Goal: Task Accomplishment & Management: Complete application form

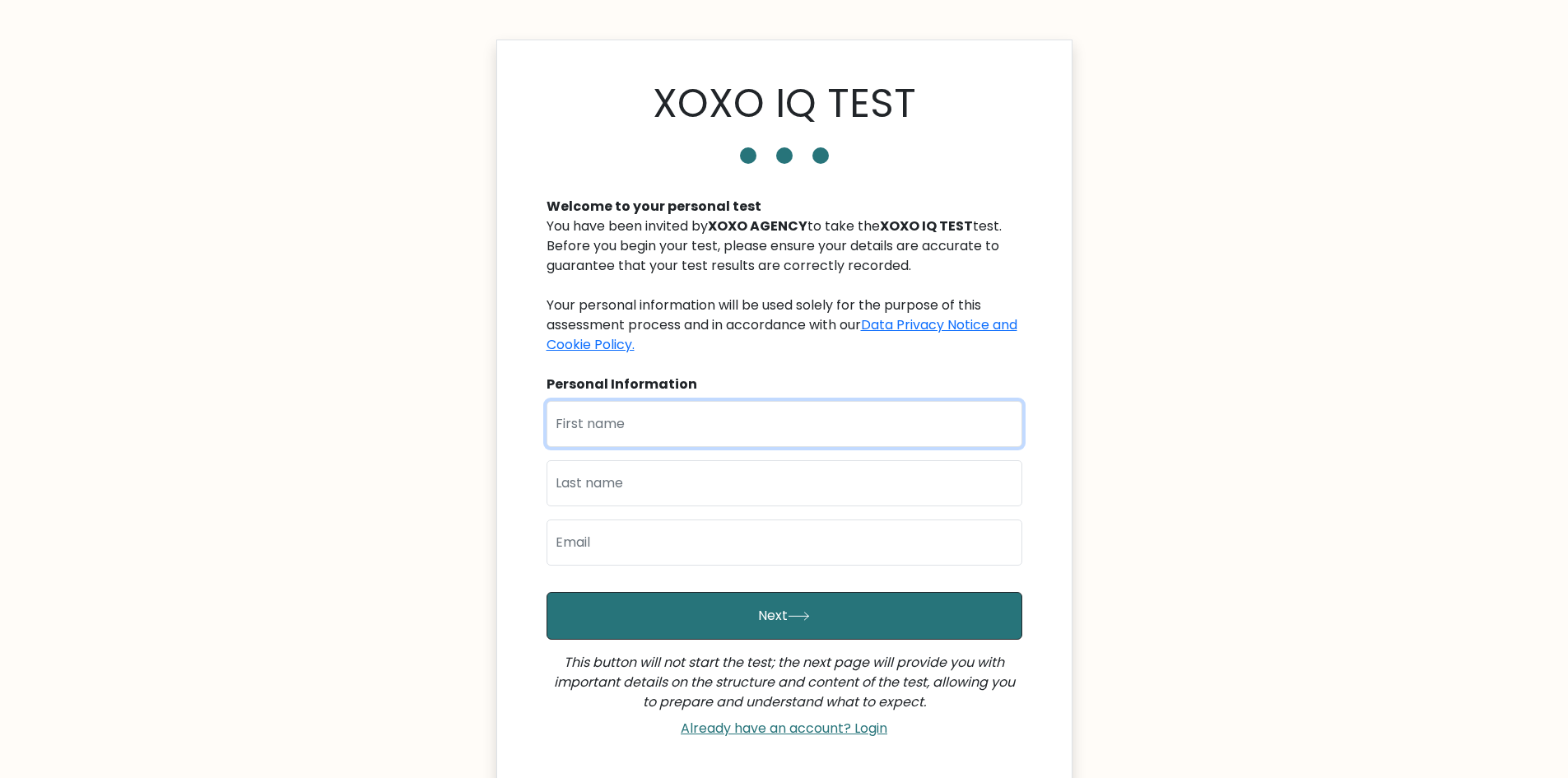
click at [733, 413] on input "text" at bounding box center [784, 424] width 475 height 46
click at [722, 421] on input "text" at bounding box center [784, 424] width 475 height 46
click at [706, 423] on input "text" at bounding box center [784, 424] width 475 height 46
click at [653, 422] on input "text" at bounding box center [784, 424] width 475 height 46
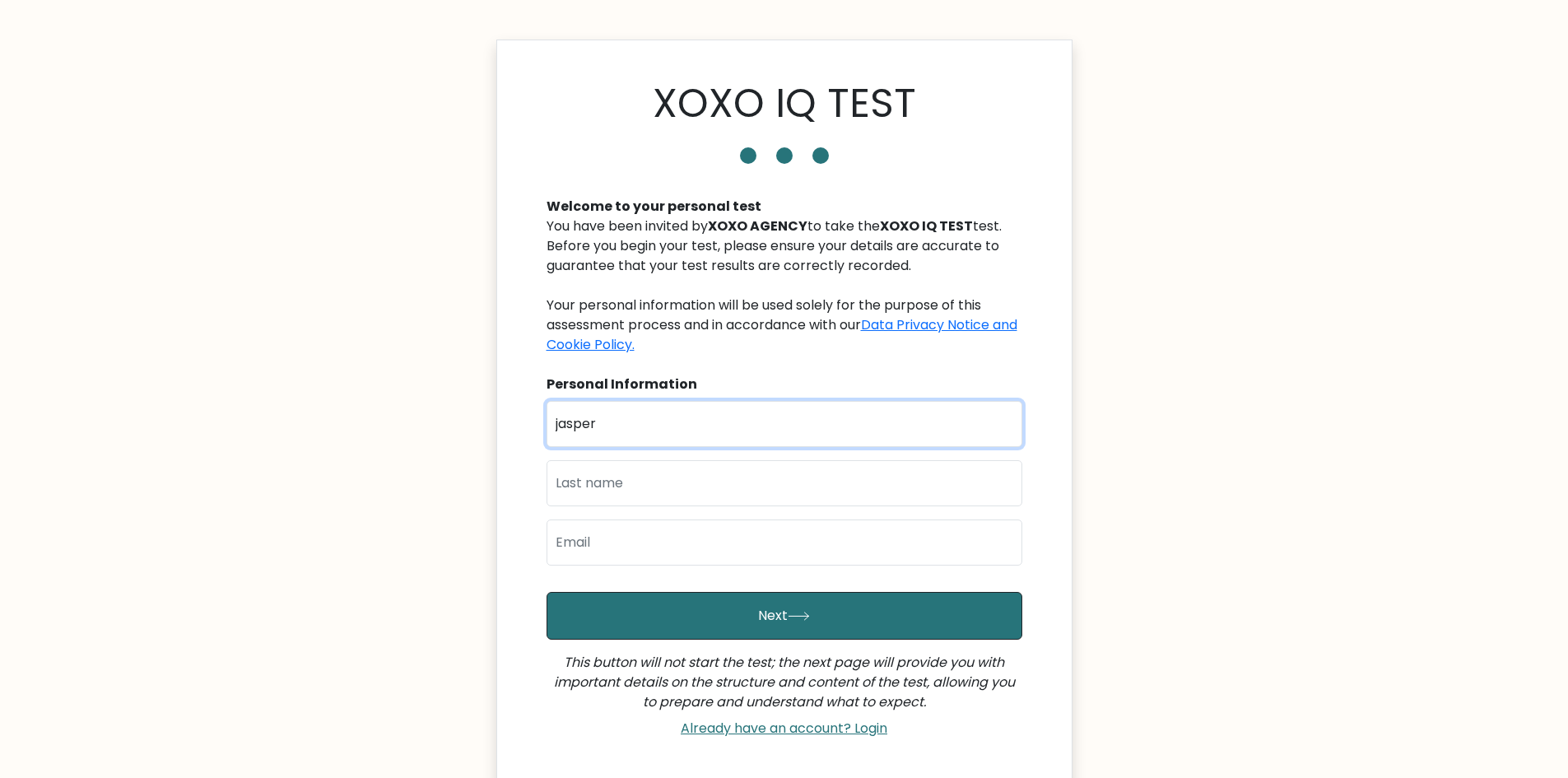
drag, startPoint x: 563, startPoint y: 428, endPoint x: 516, endPoint y: 429, distance: 47.0
click at [516, 429] on div "XOXO IQ TEST Welcome to your personal test You have been invited by XOXO AGENCY…" at bounding box center [784, 412] width 576 height 746
type input "[PERSON_NAME]"
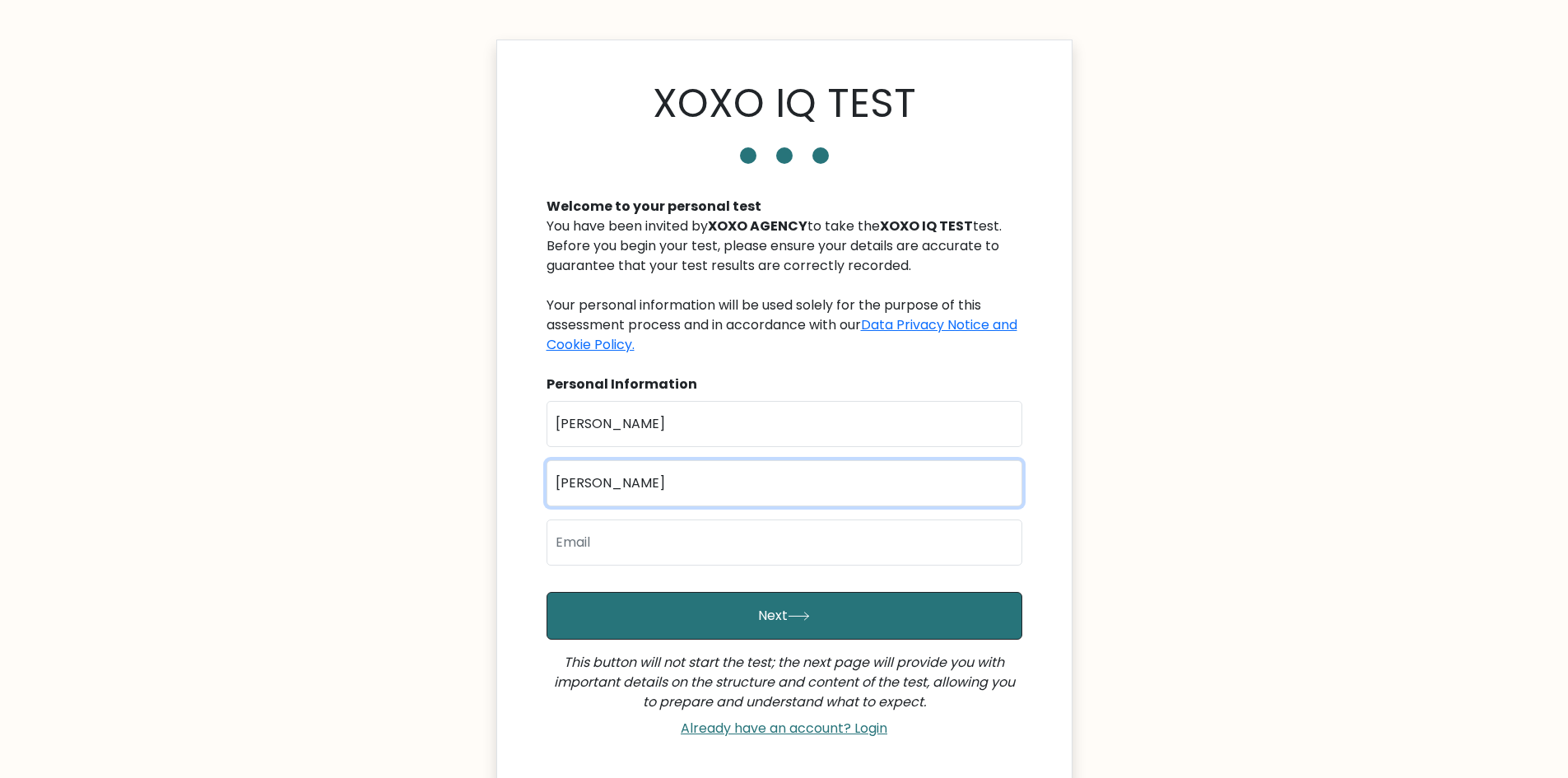
type input "[PERSON_NAME]"
type input "[EMAIL_ADDRESS][PERSON_NAME][PERSON_NAME][DOMAIN_NAME]"
click at [1127, 492] on body "XOXO IQ TEST Welcome to your personal test You have been invited by XOXO AGENCY…" at bounding box center [784, 463] width 1568 height 925
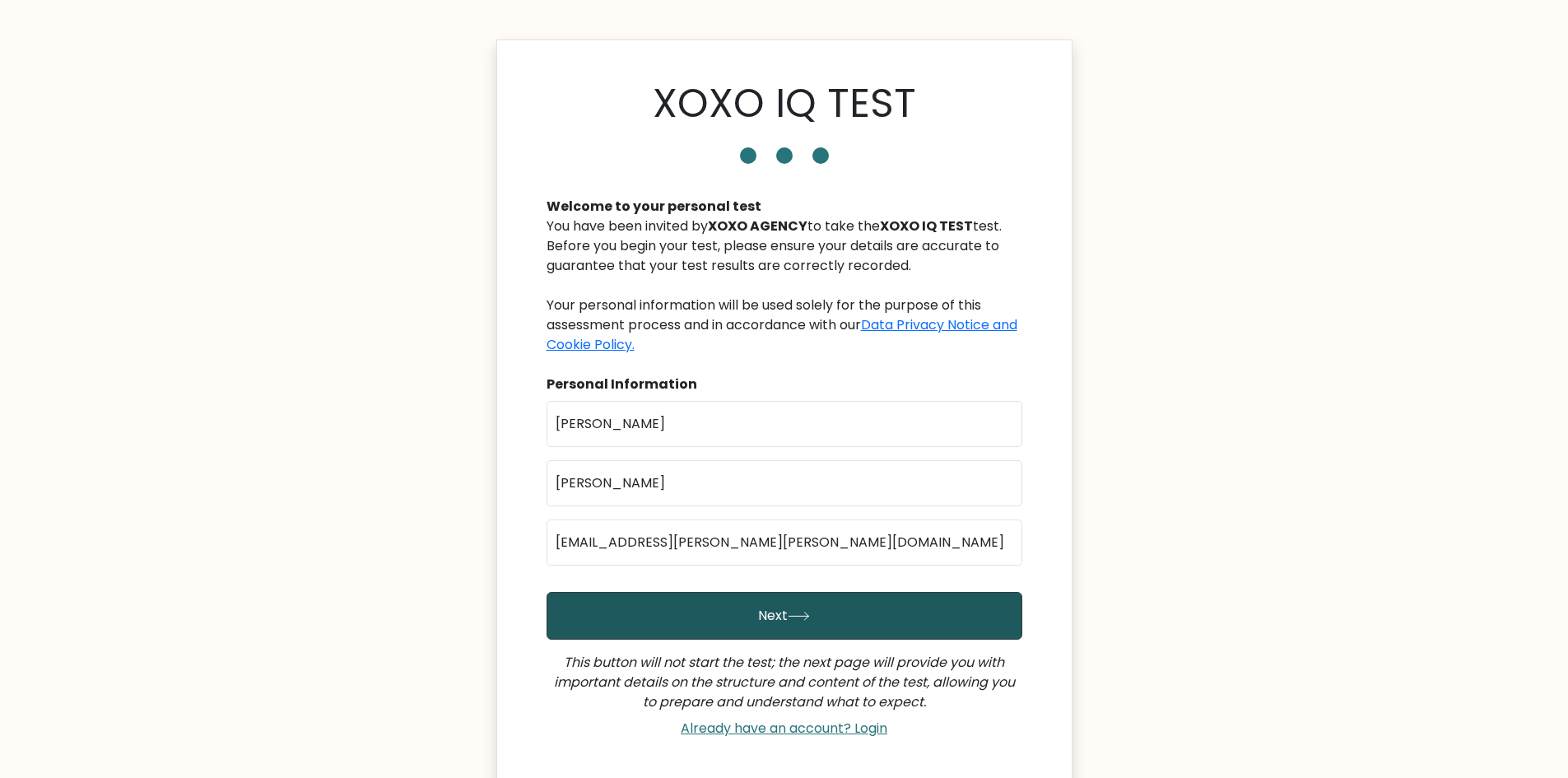
click at [896, 603] on button "Next" at bounding box center [784, 615] width 475 height 47
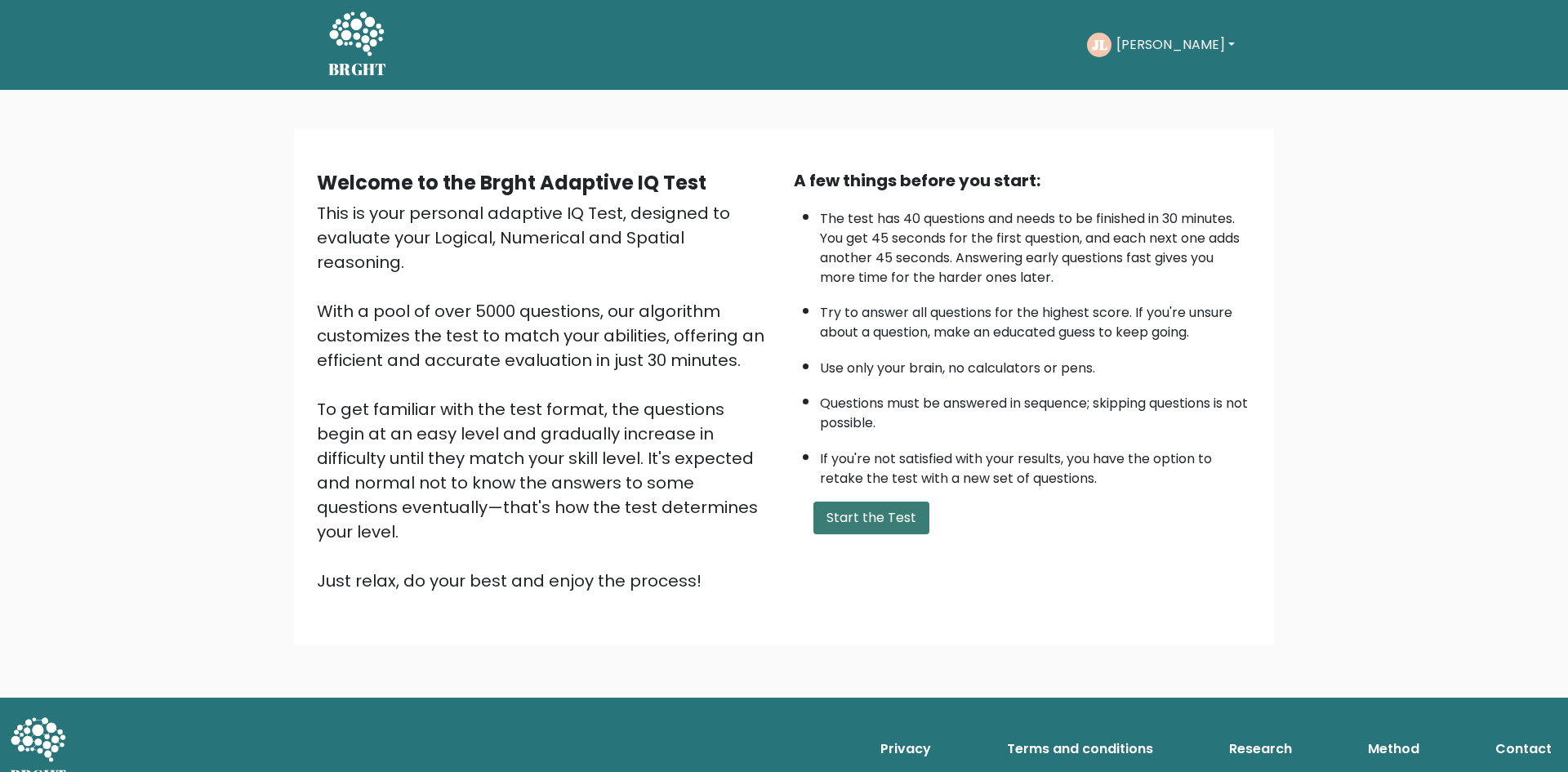
click at [877, 517] on button "Start the Test" at bounding box center [871, 518] width 116 height 33
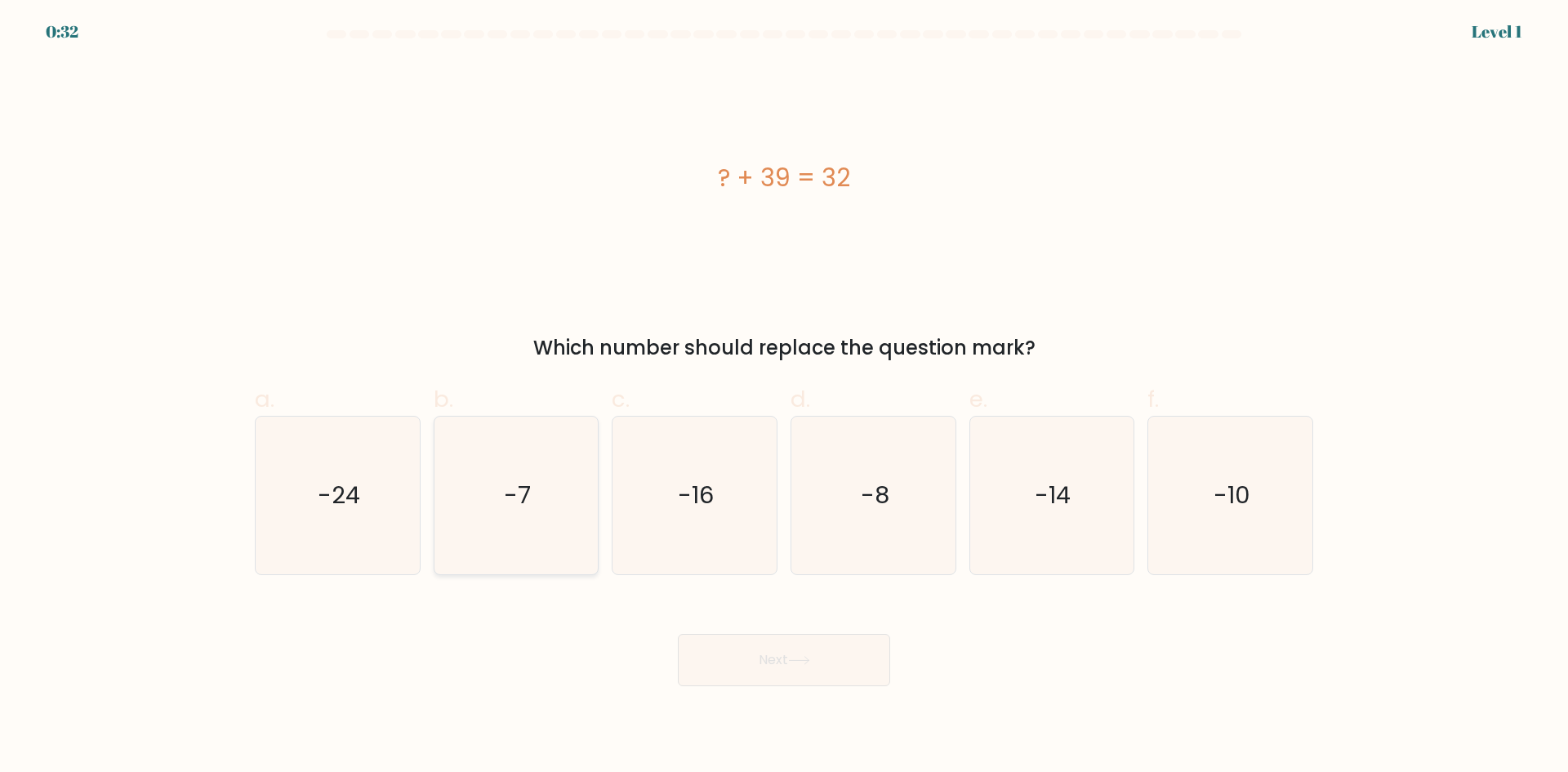
click at [534, 503] on icon "-7" at bounding box center [516, 495] width 158 height 158
click at [784, 397] on input "b. -7" at bounding box center [784, 392] width 1 height 11
radio input "true"
click at [819, 654] on button "Next" at bounding box center [784, 659] width 213 height 52
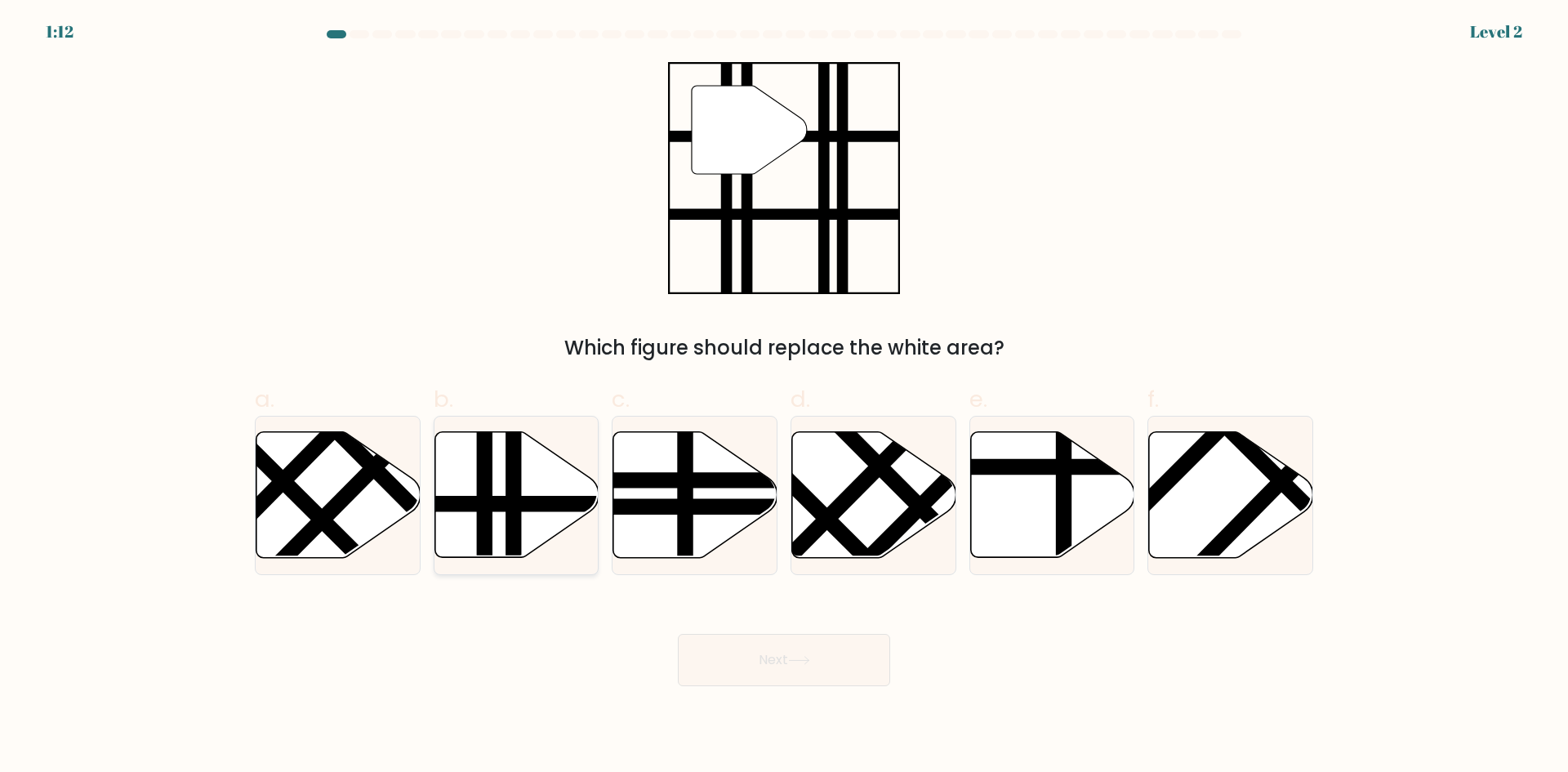
click at [513, 507] on line at bounding box center [513, 563] width 0 height 331
click at [784, 397] on input "b." at bounding box center [784, 392] width 1 height 11
radio input "true"
click at [824, 665] on button "Next" at bounding box center [784, 659] width 213 height 52
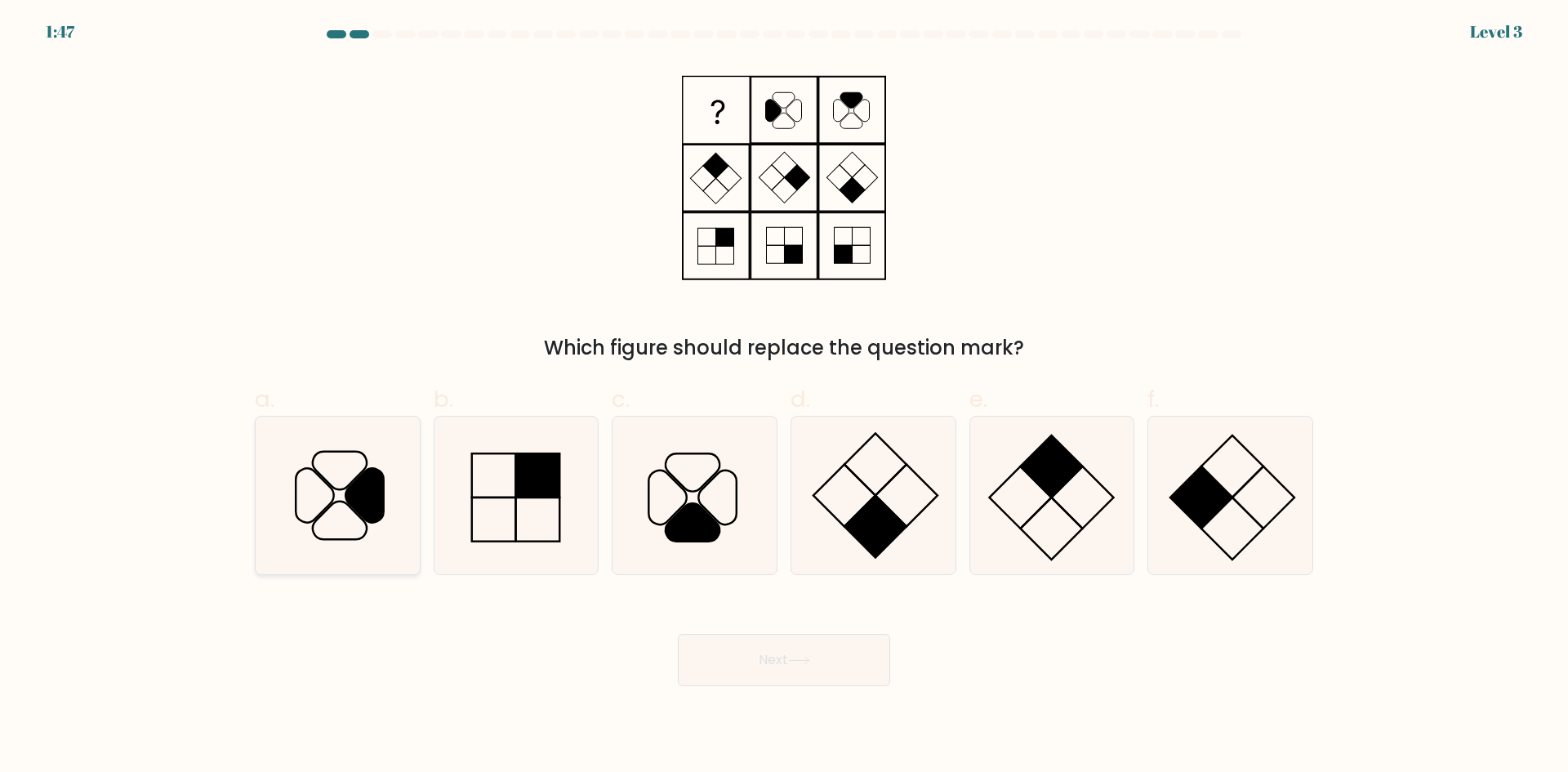
click at [341, 493] on icon at bounding box center [338, 495] width 158 height 158
click at [784, 397] on input "a." at bounding box center [784, 392] width 1 height 11
radio input "true"
click at [766, 658] on button "Next" at bounding box center [784, 659] width 213 height 52
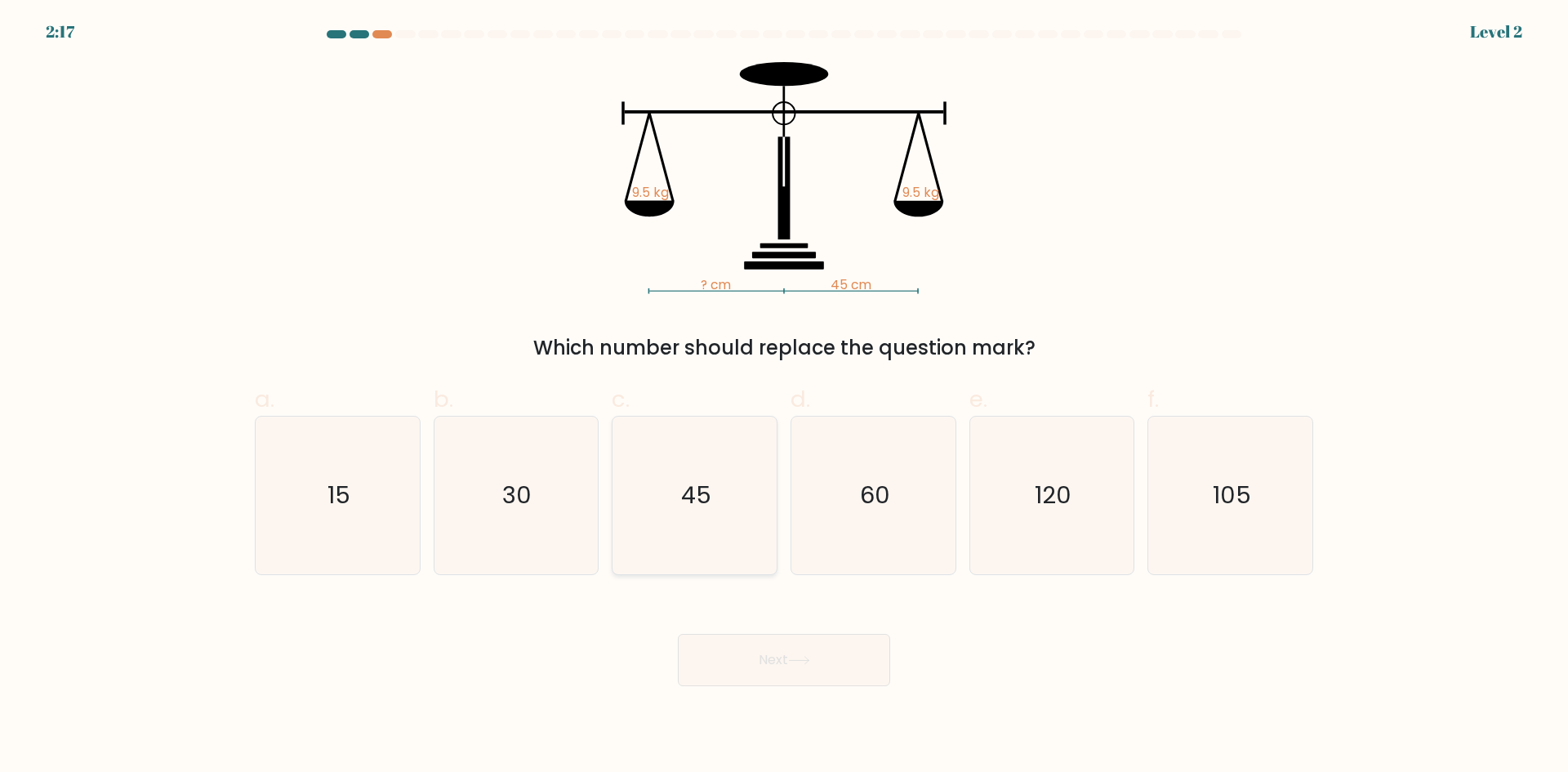
click at [747, 512] on icon "45" at bounding box center [695, 495] width 158 height 158
click at [784, 397] on input "c. 45" at bounding box center [784, 392] width 1 height 11
radio input "true"
click at [784, 669] on button "Next" at bounding box center [784, 659] width 213 height 52
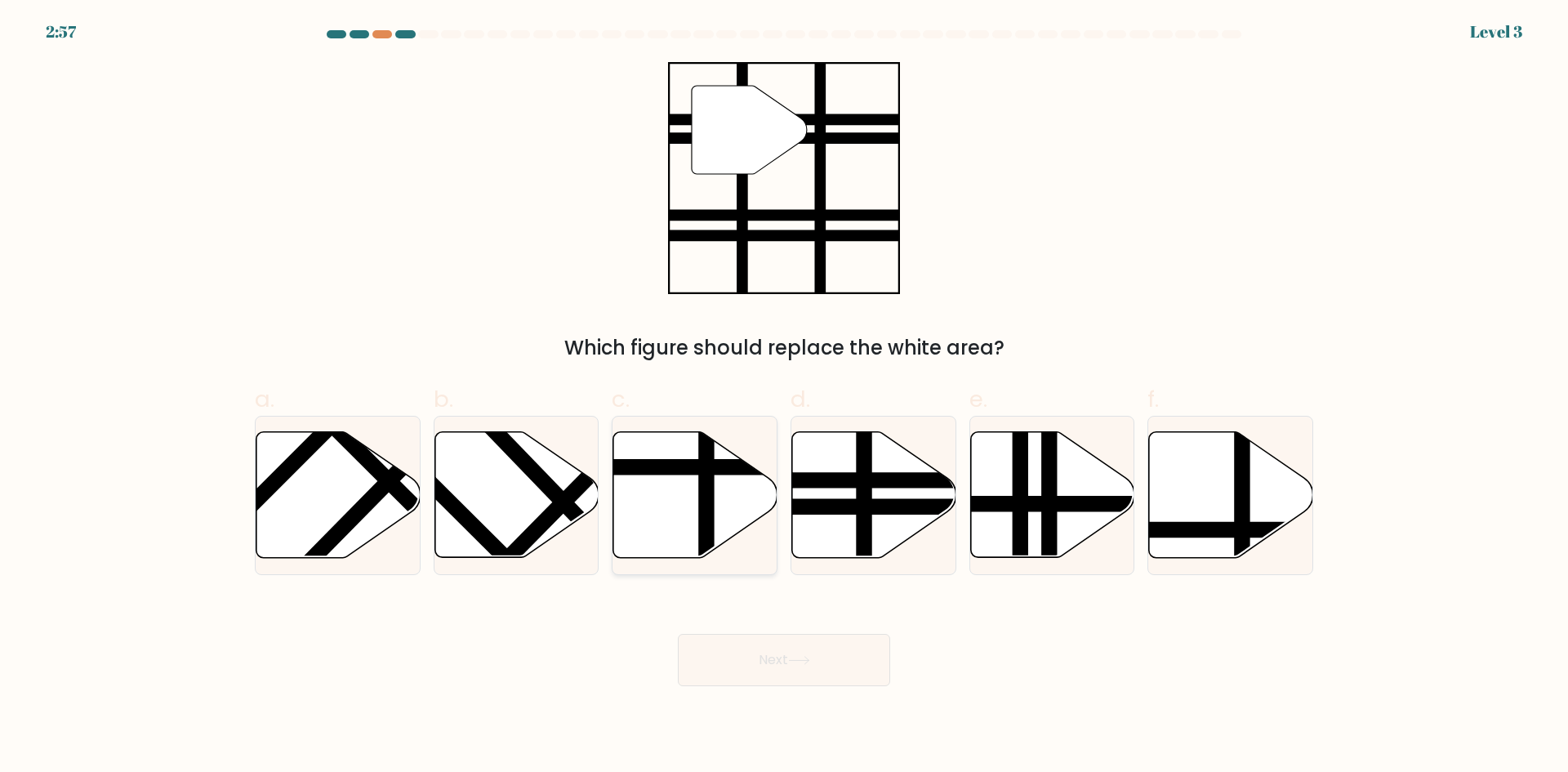
click at [706, 495] on line at bounding box center [706, 563] width 0 height 331
click at [784, 397] on input "c." at bounding box center [784, 392] width 1 height 11
radio input "true"
click at [885, 506] on line at bounding box center [924, 506] width 331 height 0
click at [784, 397] on input "d." at bounding box center [784, 392] width 1 height 11
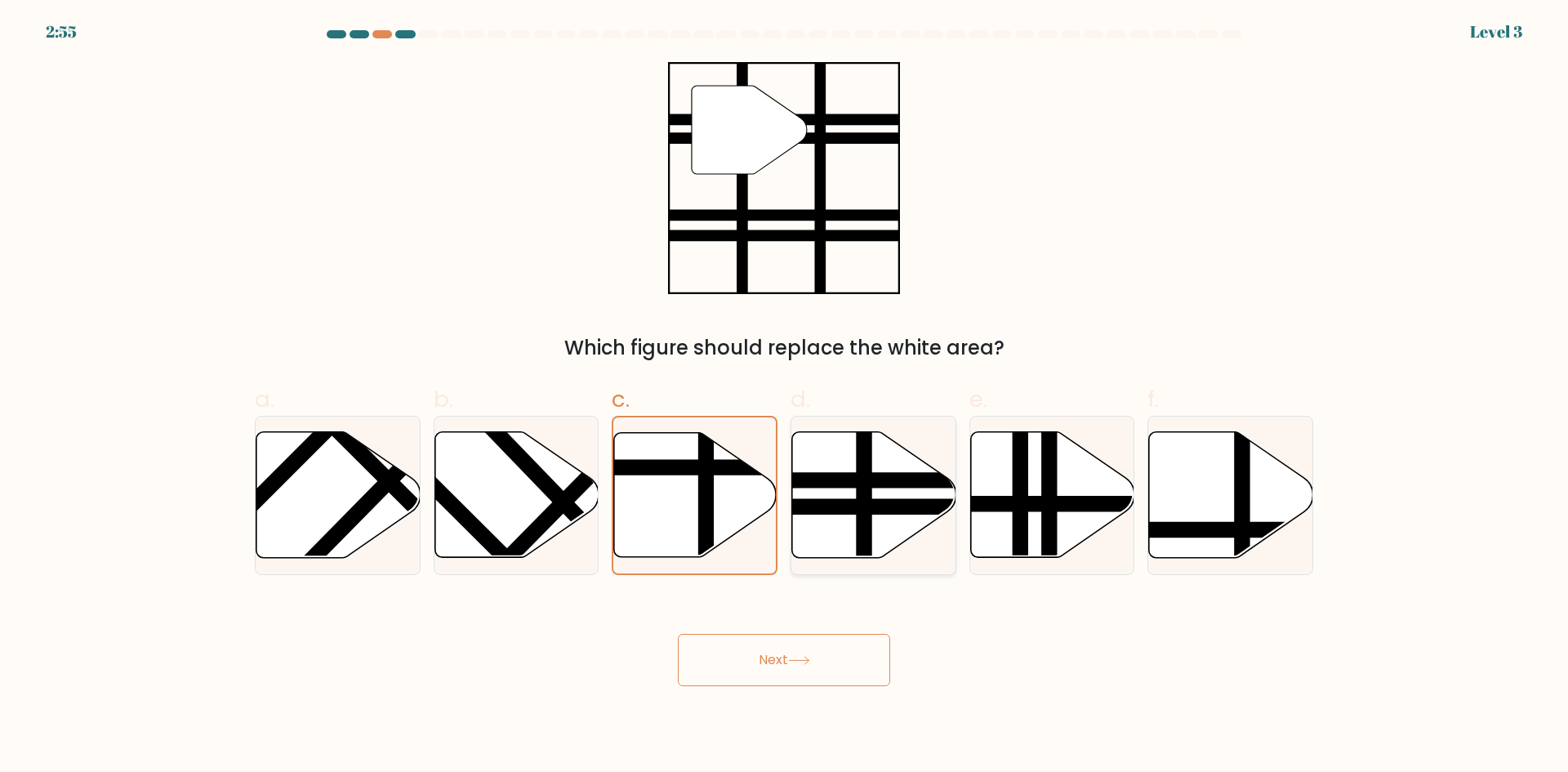
radio input "true"
click at [828, 656] on button "Next" at bounding box center [784, 659] width 213 height 52
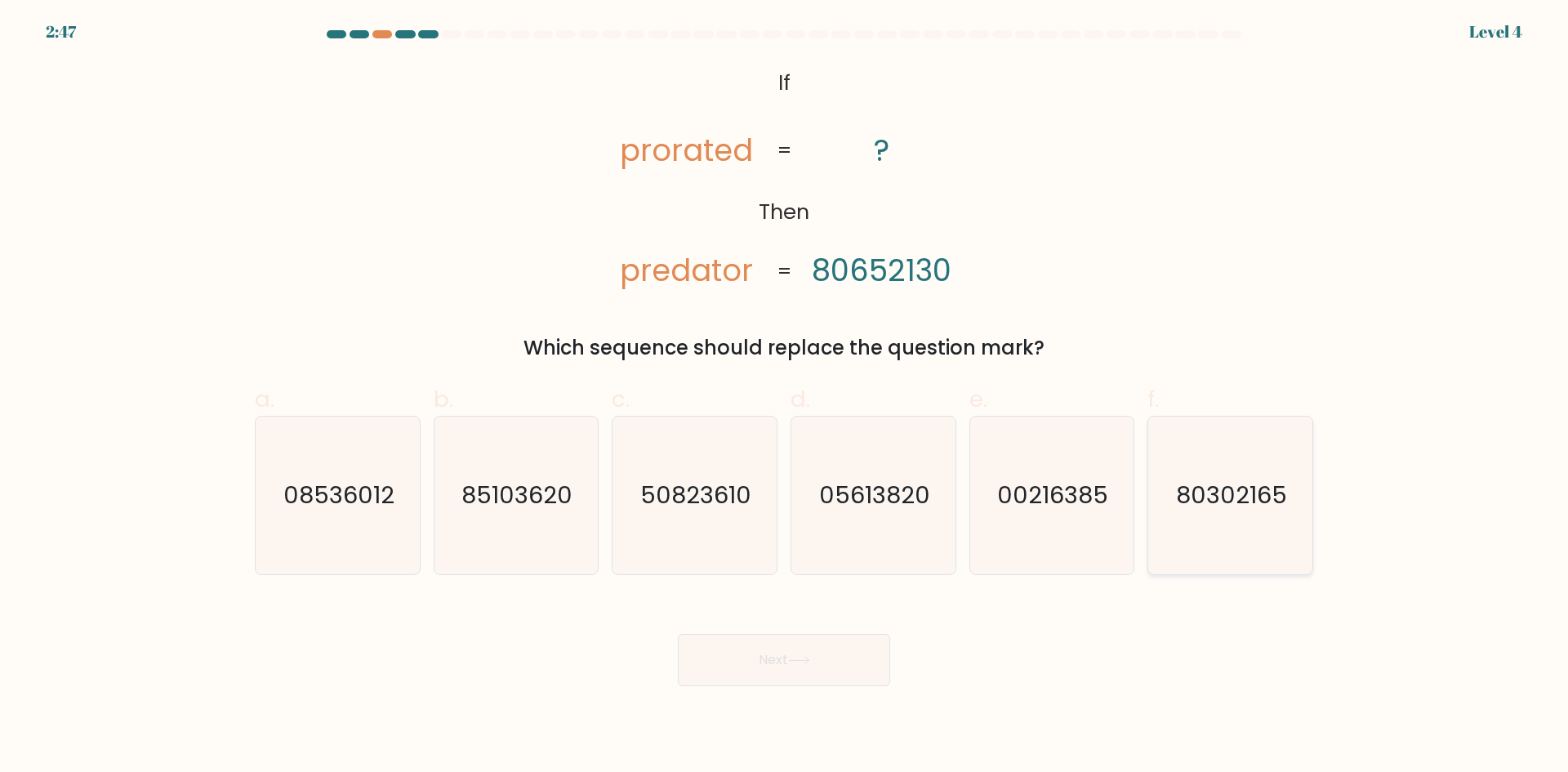
click at [1219, 513] on icon "80302165" at bounding box center [1230, 495] width 158 height 158
click at [784, 397] on input "f. 80302165" at bounding box center [784, 392] width 1 height 11
radio input "true"
drag, startPoint x: 1056, startPoint y: 510, endPoint x: 1054, endPoint y: 524, distance: 14.1
click at [1056, 510] on text "00216385" at bounding box center [1053, 495] width 111 height 33
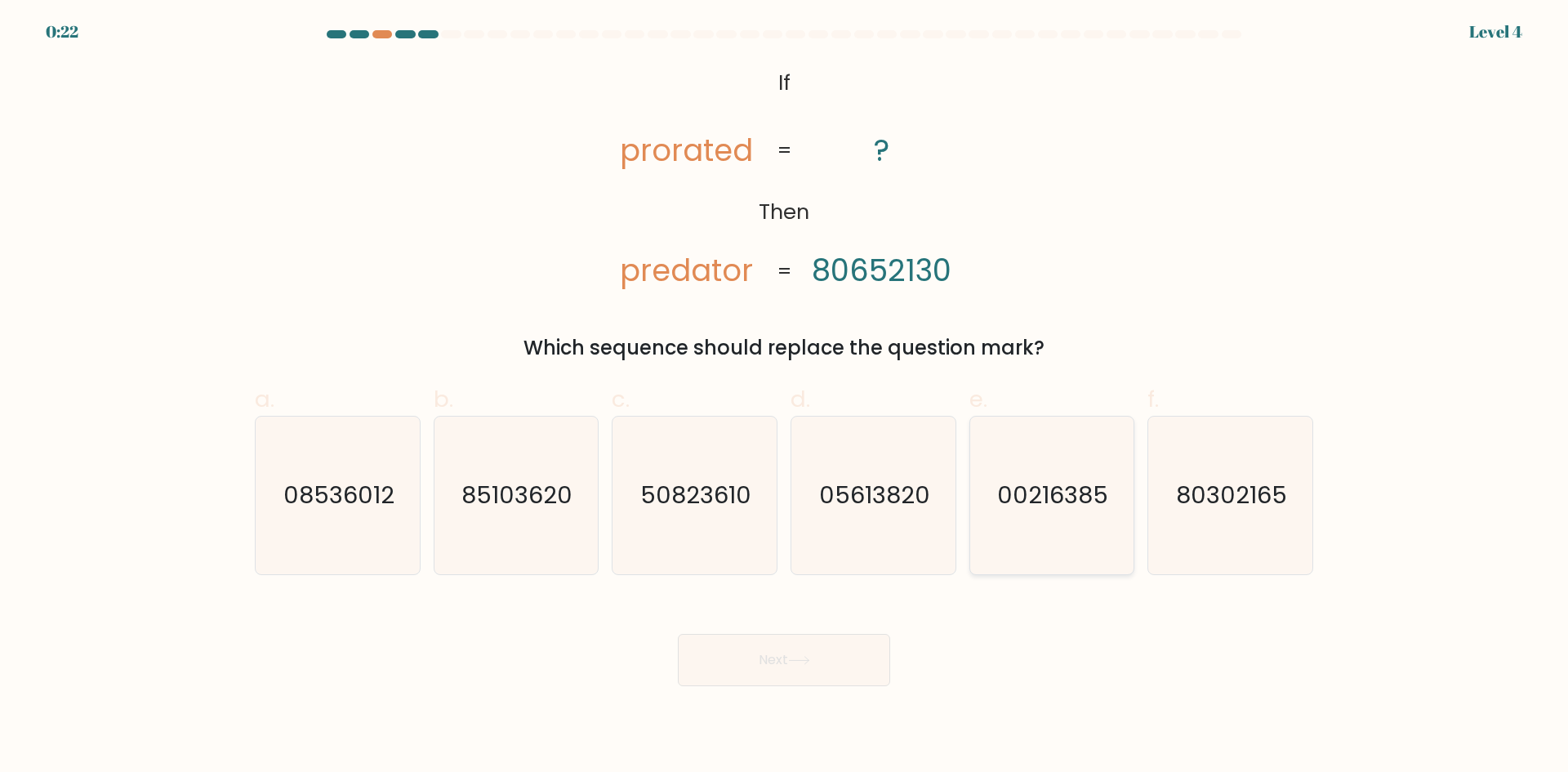
click at [784, 397] on input "e. 00216385" at bounding box center [784, 392] width 1 height 11
radio input "true"
click at [1224, 480] on text "80302165" at bounding box center [1232, 495] width 111 height 33
click at [784, 397] on input "f. 80302165" at bounding box center [784, 392] width 1 height 11
radio input "true"
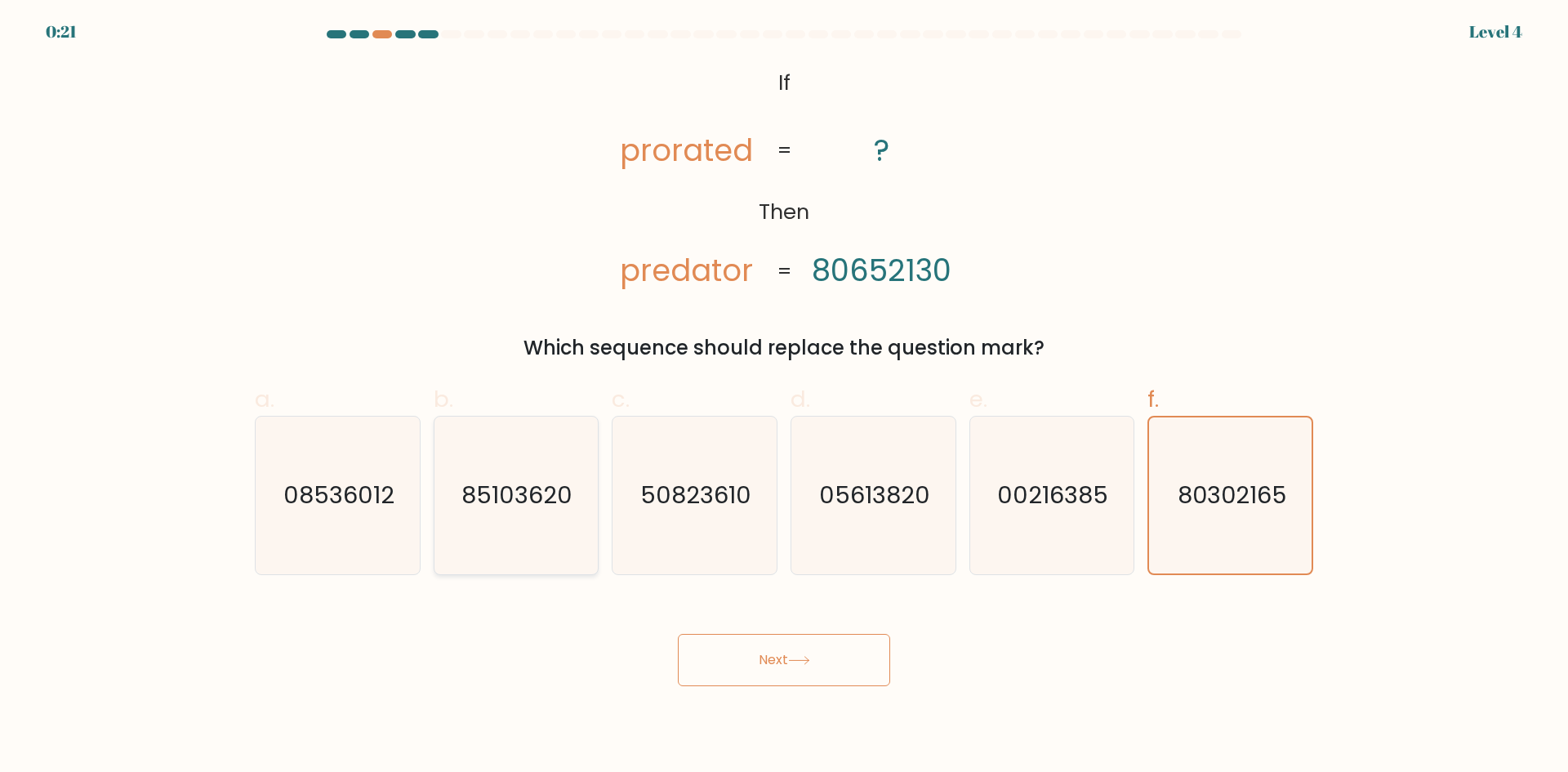
click at [532, 516] on icon "85103620" at bounding box center [516, 495] width 158 height 158
click at [784, 397] on input "b. 85103620" at bounding box center [784, 392] width 1 height 11
radio input "true"
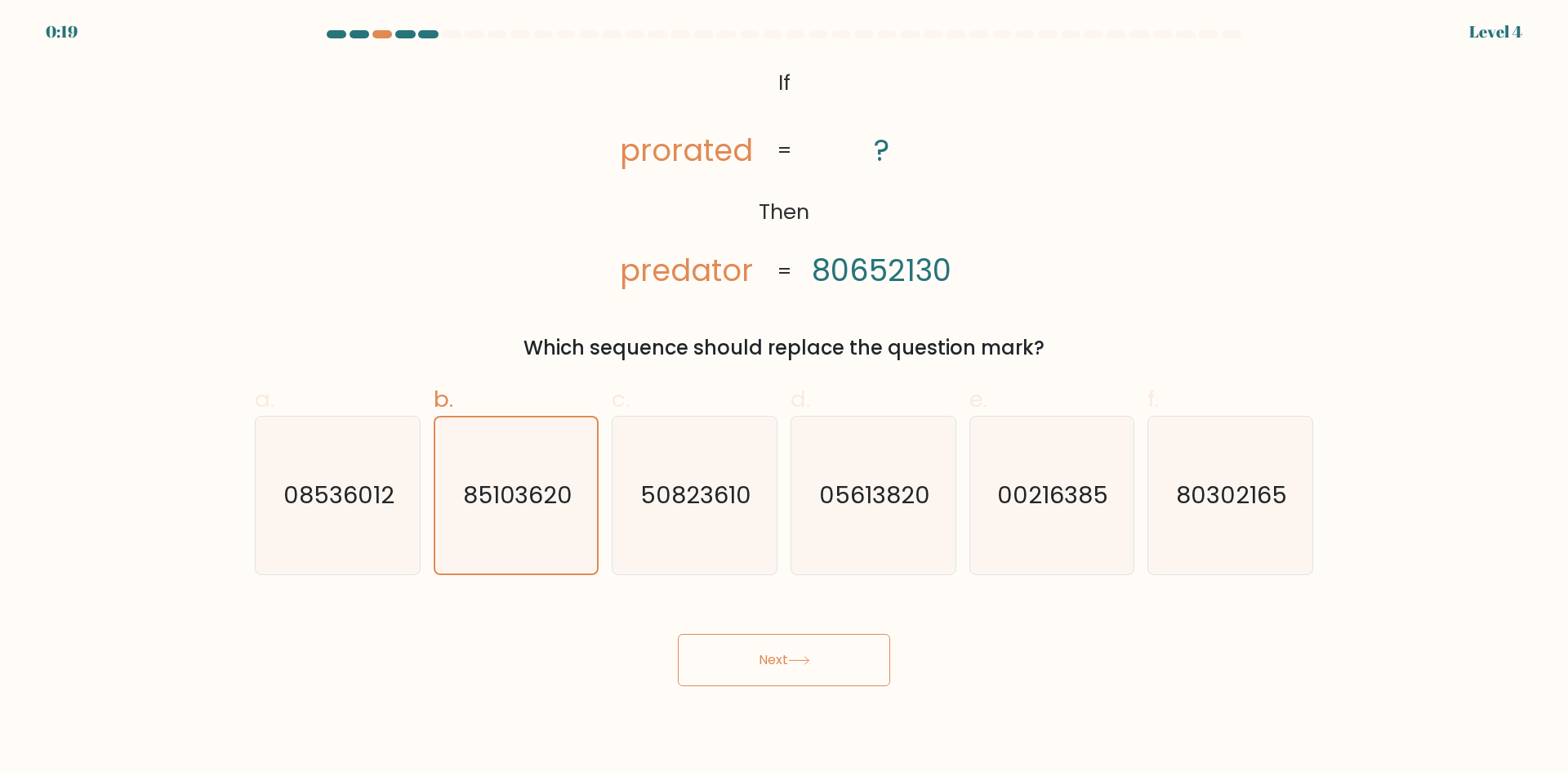
click at [771, 662] on button "Next" at bounding box center [784, 659] width 213 height 52
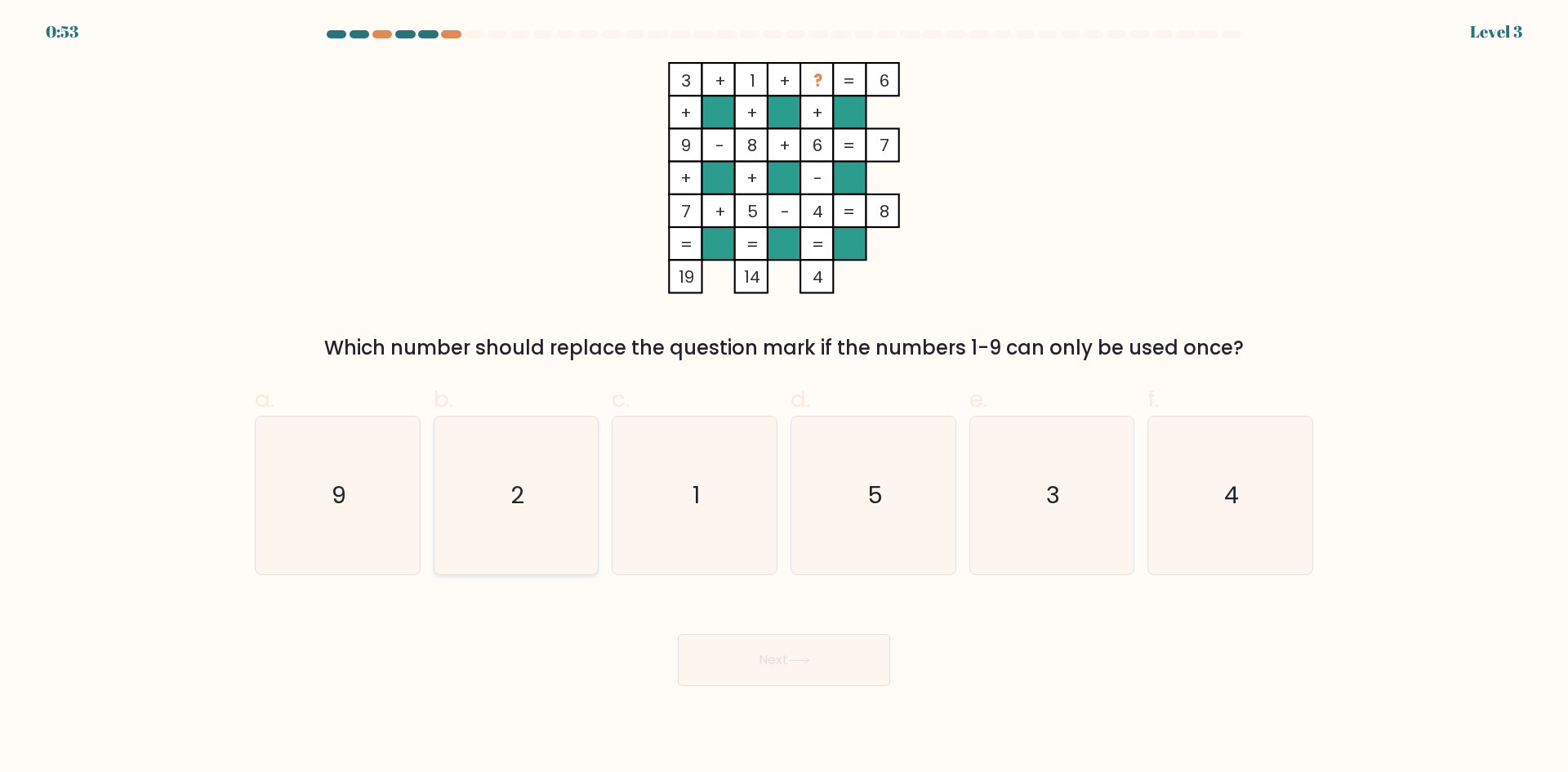
click at [558, 519] on icon "2" at bounding box center [516, 495] width 158 height 158
click at [784, 397] on input "b. 2" at bounding box center [784, 392] width 1 height 11
radio input "true"
click at [808, 669] on button "Next" at bounding box center [784, 659] width 213 height 52
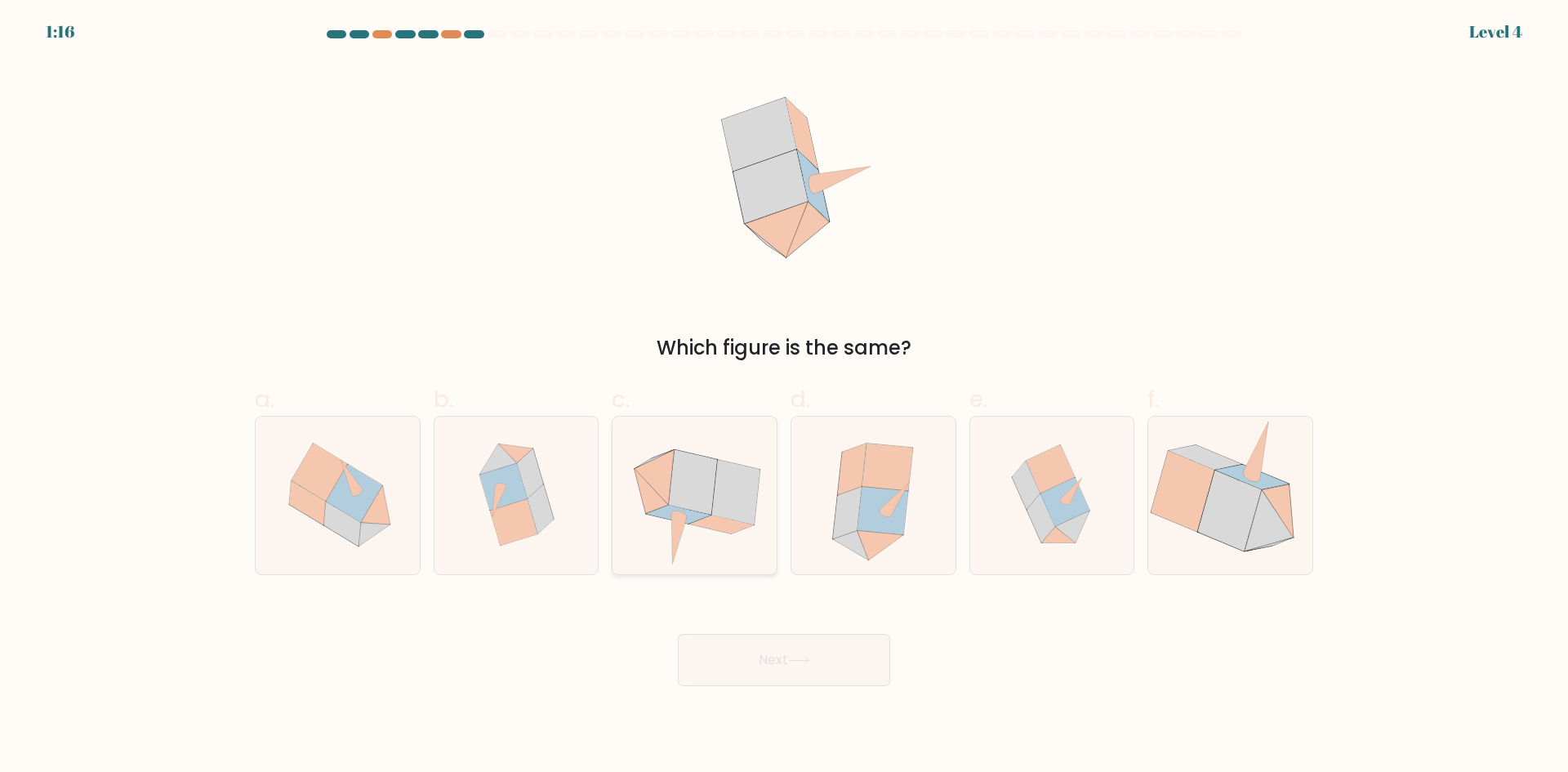
click at [722, 534] on icon at bounding box center [694, 495] width 160 height 158
click at [784, 397] on input "c." at bounding box center [784, 392] width 1 height 11
radio input "true"
click at [815, 666] on button "Next" at bounding box center [784, 659] width 213 height 52
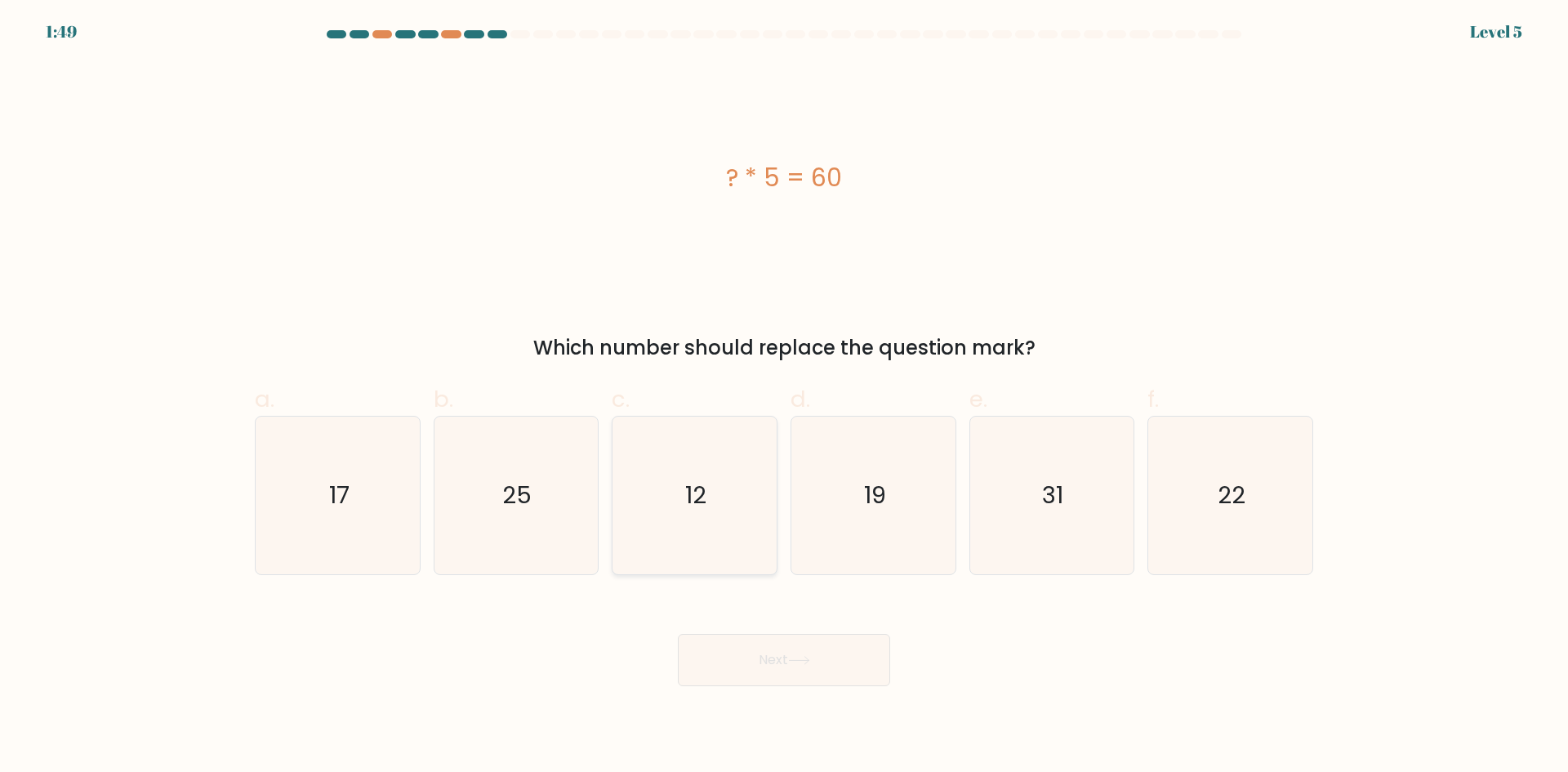
click at [732, 507] on icon "12" at bounding box center [695, 495] width 158 height 158
click at [784, 397] on input "c. 12" at bounding box center [784, 392] width 1 height 11
radio input "true"
click at [784, 666] on button "Next" at bounding box center [784, 659] width 213 height 52
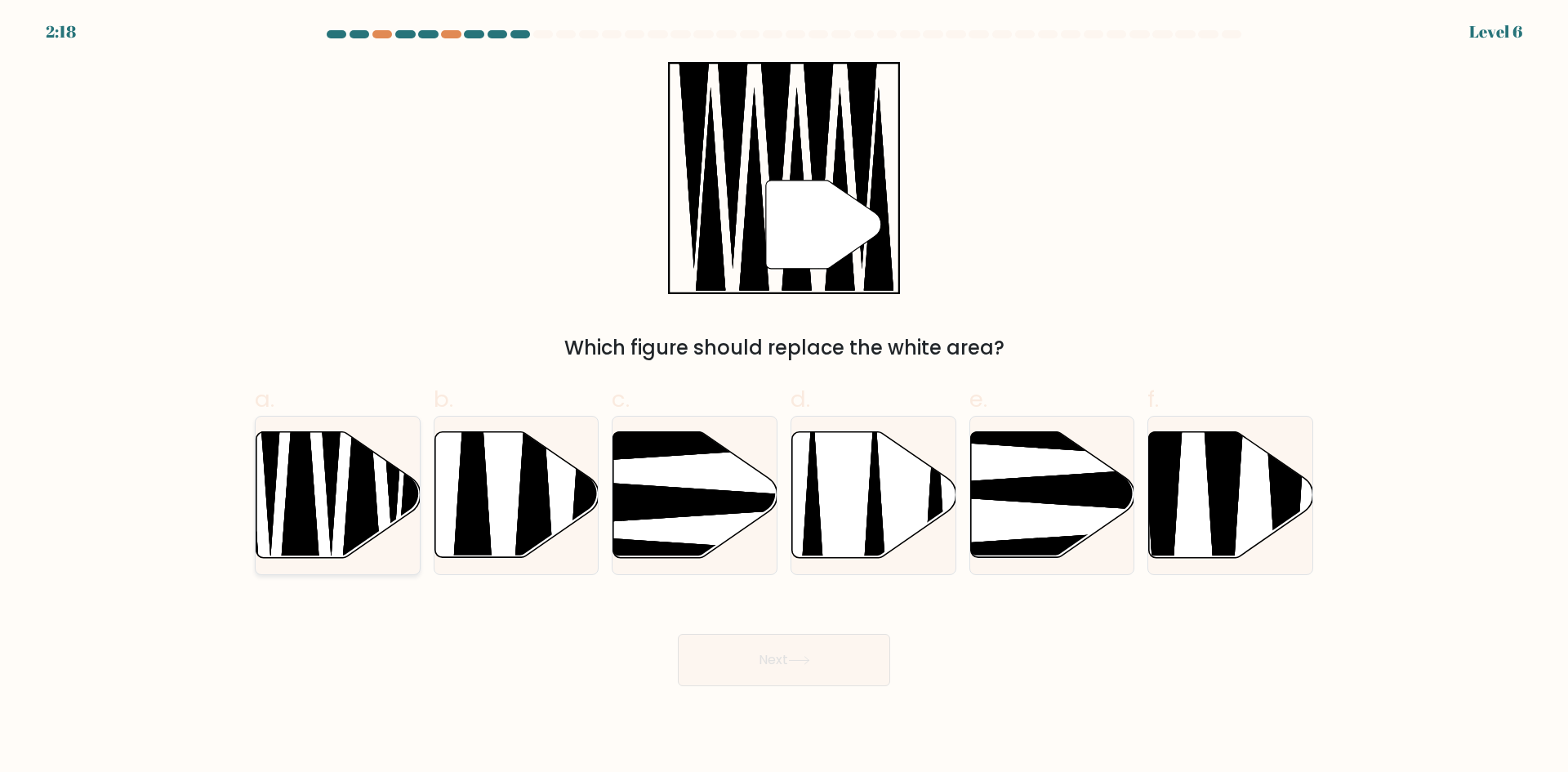
click at [353, 503] on icon at bounding box center [362, 443] width 43 height 289
click at [784, 397] on input "a." at bounding box center [784, 392] width 1 height 11
radio input "true"
click at [810, 664] on icon at bounding box center [799, 660] width 22 height 9
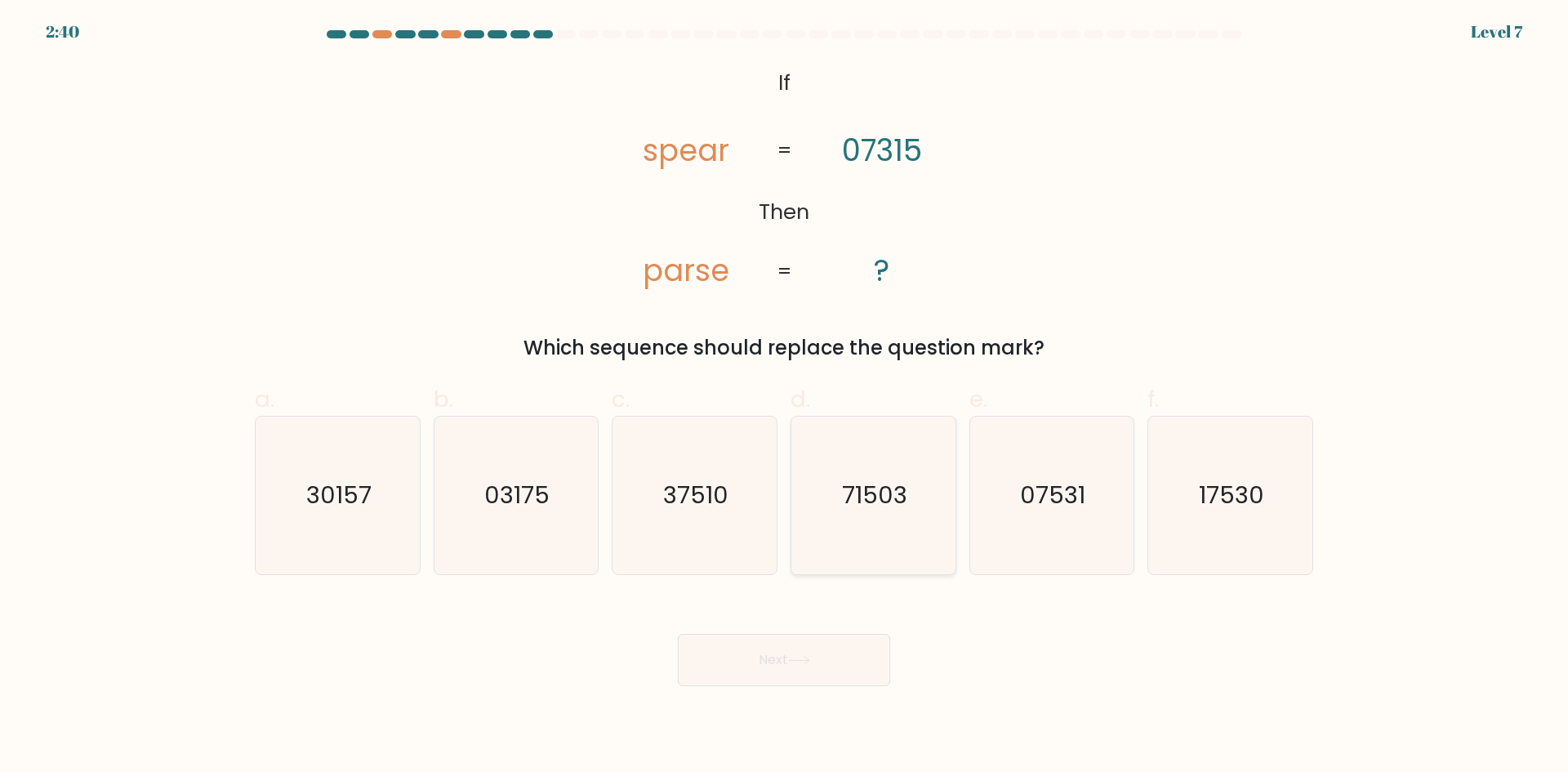
click at [881, 489] on text "71503" at bounding box center [875, 495] width 66 height 33
click at [784, 397] on input "d. 71503" at bounding box center [784, 392] width 1 height 11
radio input "true"
click at [776, 664] on button "Next" at bounding box center [784, 659] width 213 height 52
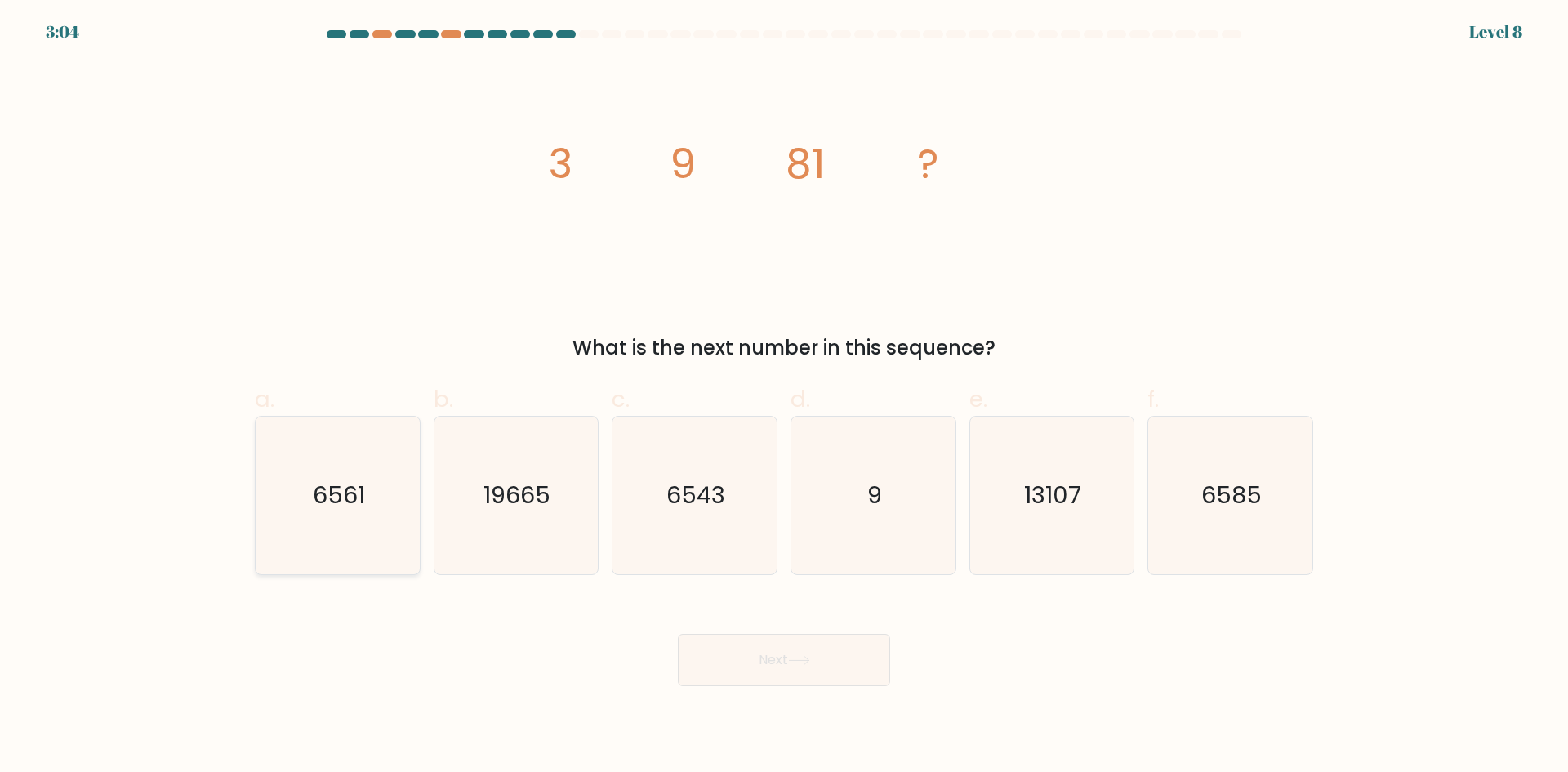
click at [353, 483] on text "6561" at bounding box center [339, 495] width 52 height 33
click at [784, 397] on input "a. 6561" at bounding box center [784, 392] width 1 height 11
radio input "true"
click at [849, 678] on button "Next" at bounding box center [784, 659] width 213 height 52
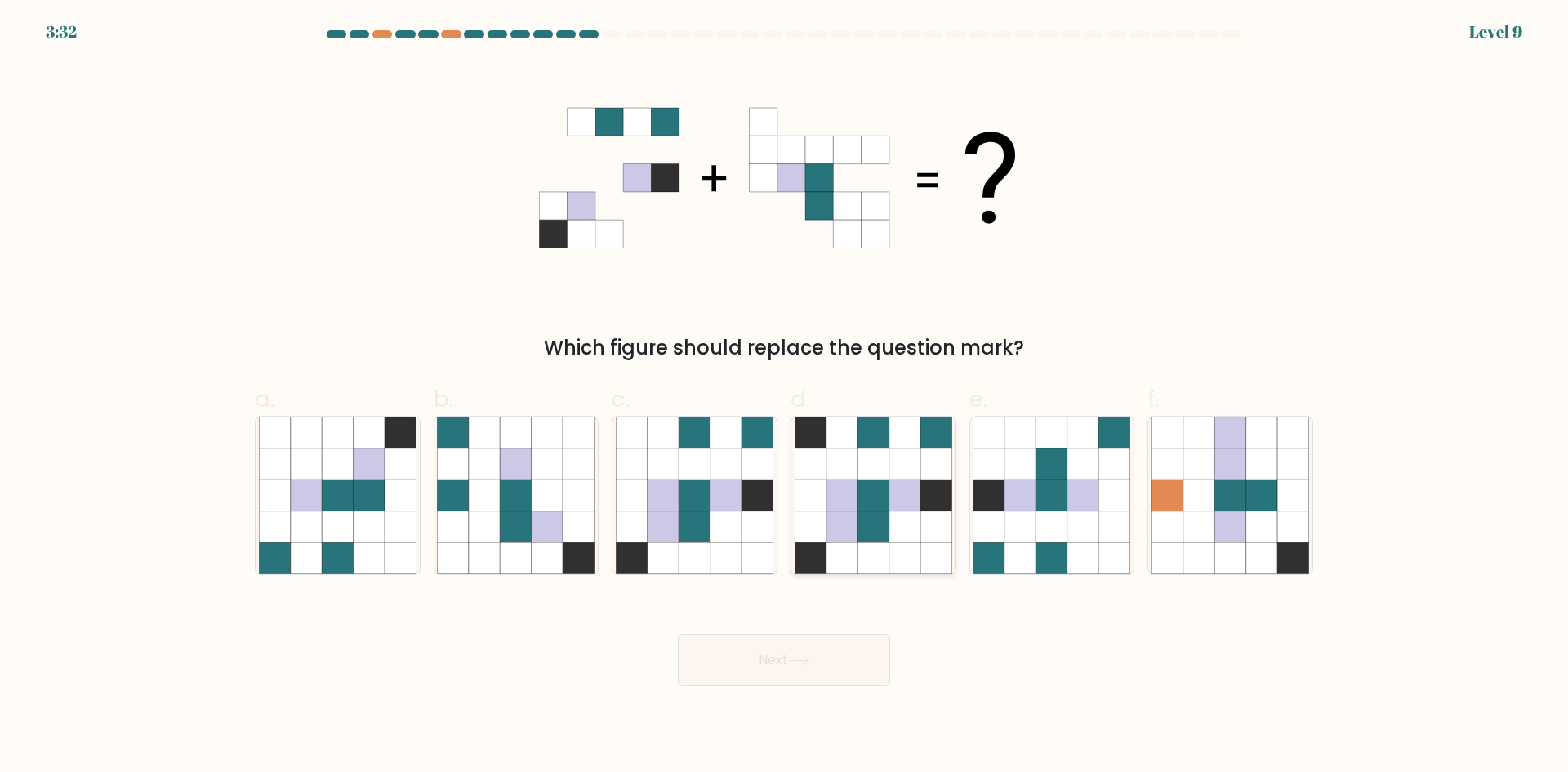
click at [878, 541] on icon at bounding box center [872, 526] width 31 height 31
click at [784, 397] on input "d." at bounding box center [784, 392] width 1 height 11
radio input "true"
click at [685, 496] on icon at bounding box center [694, 495] width 31 height 31
click at [784, 397] on input "c." at bounding box center [784, 392] width 1 height 11
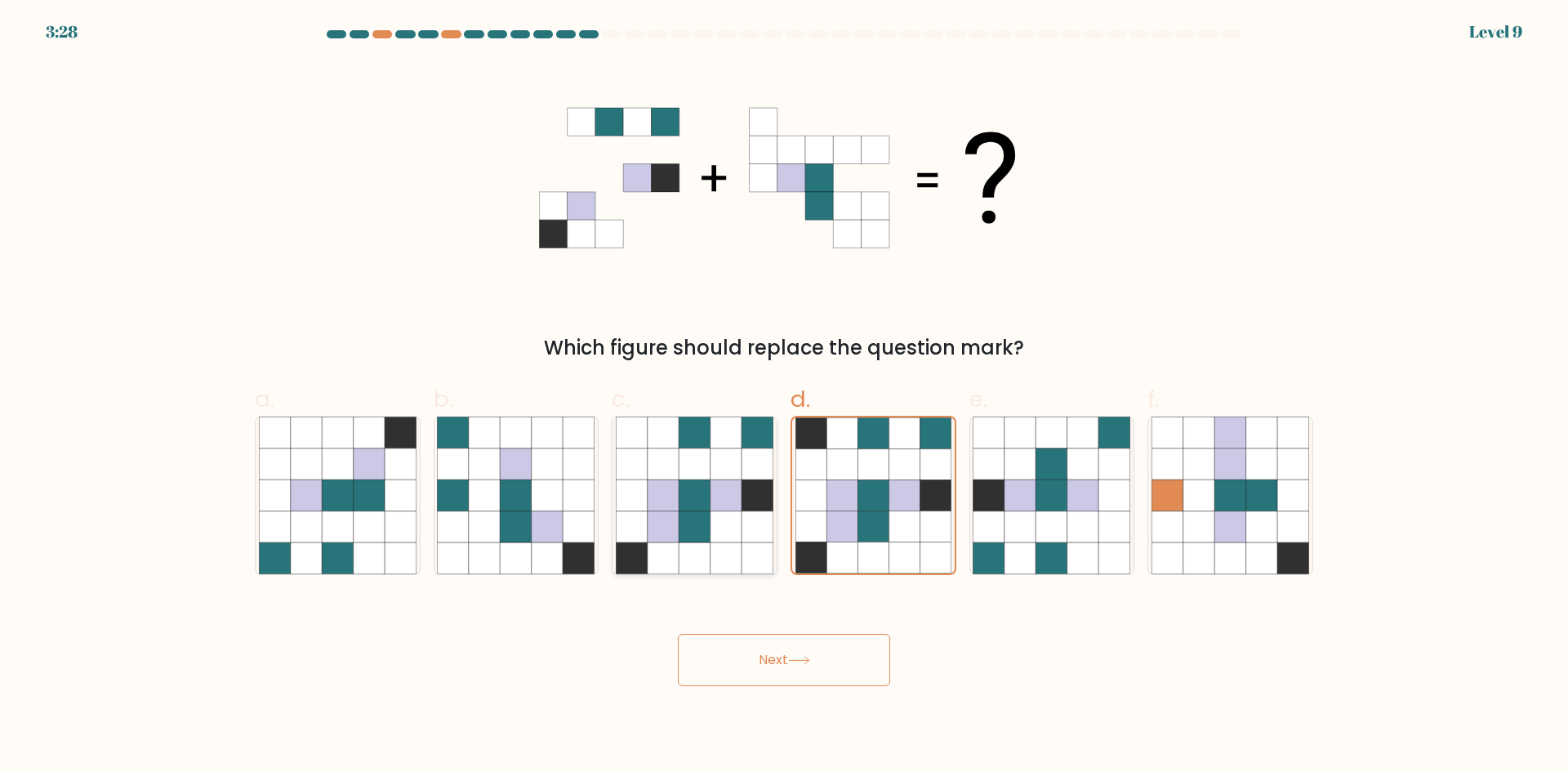
radio input "true"
click at [775, 659] on button "Next" at bounding box center [784, 659] width 213 height 52
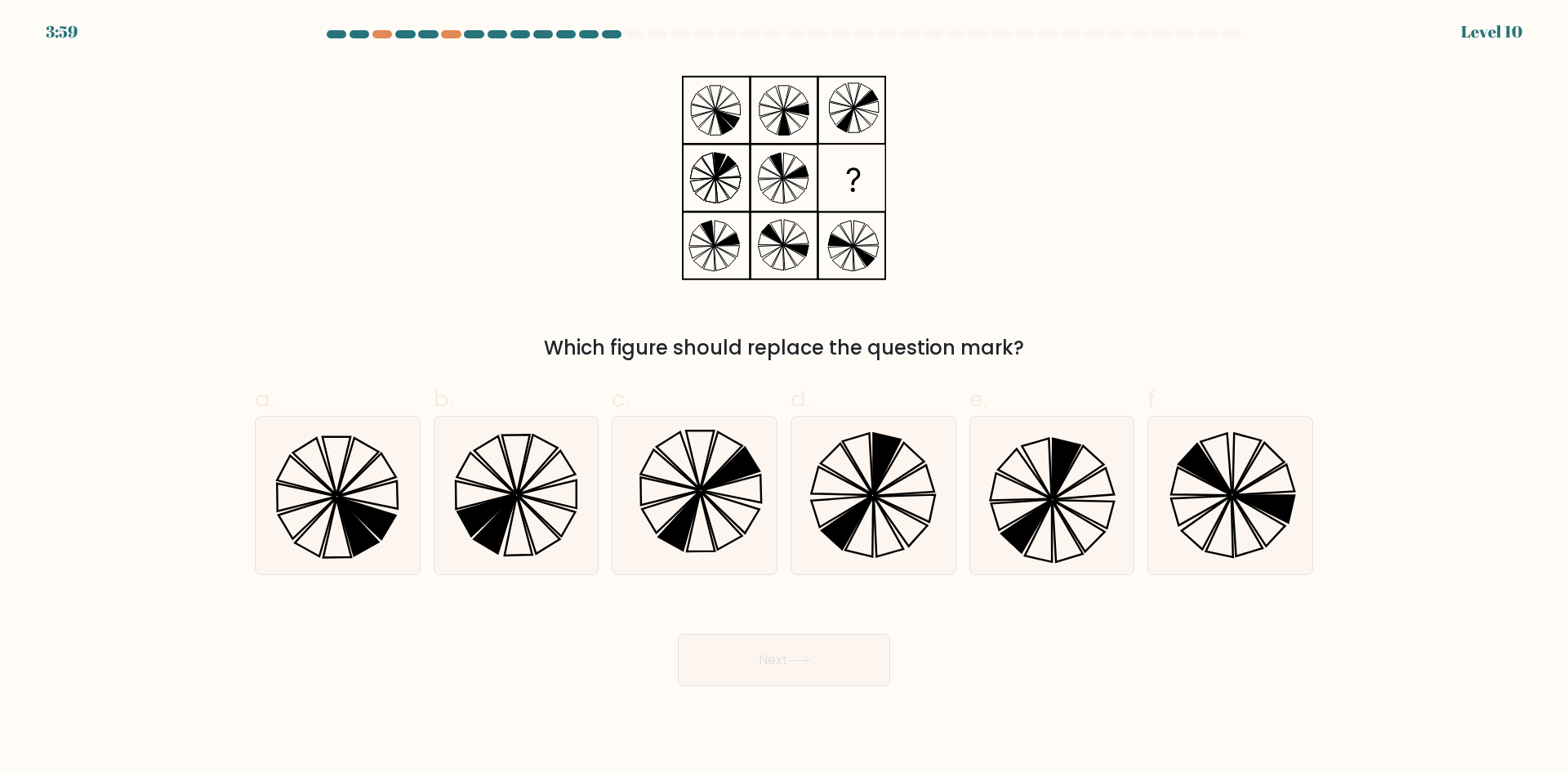
drag, startPoint x: 1190, startPoint y: 484, endPoint x: 1157, endPoint y: 638, distance: 157.5
click at [1191, 484] on icon at bounding box center [1230, 495] width 158 height 158
click at [784, 397] on input "f." at bounding box center [784, 392] width 1 height 11
radio input "true"
click at [791, 668] on button "Next" at bounding box center [784, 659] width 213 height 52
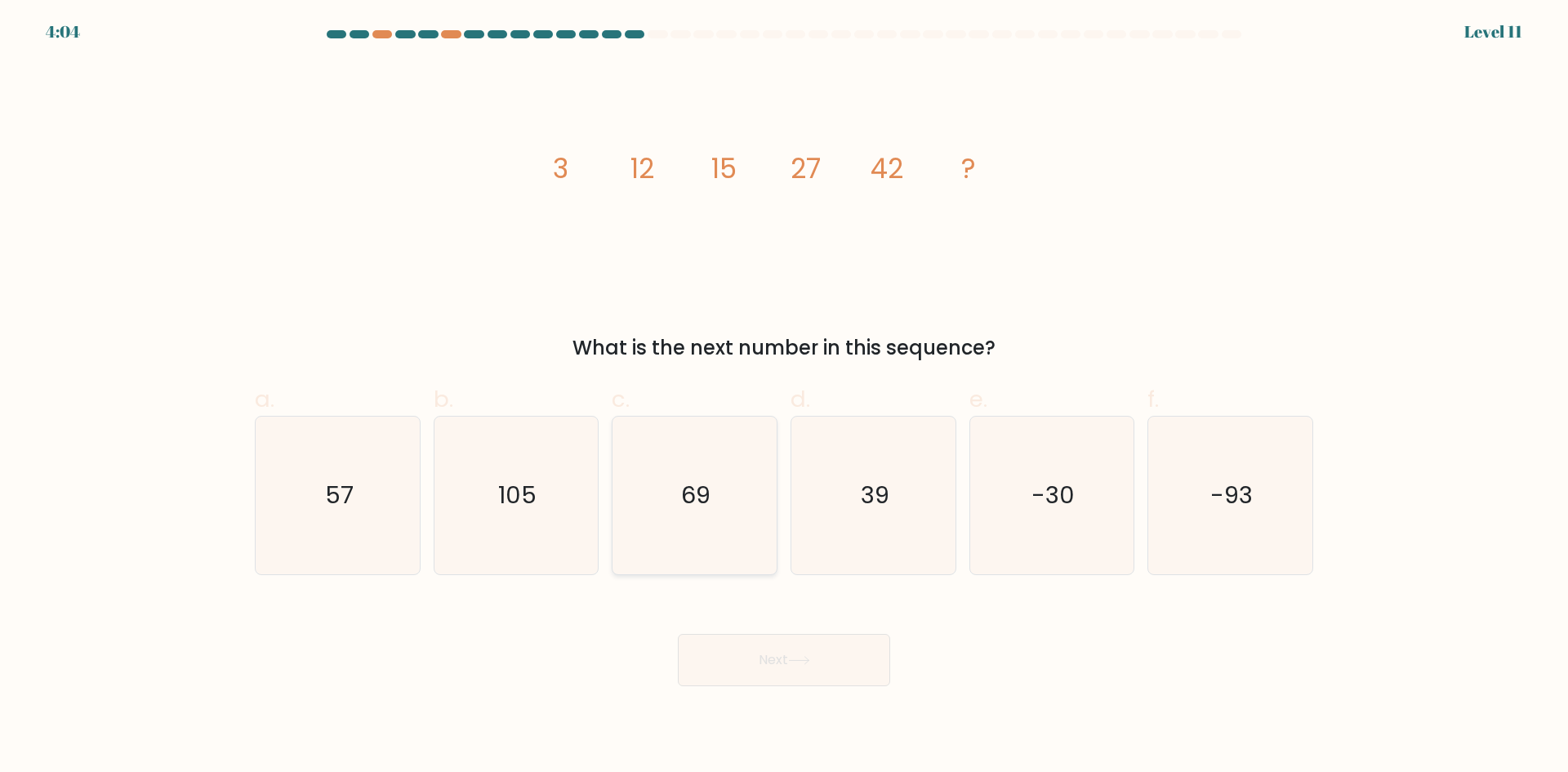
click at [681, 513] on icon "69" at bounding box center [695, 495] width 158 height 158
click at [784, 397] on input "c. 69" at bounding box center [784, 392] width 1 height 11
radio input "true"
click at [828, 650] on button "Next" at bounding box center [784, 659] width 213 height 52
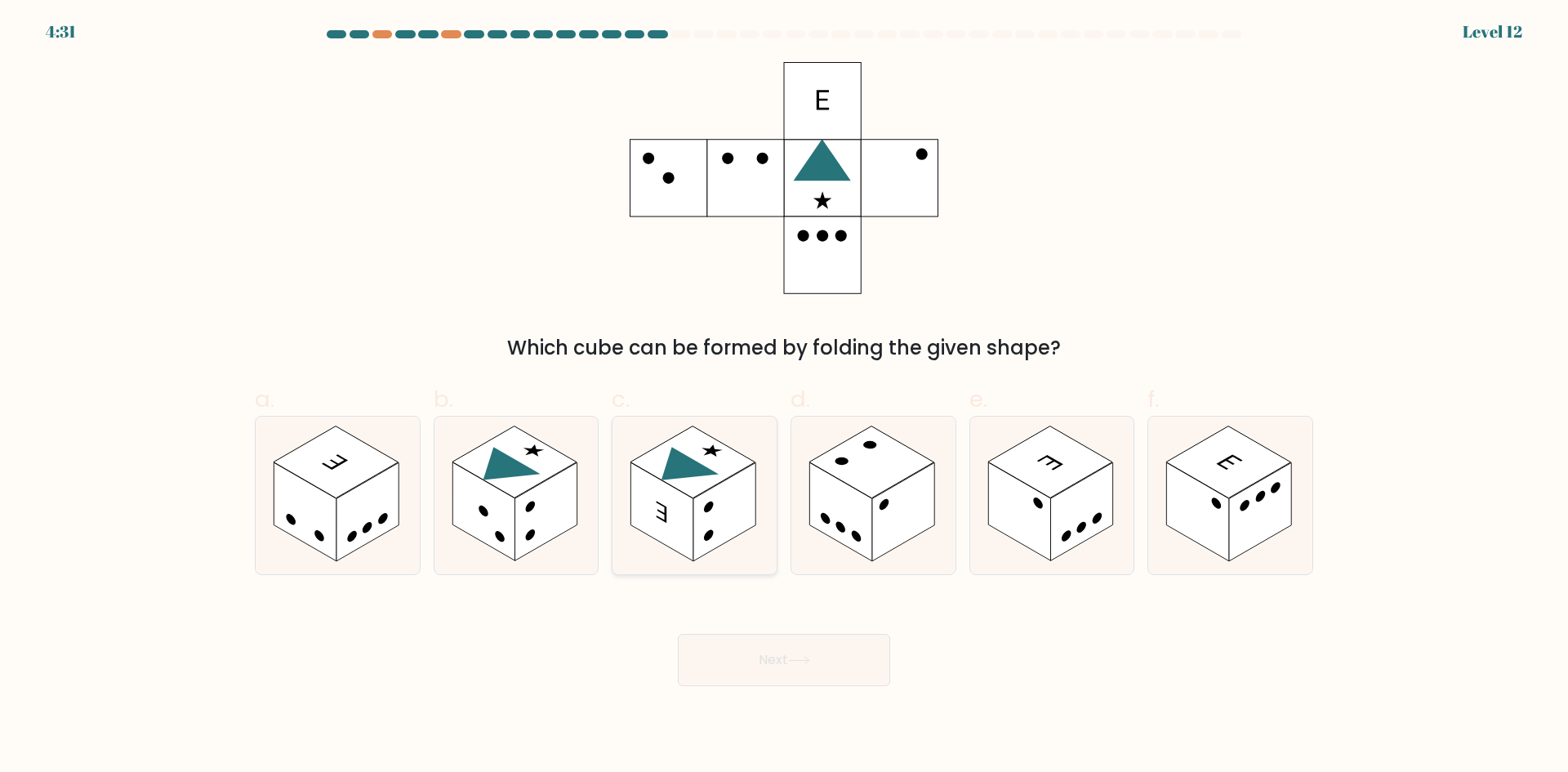
click at [701, 493] on rect at bounding box center [692, 461] width 125 height 72
click at [784, 397] on input "c." at bounding box center [784, 392] width 1 height 11
radio input "true"
click at [812, 651] on button "Next" at bounding box center [784, 659] width 213 height 52
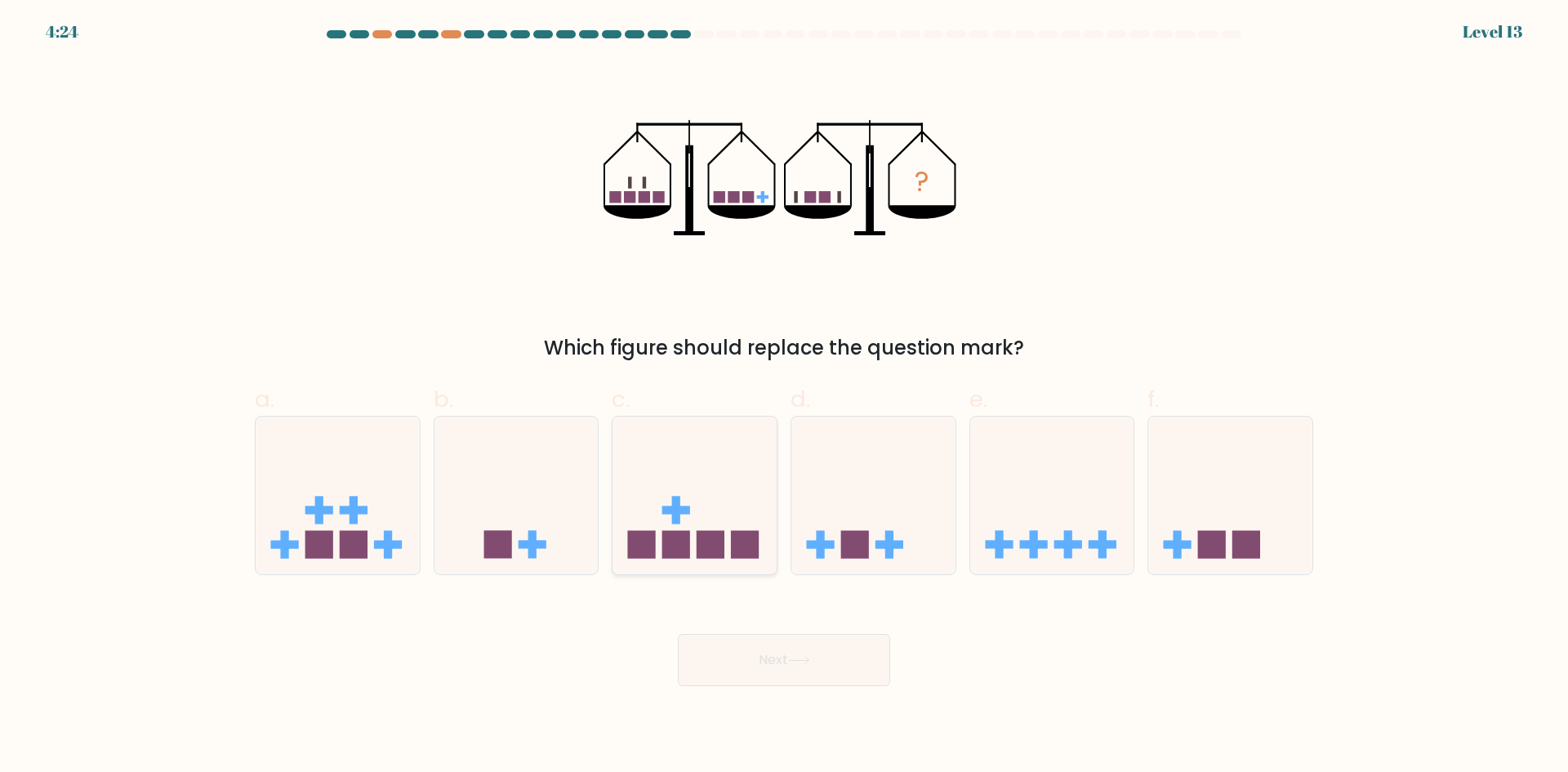
click at [688, 516] on icon at bounding box center [694, 495] width 164 height 136
click at [784, 397] on input "c." at bounding box center [784, 392] width 1 height 11
radio input "true"
click at [797, 659] on icon at bounding box center [799, 660] width 22 height 9
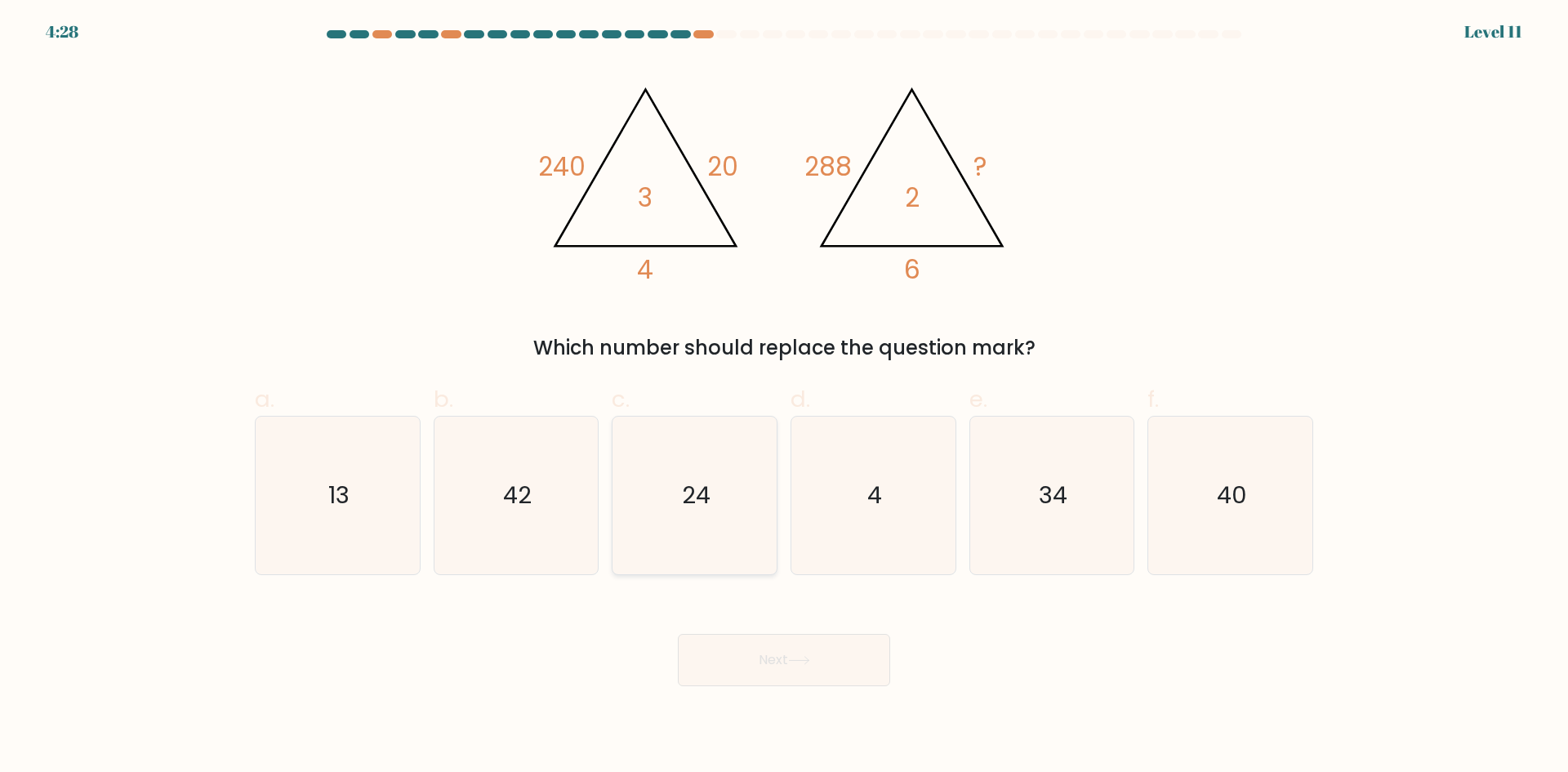
click at [737, 538] on icon "24" at bounding box center [695, 495] width 158 height 158
click at [784, 397] on input "c. 24" at bounding box center [784, 392] width 1 height 11
radio input "true"
click at [812, 674] on button "Next" at bounding box center [784, 659] width 213 height 52
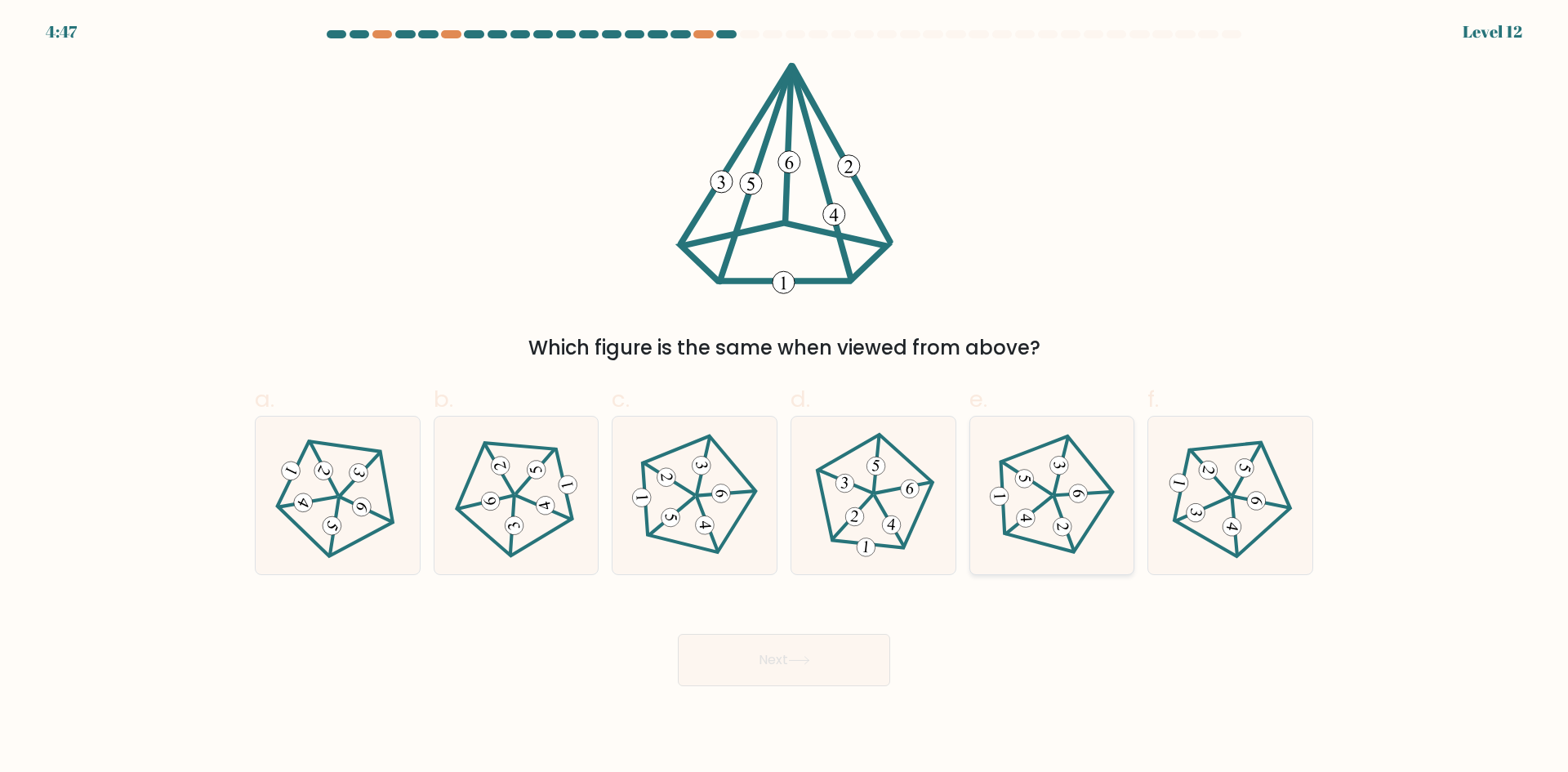
click at [1045, 488] on 439 at bounding box center [1026, 478] width 50 height 37
click at [784, 397] on input "e." at bounding box center [784, 392] width 1 height 11
radio input "true"
click at [789, 651] on button "Next" at bounding box center [784, 659] width 213 height 52
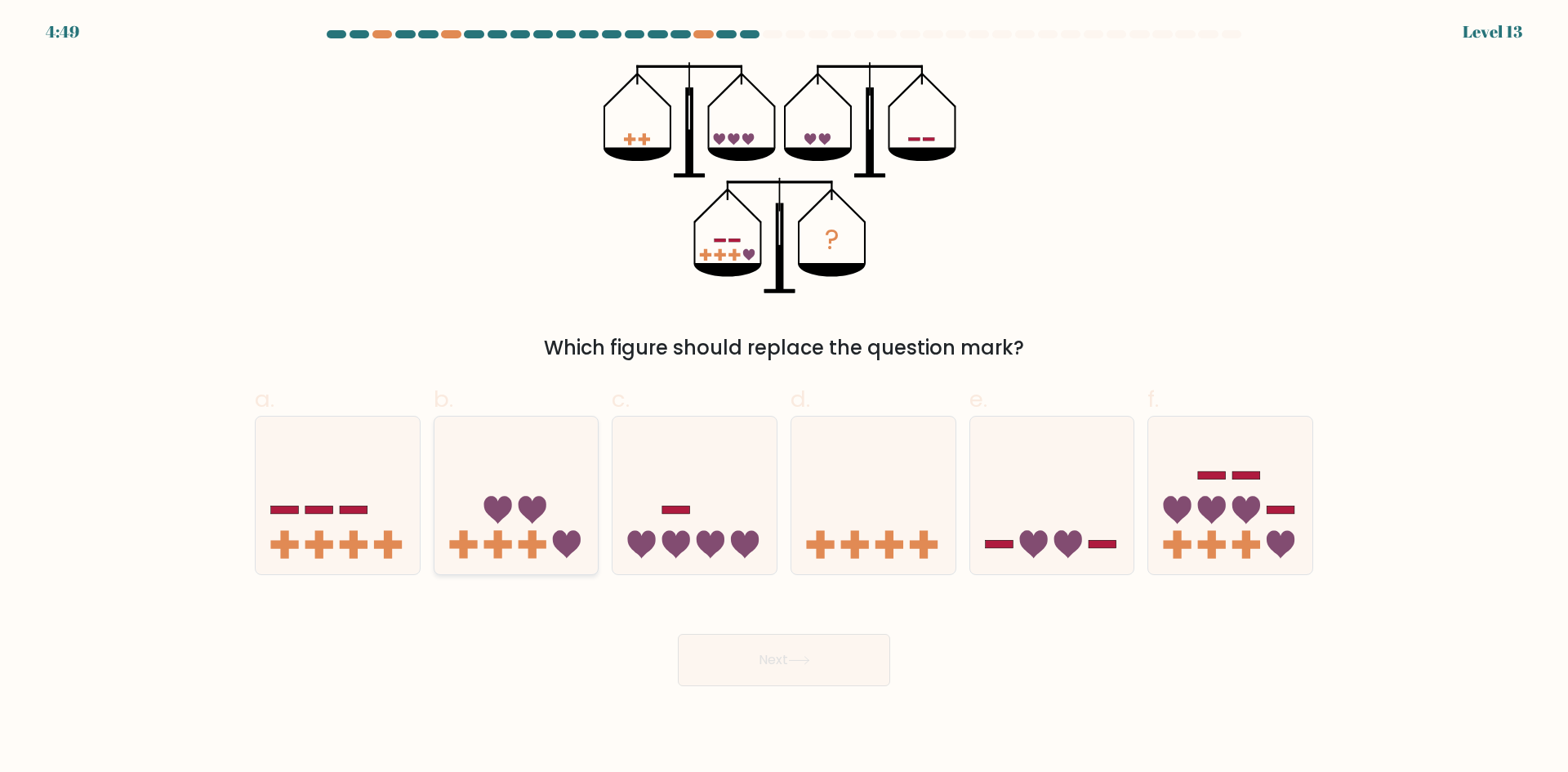
click at [509, 524] on icon at bounding box center [516, 495] width 164 height 136
click at [784, 397] on input "b." at bounding box center [784, 392] width 1 height 11
radio input "true"
click at [785, 660] on button "Next" at bounding box center [784, 659] width 213 height 52
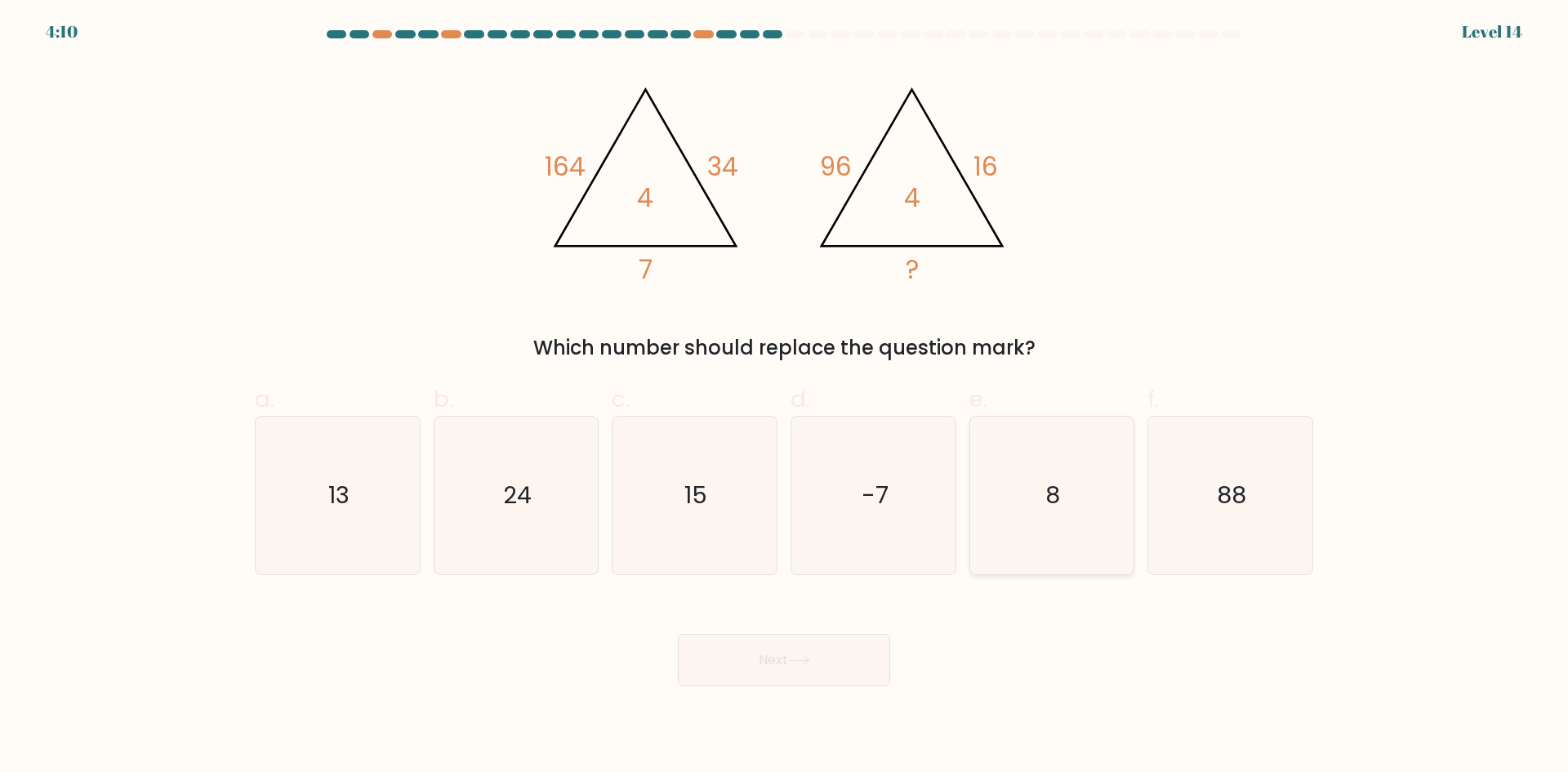
click at [1054, 502] on text "8" at bounding box center [1053, 495] width 15 height 33
click at [784, 397] on input "e. 8" at bounding box center [784, 392] width 1 height 11
radio input "true"
click at [729, 657] on button "Next" at bounding box center [784, 659] width 213 height 52
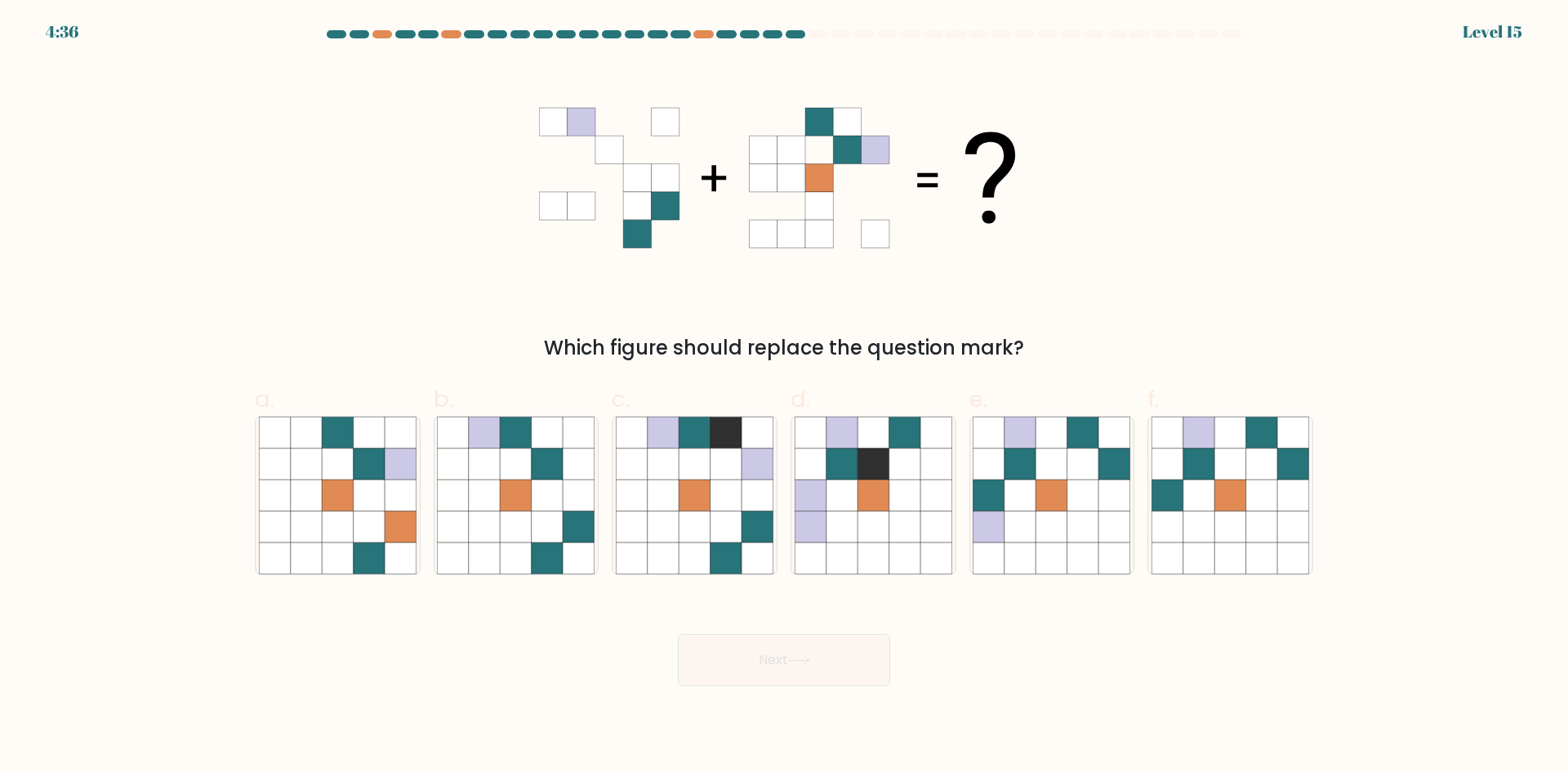
drag, startPoint x: 493, startPoint y: 529, endPoint x: 624, endPoint y: 591, distance: 144.9
click at [493, 529] on icon at bounding box center [484, 526] width 31 height 31
click at [784, 397] on input "b." at bounding box center [784, 392] width 1 height 11
radio input "true"
click at [783, 659] on button "Next" at bounding box center [784, 659] width 213 height 52
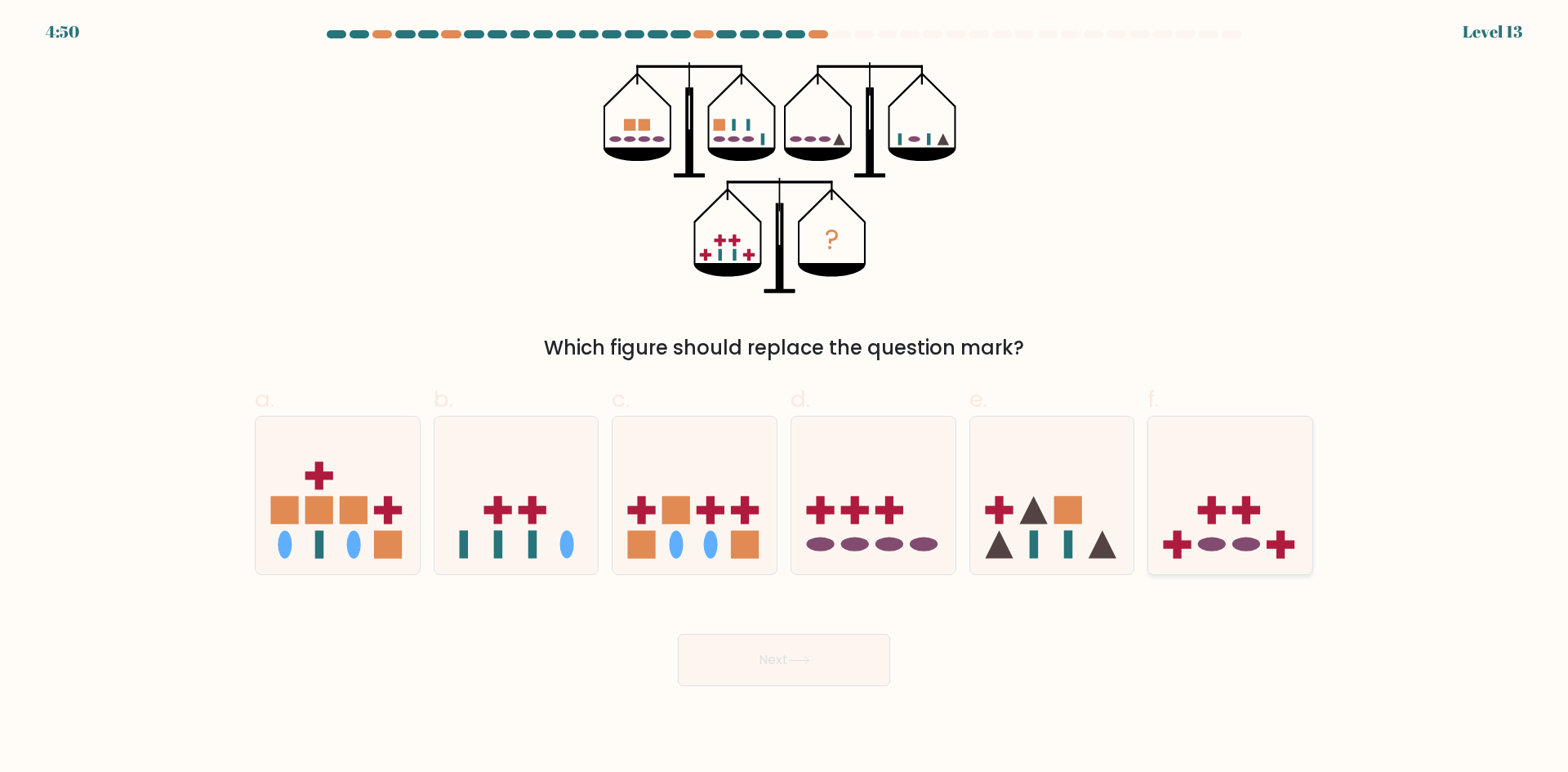
click at [1213, 527] on icon at bounding box center [1229, 495] width 164 height 136
click at [784, 397] on input "f." at bounding box center [784, 392] width 1 height 11
radio input "true"
click at [787, 663] on button "Next" at bounding box center [784, 659] width 213 height 52
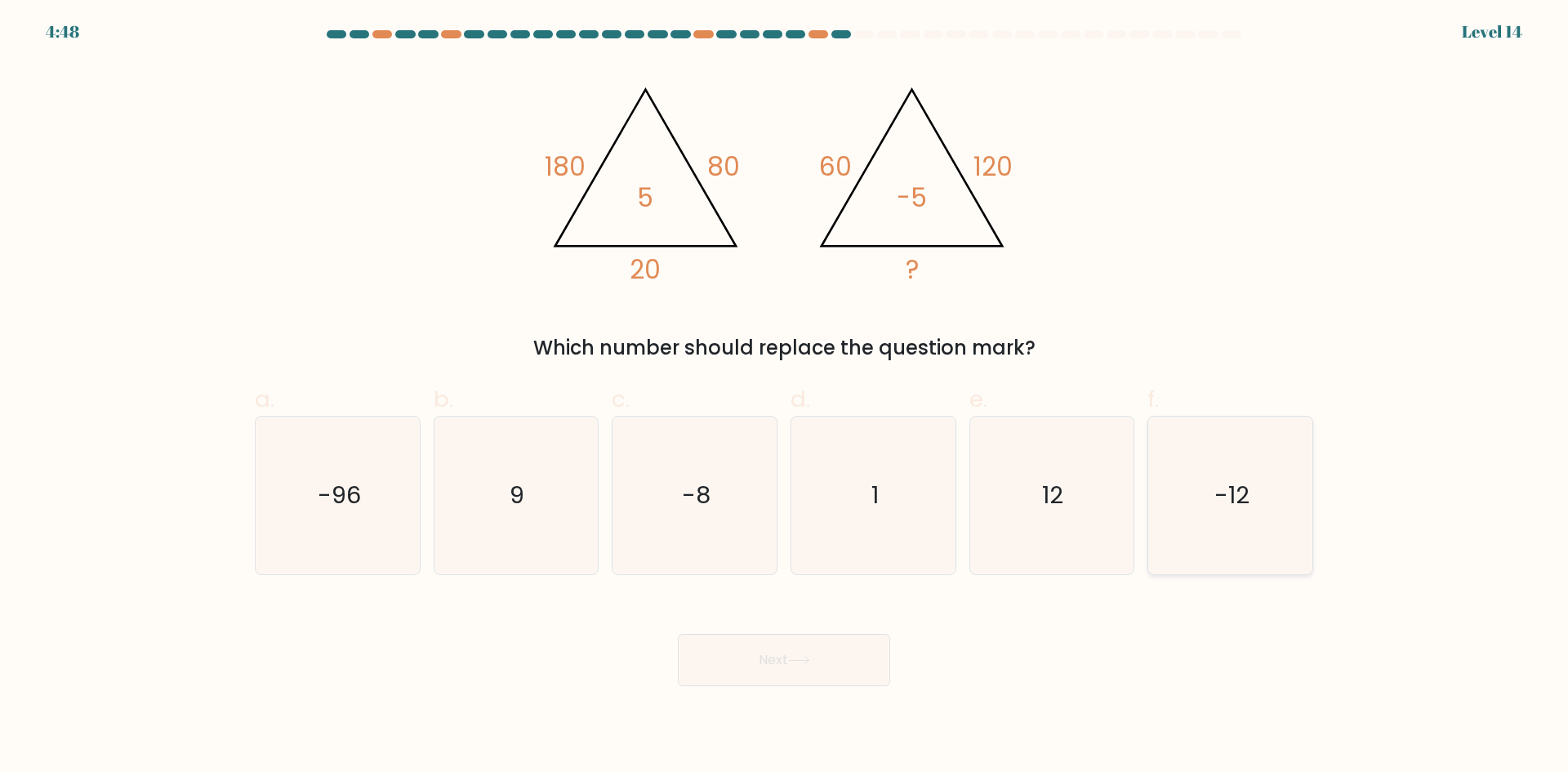
click at [1234, 478] on icon "-12" at bounding box center [1230, 495] width 158 height 158
click at [784, 397] on input "f. -12" at bounding box center [784, 392] width 1 height 11
radio input "true"
click at [789, 655] on button "Next" at bounding box center [784, 659] width 213 height 52
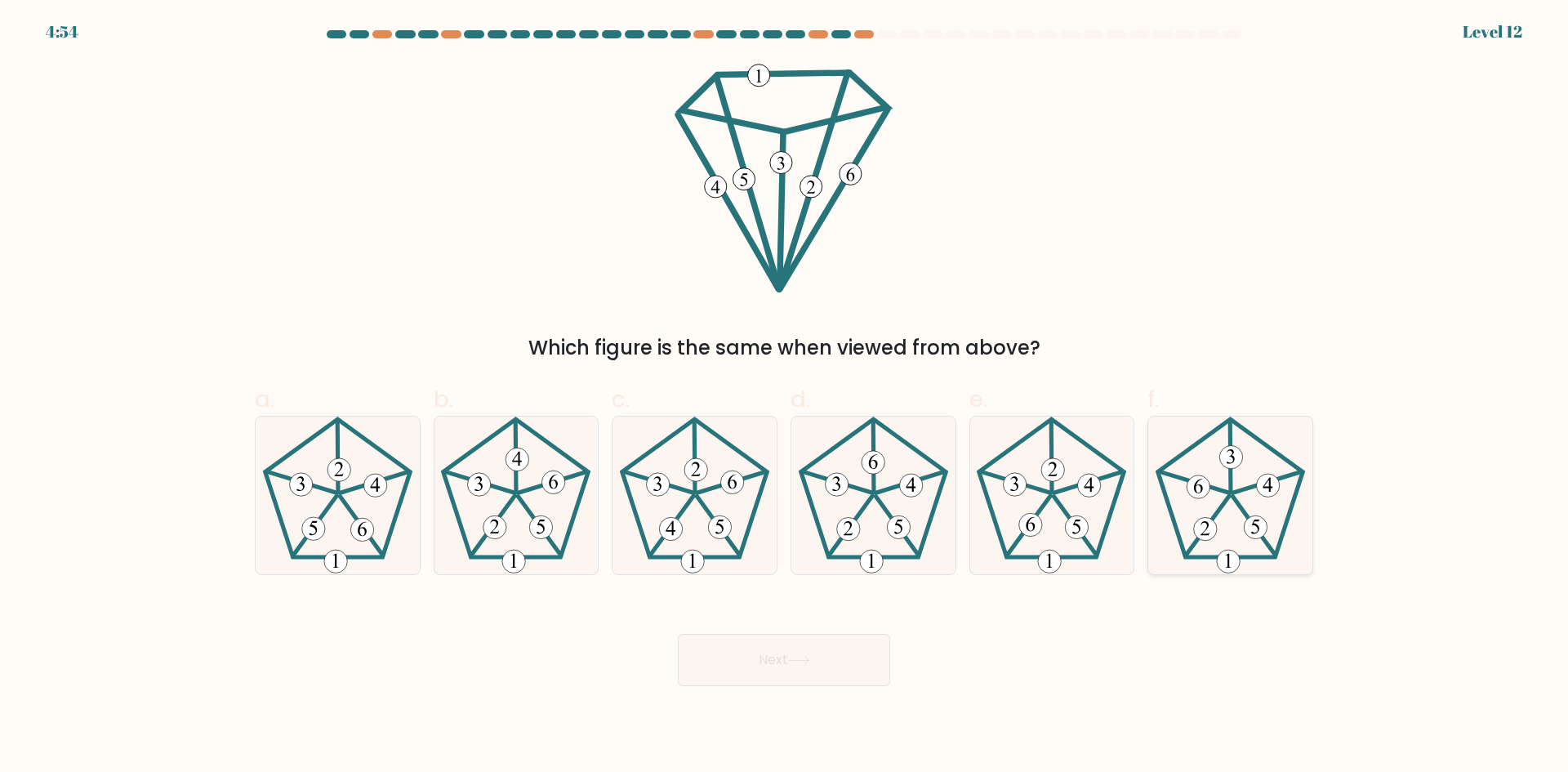
click at [1229, 478] on icon at bounding box center [1230, 495] width 158 height 158
click at [784, 397] on input "f." at bounding box center [784, 392] width 1 height 11
radio input "true"
click at [776, 642] on button "Next" at bounding box center [784, 659] width 213 height 52
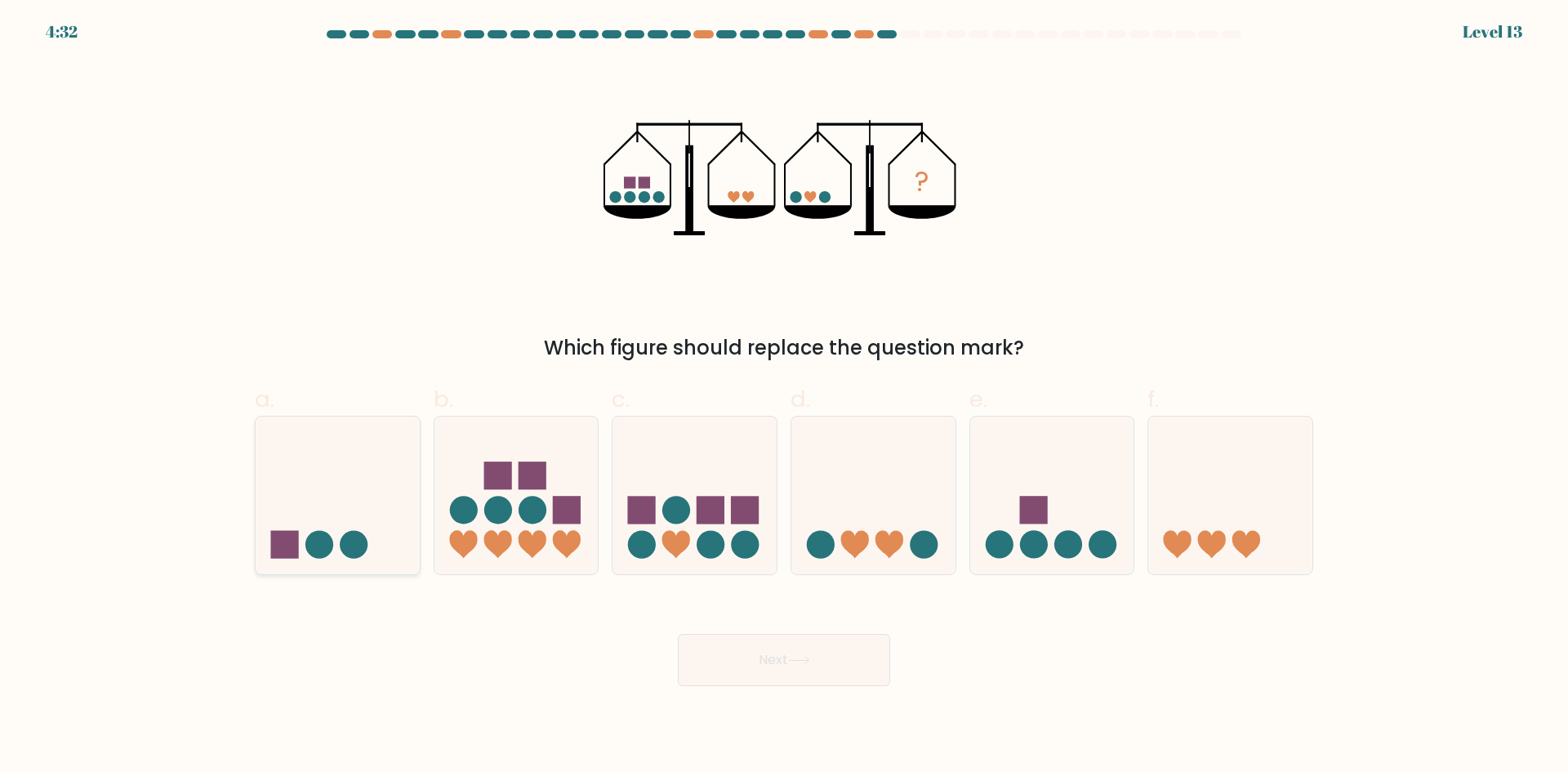
drag, startPoint x: 371, startPoint y: 515, endPoint x: 806, endPoint y: 752, distance: 495.4
click at [371, 516] on icon at bounding box center [337, 495] width 164 height 136
click at [784, 397] on input "a." at bounding box center [784, 392] width 1 height 11
radio input "true"
click at [849, 659] on button "Next" at bounding box center [784, 659] width 213 height 52
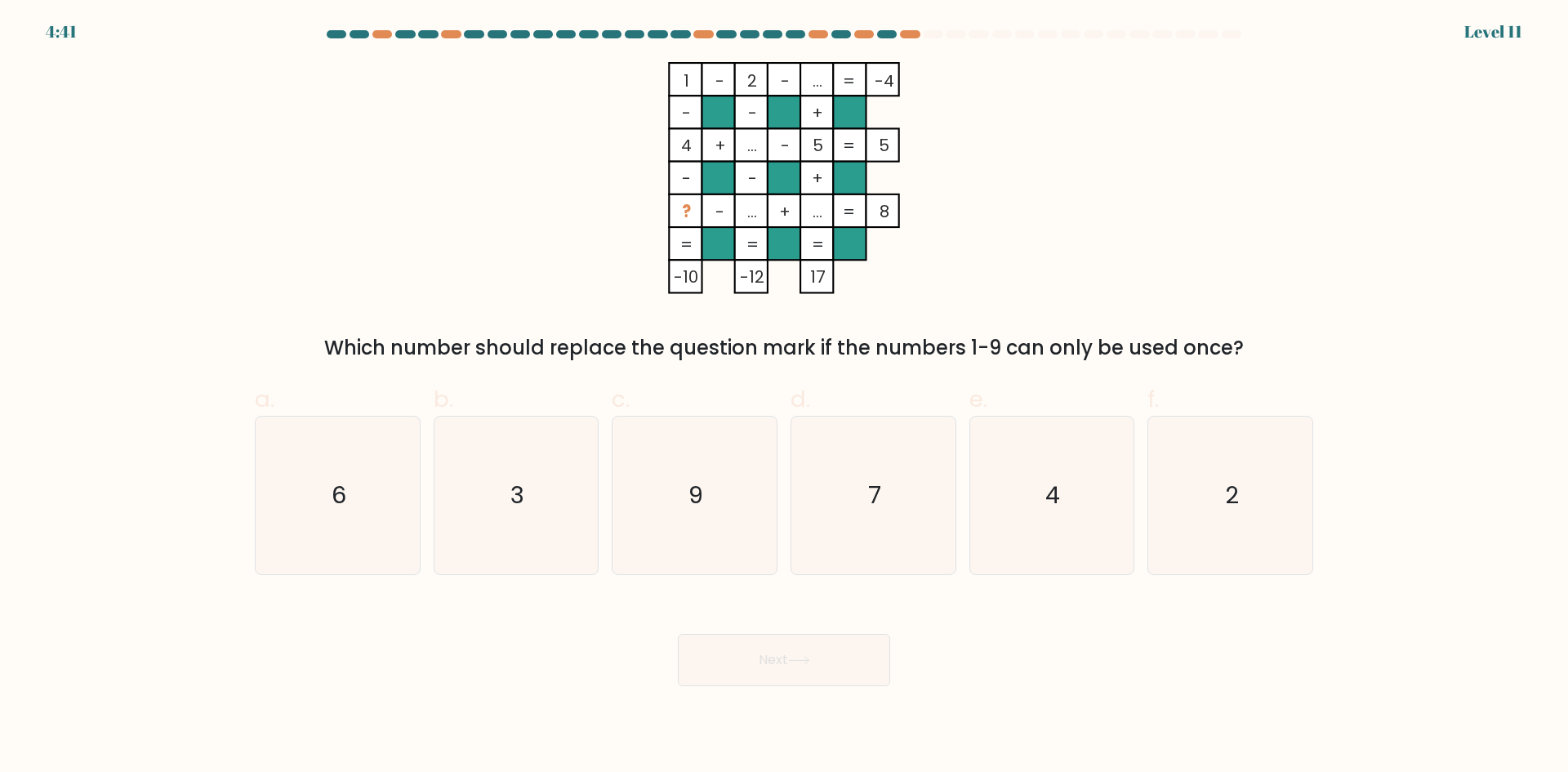
drag, startPoint x: 674, startPoint y: 152, endPoint x: 659, endPoint y: 131, distance: 25.8
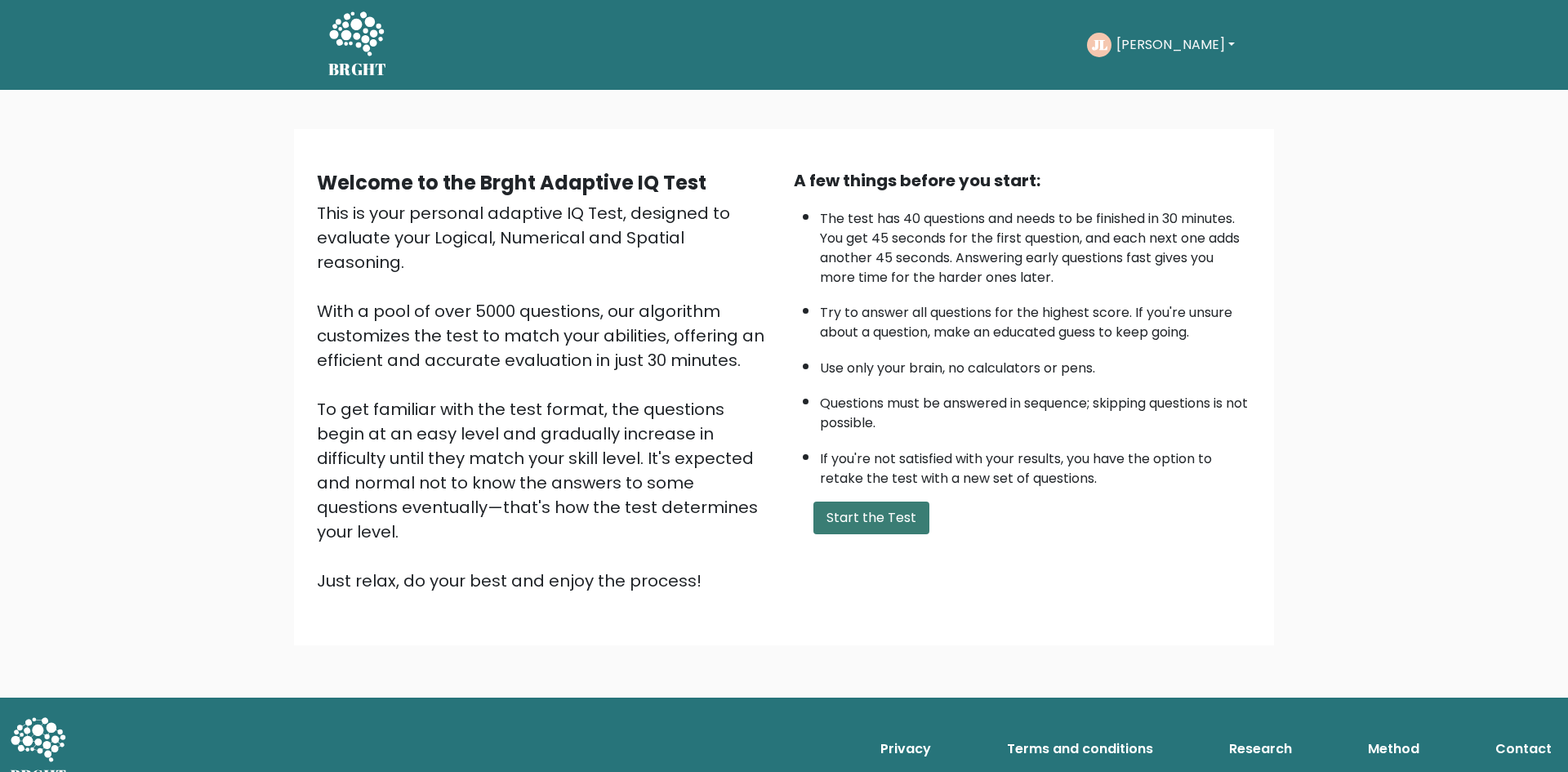
click at [864, 513] on button "Start the Test" at bounding box center [871, 518] width 116 height 33
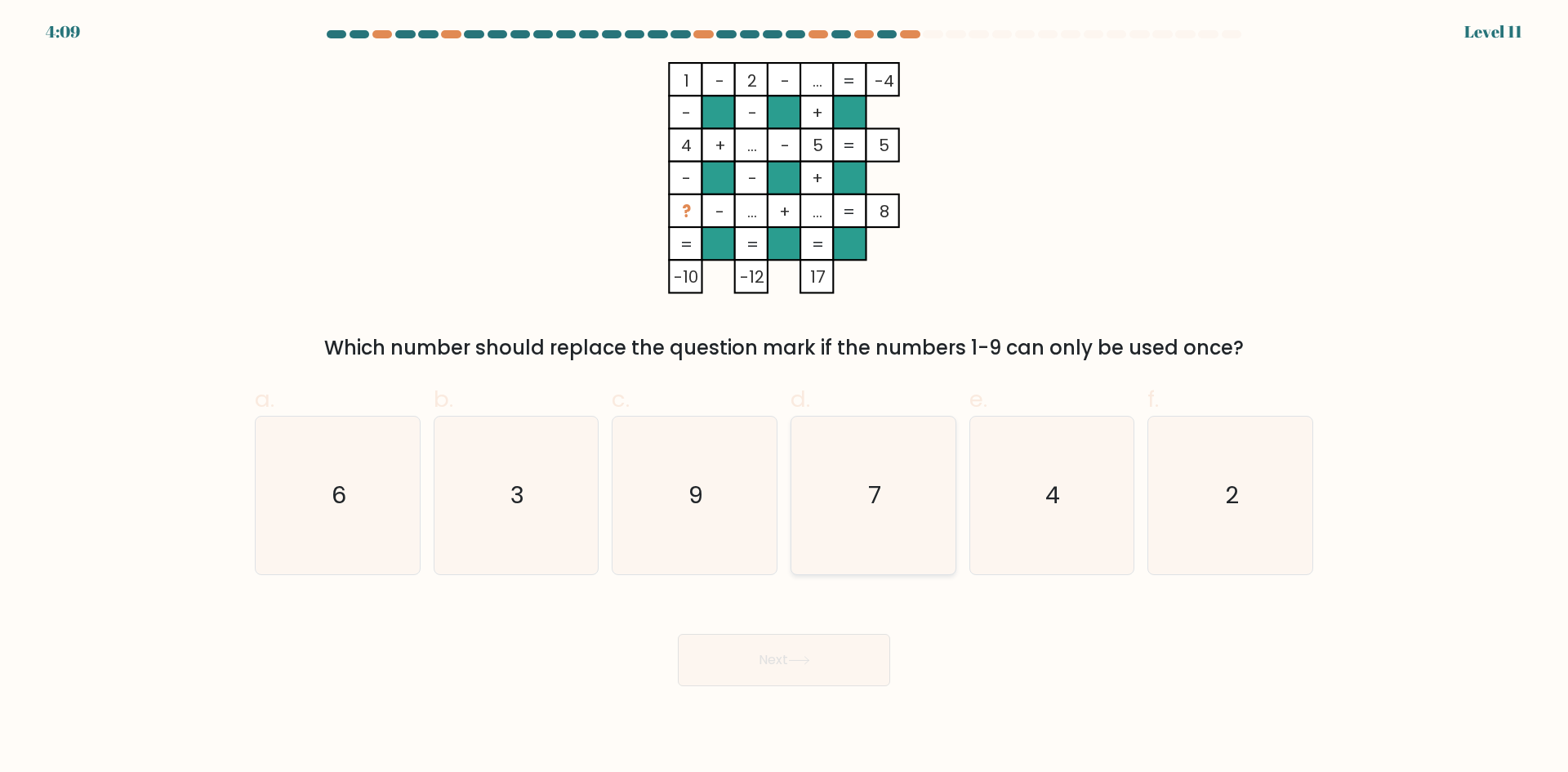
click at [924, 493] on icon "7" at bounding box center [873, 495] width 158 height 158
click at [784, 397] on input "d. 7" at bounding box center [784, 392] width 1 height 11
radio input "true"
click at [783, 658] on button "Next" at bounding box center [784, 659] width 213 height 52
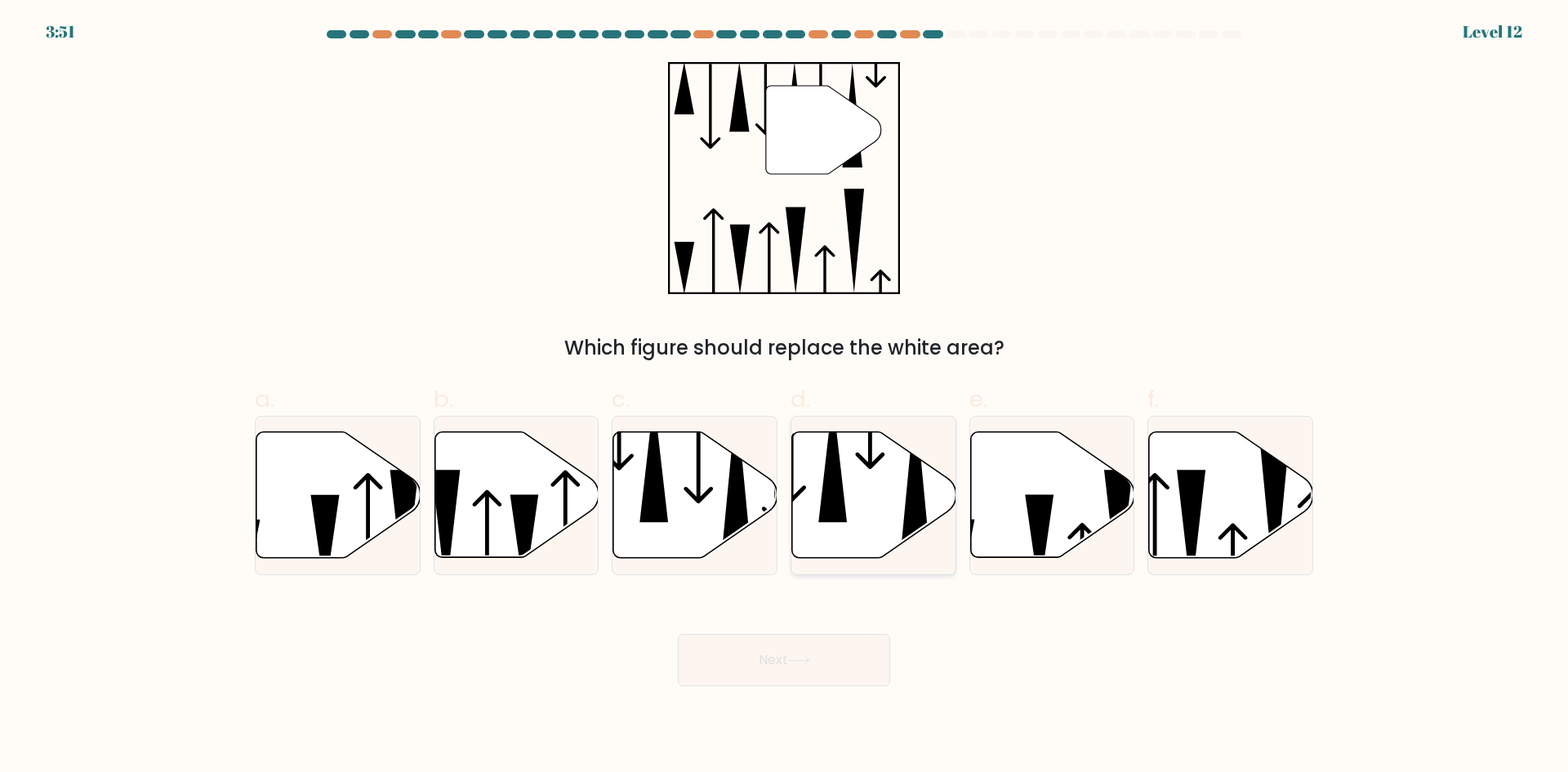
click at [850, 504] on icon at bounding box center [874, 495] width 164 height 126
click at [784, 397] on input "d." at bounding box center [784, 392] width 1 height 11
radio input "true"
click at [847, 656] on button "Next" at bounding box center [784, 659] width 213 height 52
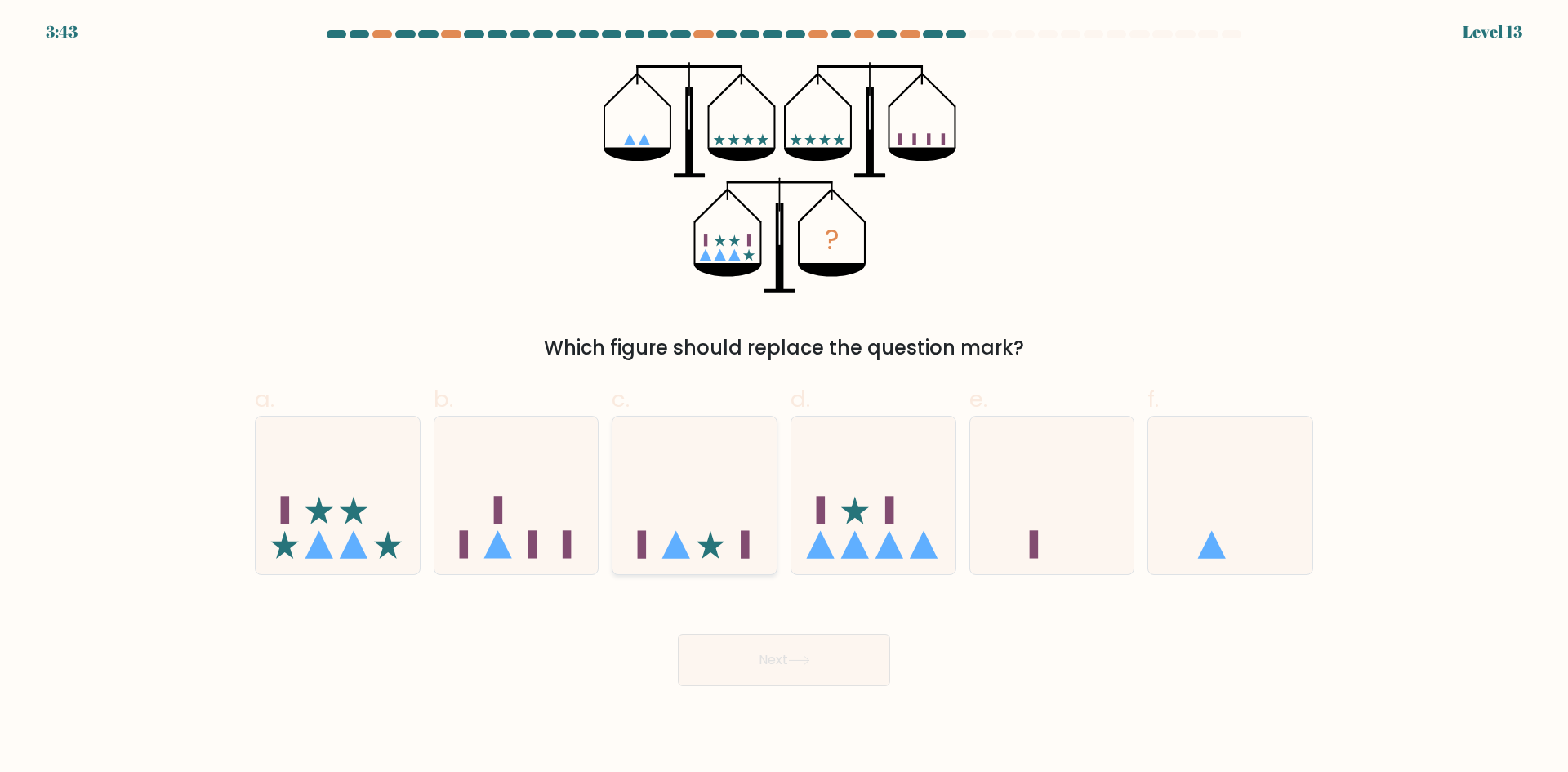
click at [653, 510] on icon at bounding box center [694, 495] width 164 height 136
click at [784, 397] on input "c." at bounding box center [784, 392] width 1 height 11
radio input "true"
click at [773, 667] on button "Next" at bounding box center [784, 659] width 213 height 52
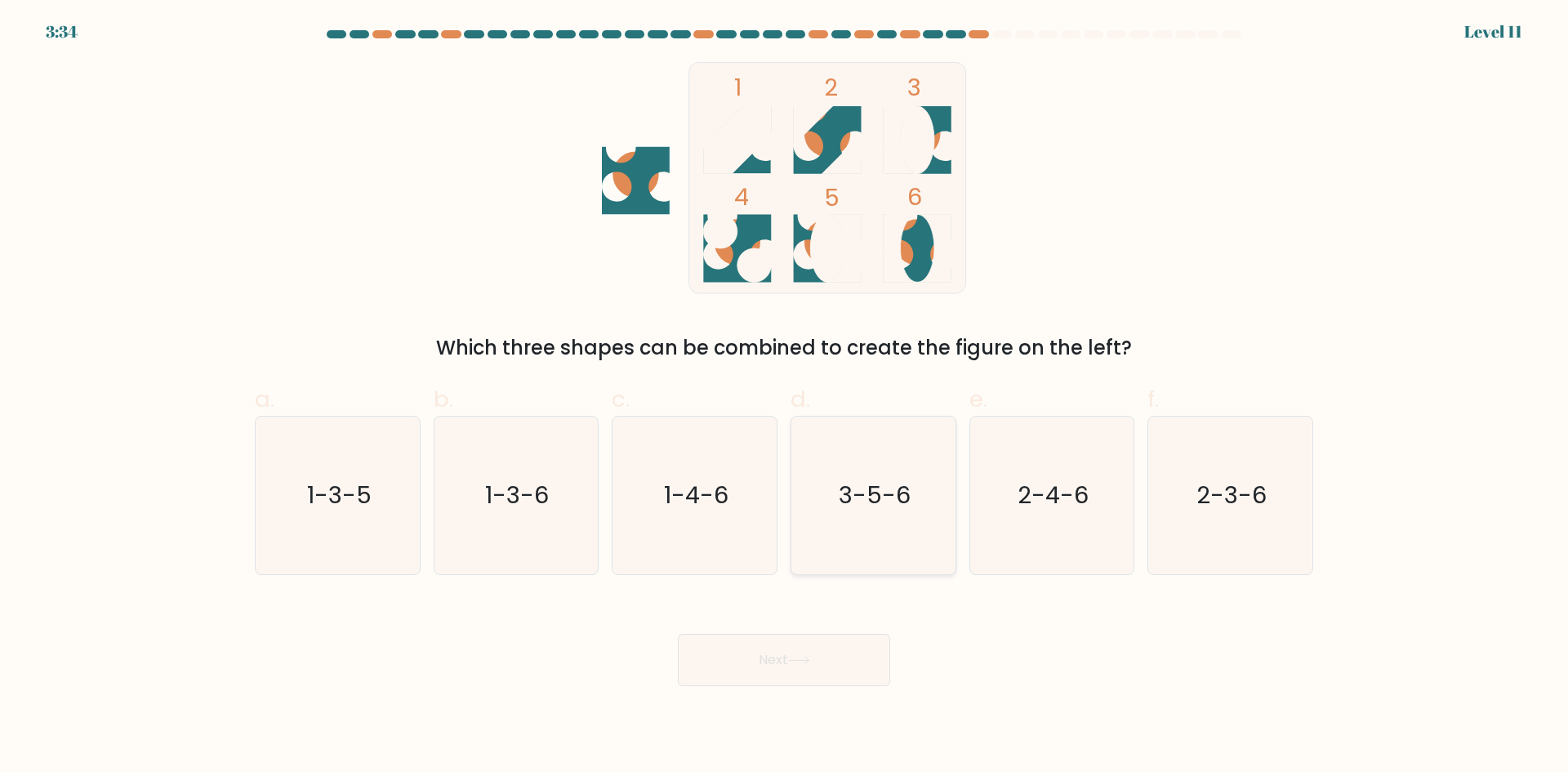
click at [815, 502] on icon "3-5-6" at bounding box center [873, 495] width 158 height 158
click at [784, 397] on input "d. 3-5-6" at bounding box center [784, 392] width 1 height 11
radio input "true"
click at [766, 658] on button "Next" at bounding box center [784, 659] width 213 height 52
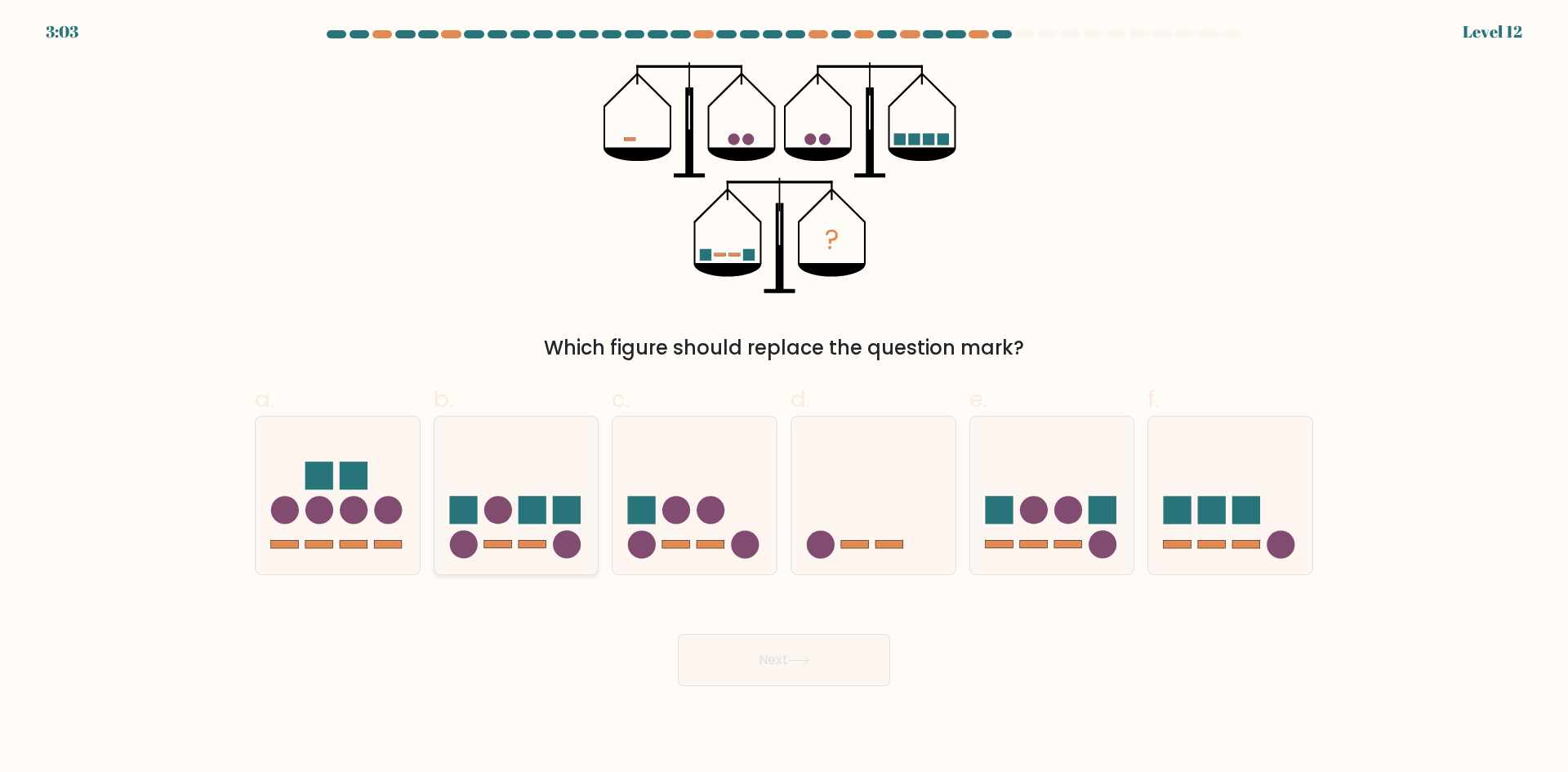
click at [515, 525] on icon at bounding box center [516, 495] width 164 height 136
click at [784, 397] on input "b." at bounding box center [784, 392] width 1 height 11
radio input "true"
click at [792, 660] on icon at bounding box center [799, 660] width 22 height 9
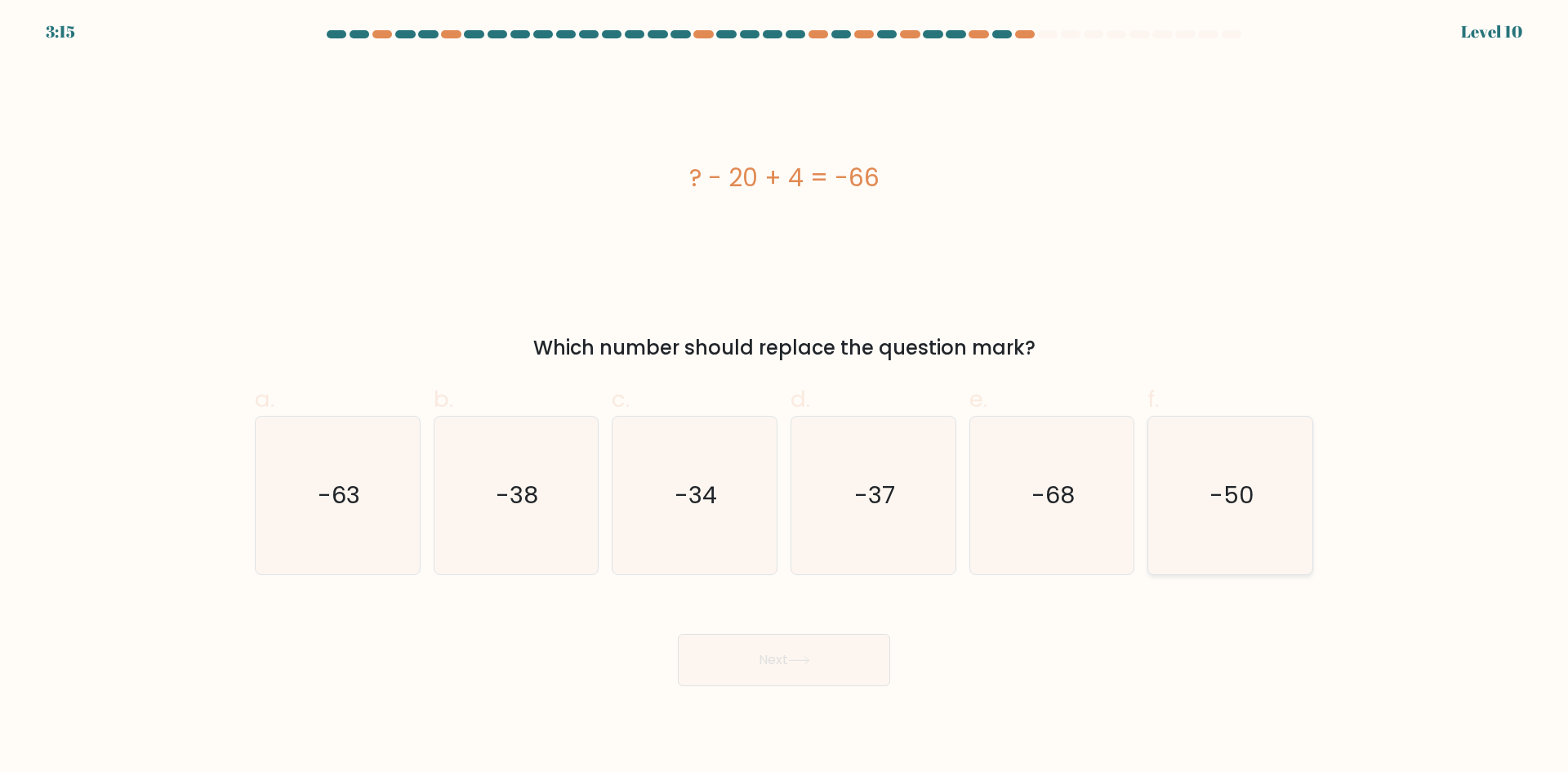
click at [1218, 537] on icon "-50" at bounding box center [1230, 495] width 158 height 158
click at [784, 397] on input "f. -50" at bounding box center [784, 392] width 1 height 11
radio input "true"
click at [795, 657] on icon at bounding box center [799, 660] width 22 height 9
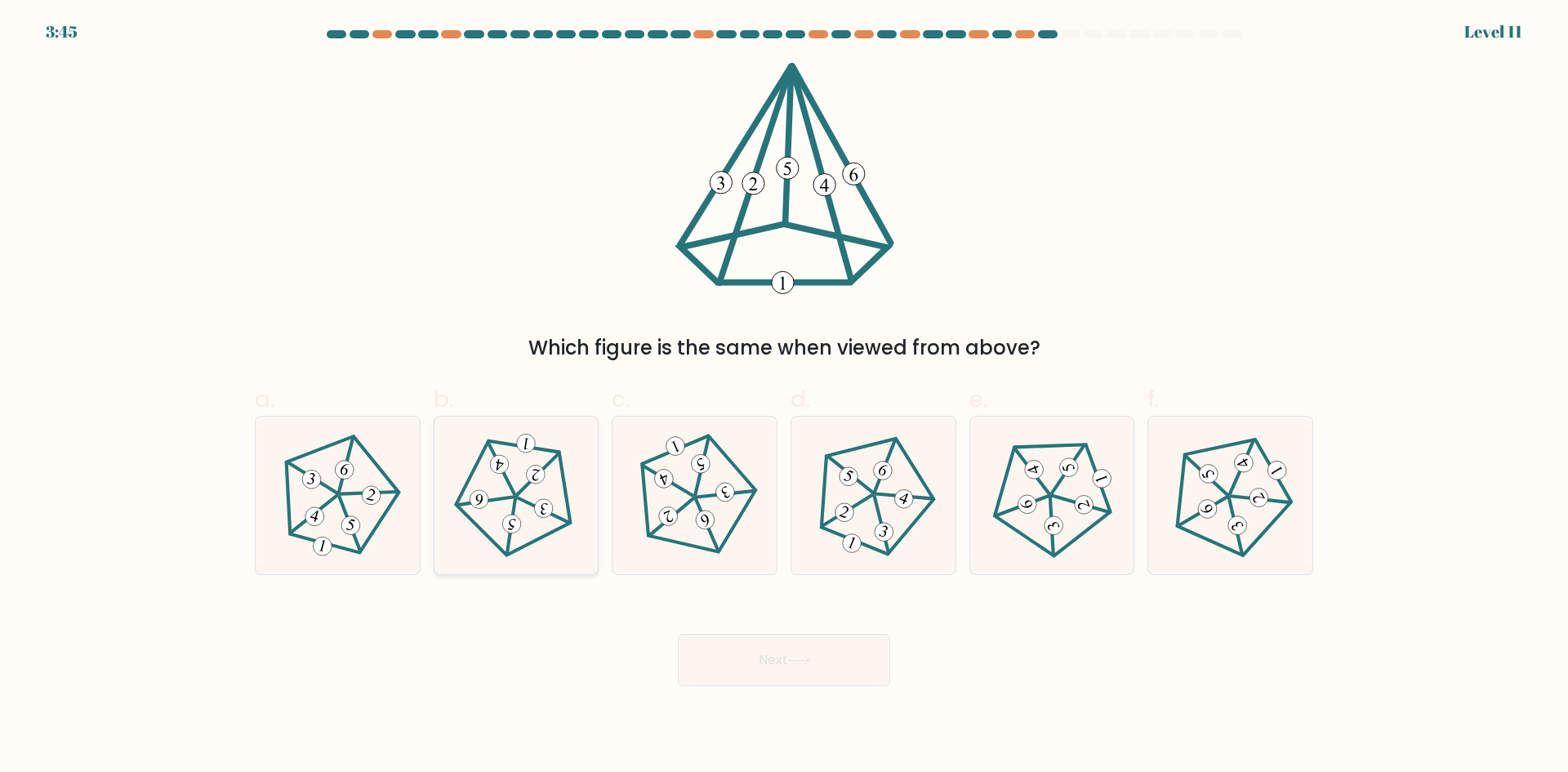
click at [524, 513] on icon at bounding box center [516, 495] width 126 height 126
click at [784, 397] on input "b." at bounding box center [784, 392] width 1 height 11
radio input "true"
click at [854, 509] on 340 at bounding box center [846, 511] width 51 height 58
click at [784, 397] on input "d." at bounding box center [784, 392] width 1 height 11
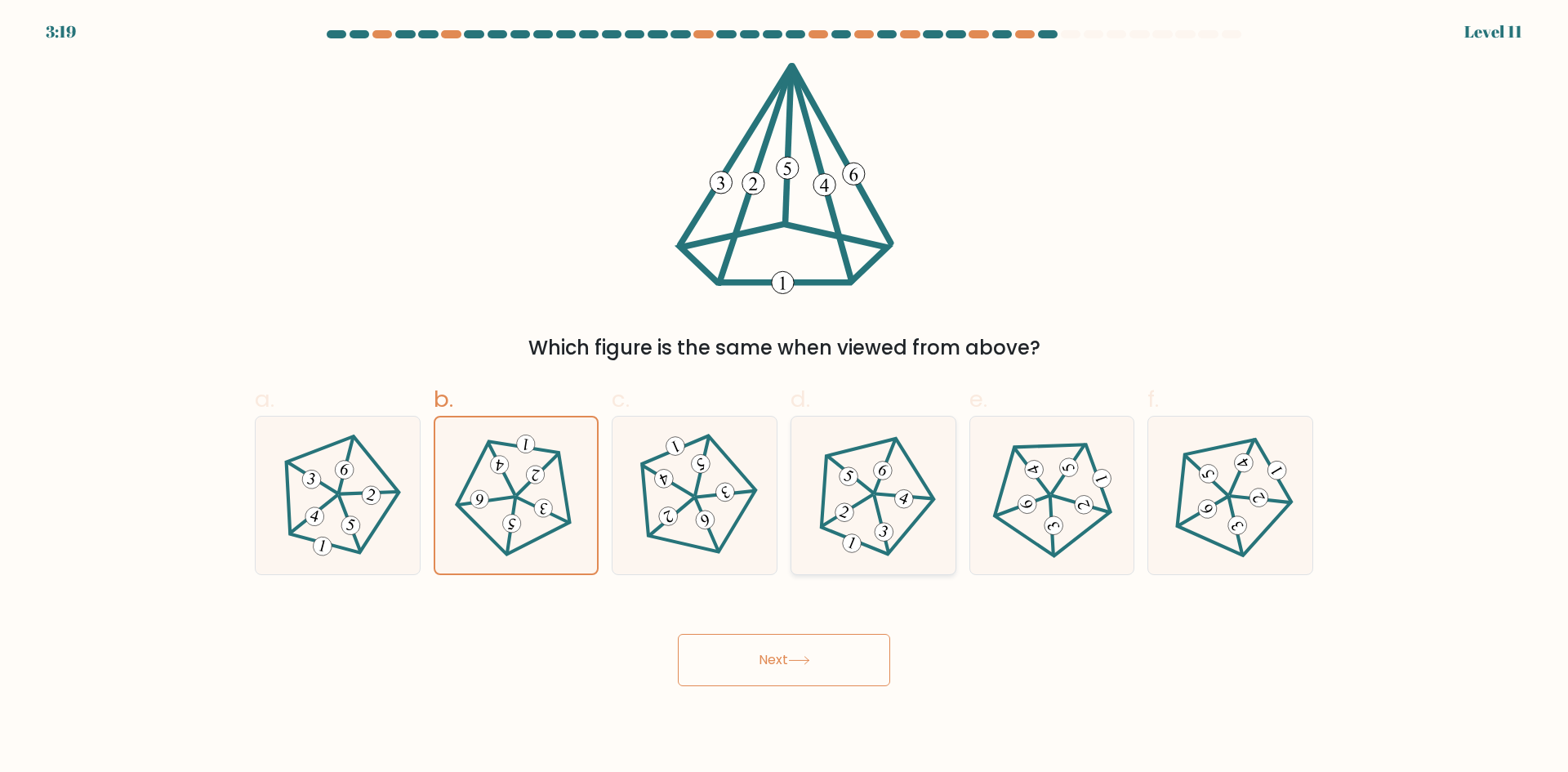
radio input "true"
click at [540, 494] on icon at bounding box center [516, 495] width 126 height 126
click at [784, 397] on input "b." at bounding box center [784, 392] width 1 height 11
radio input "true"
click at [752, 643] on button "Next" at bounding box center [784, 659] width 213 height 52
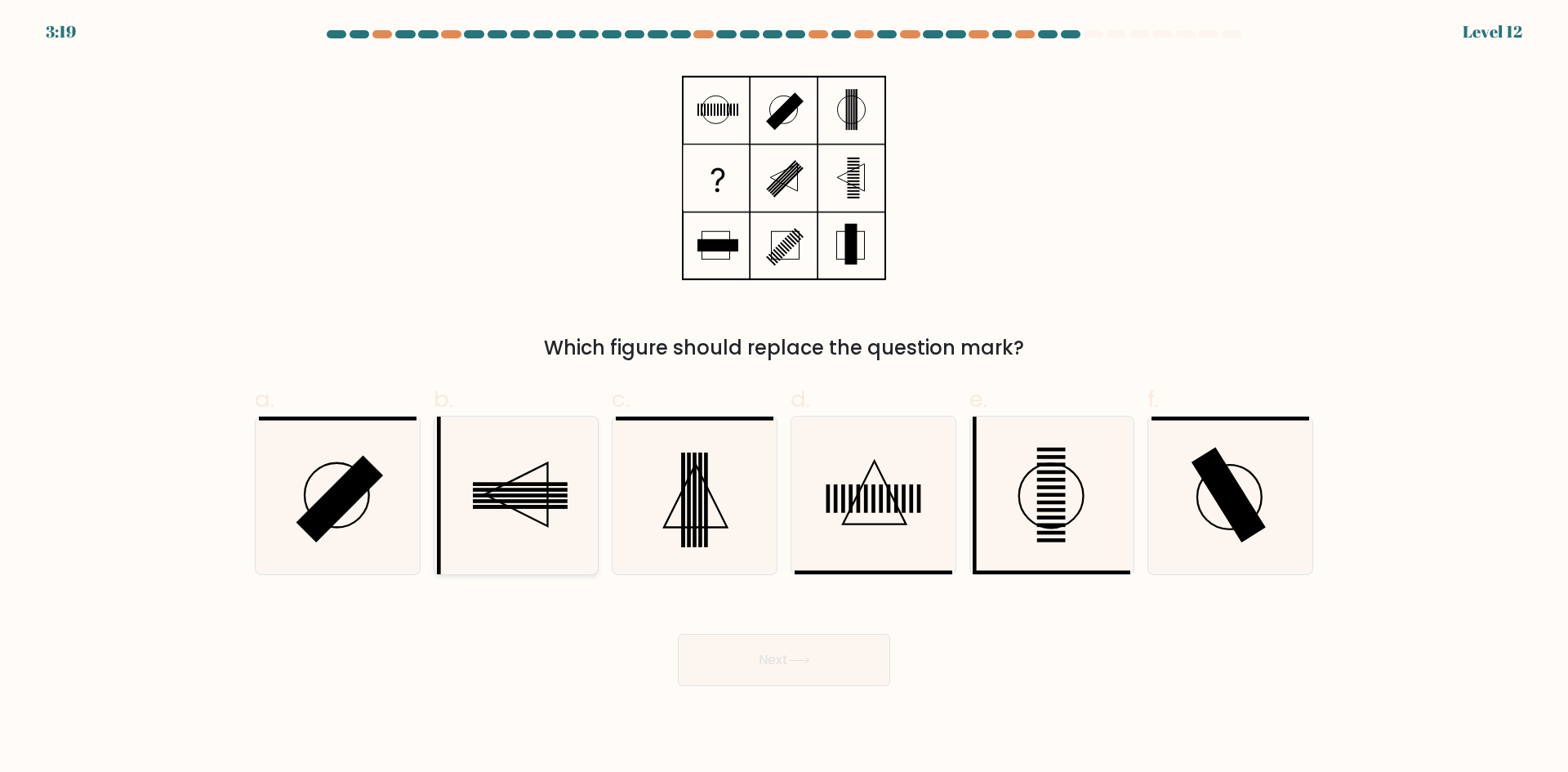
click at [514, 497] on icon at bounding box center [516, 495] width 158 height 158
click at [784, 397] on input "b." at bounding box center [784, 392] width 1 height 11
radio input "true"
click at [809, 660] on icon at bounding box center [799, 660] width 22 height 9
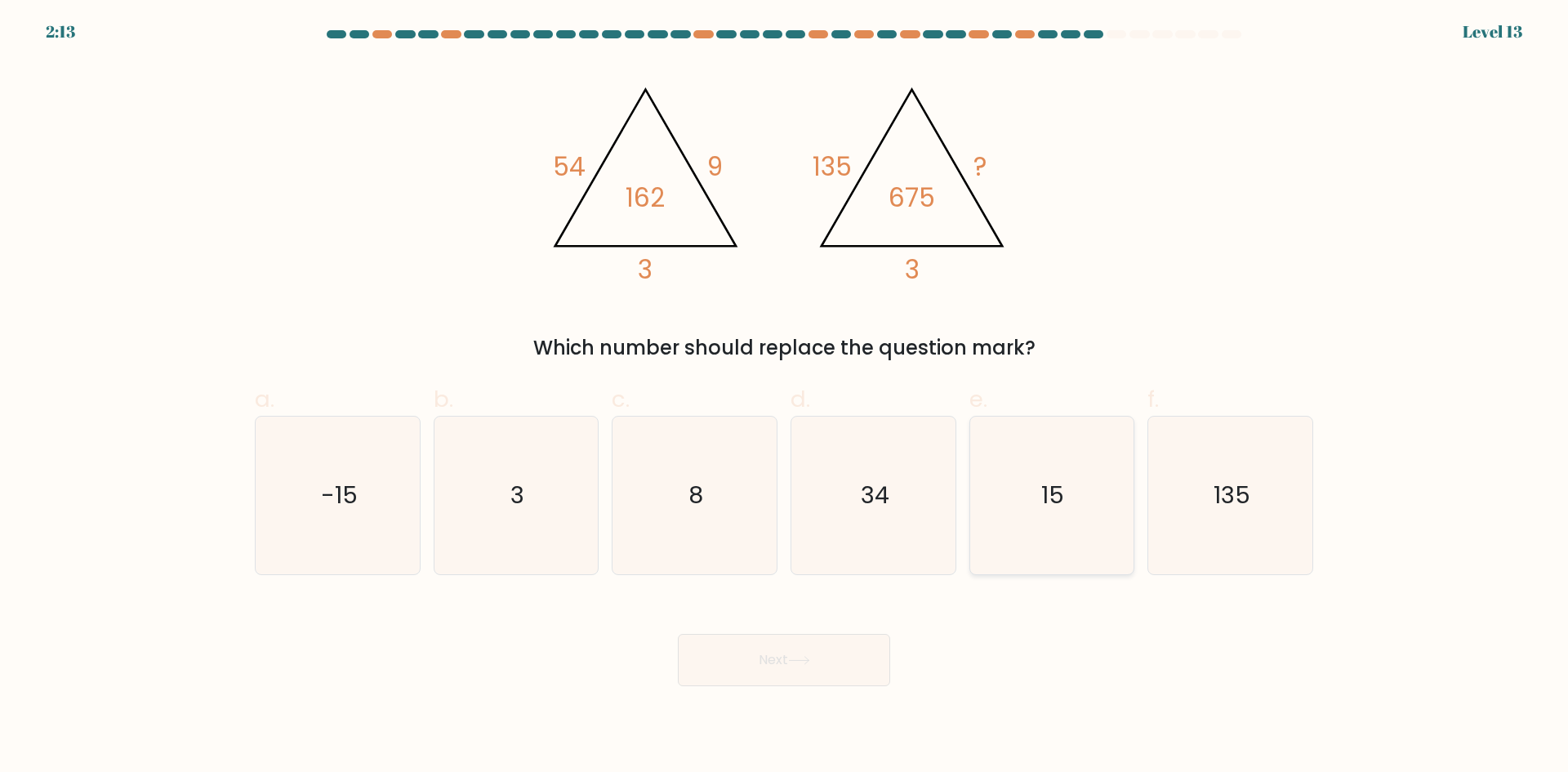
click at [1022, 454] on icon "15" at bounding box center [1051, 495] width 158 height 158
click at [784, 397] on input "e. 15" at bounding box center [784, 392] width 1 height 11
radio input "true"
click at [752, 671] on button "Next" at bounding box center [784, 659] width 213 height 52
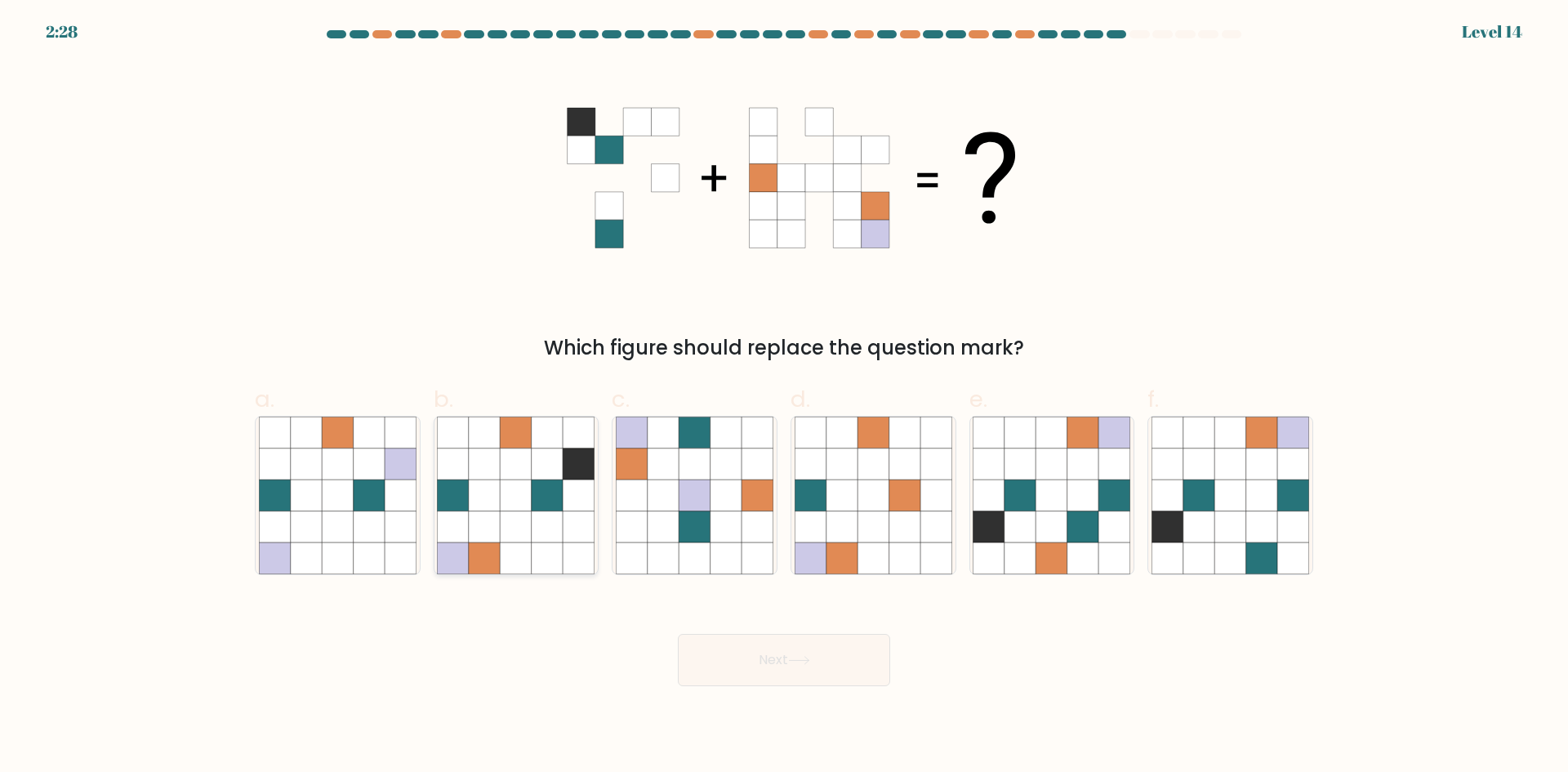
click at [533, 477] on icon at bounding box center [547, 464] width 31 height 31
click at [784, 397] on input "b." at bounding box center [784, 392] width 1 height 11
radio input "true"
click at [768, 659] on button "Next" at bounding box center [784, 659] width 213 height 52
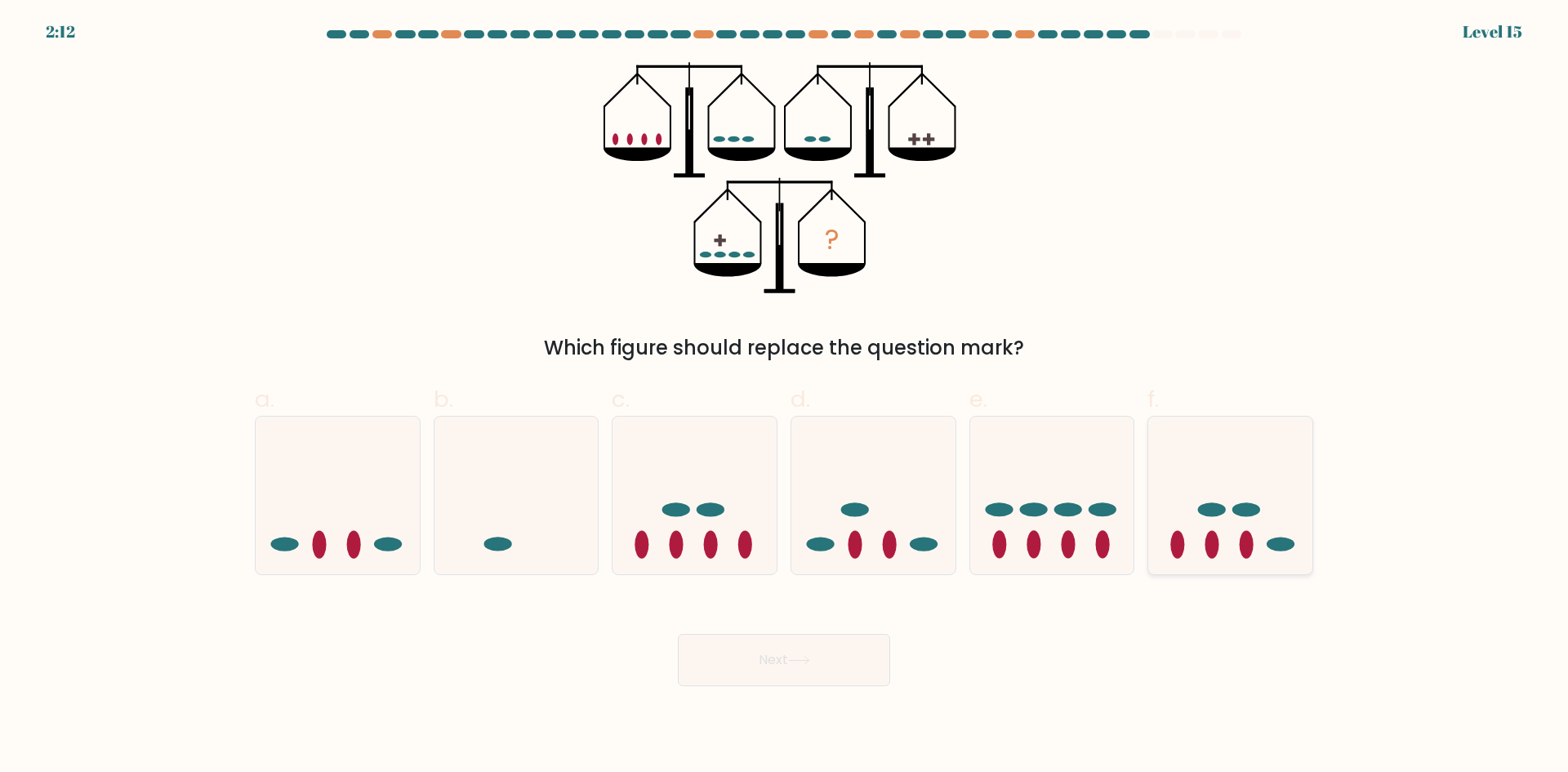
click at [1229, 534] on icon at bounding box center [1229, 495] width 164 height 136
click at [784, 397] on input "f." at bounding box center [784, 392] width 1 height 11
radio input "true"
click at [857, 514] on ellipse at bounding box center [854, 511] width 27 height 14
click at [784, 397] on input "d." at bounding box center [784, 392] width 1 height 11
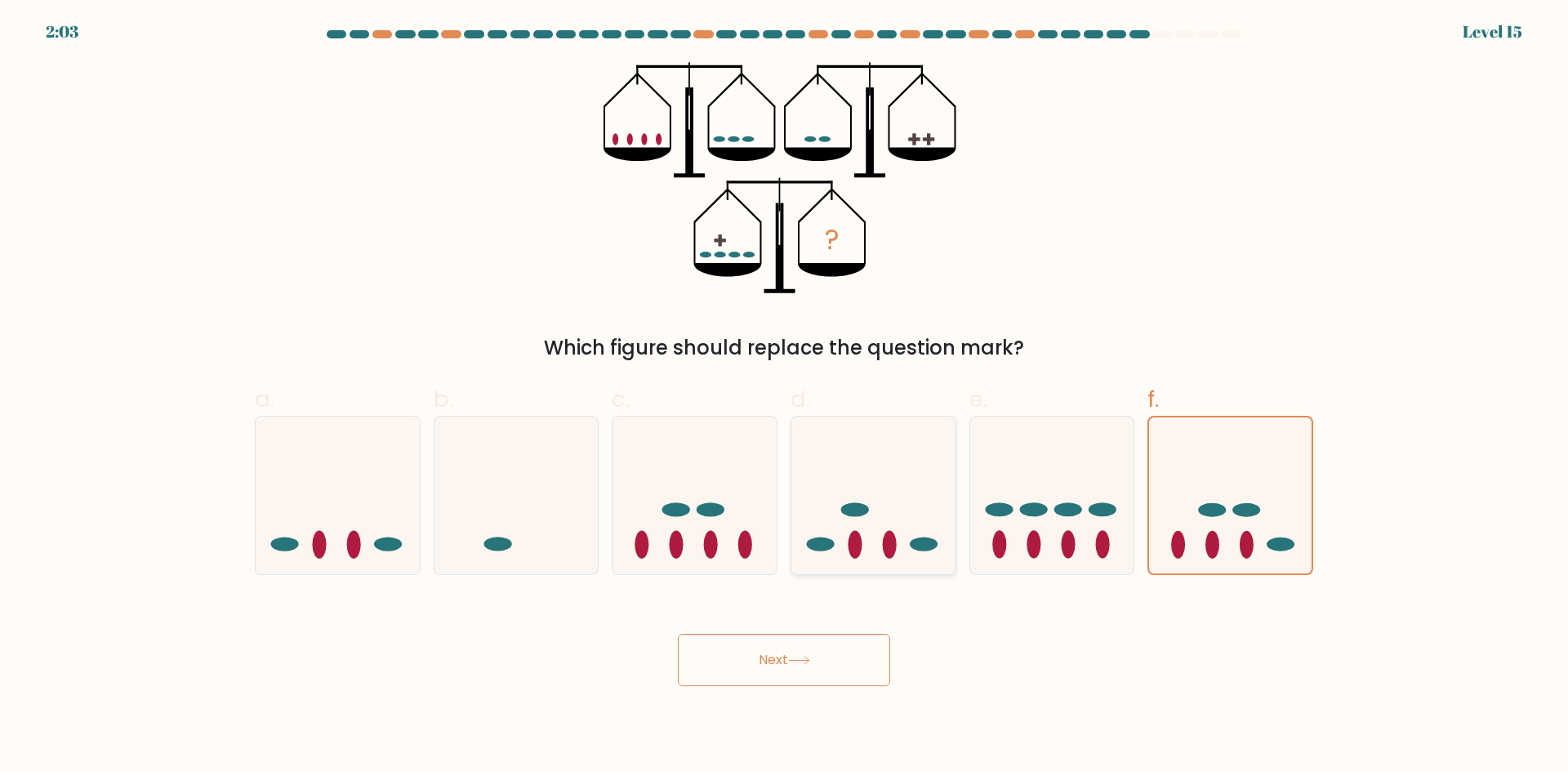
radio input "true"
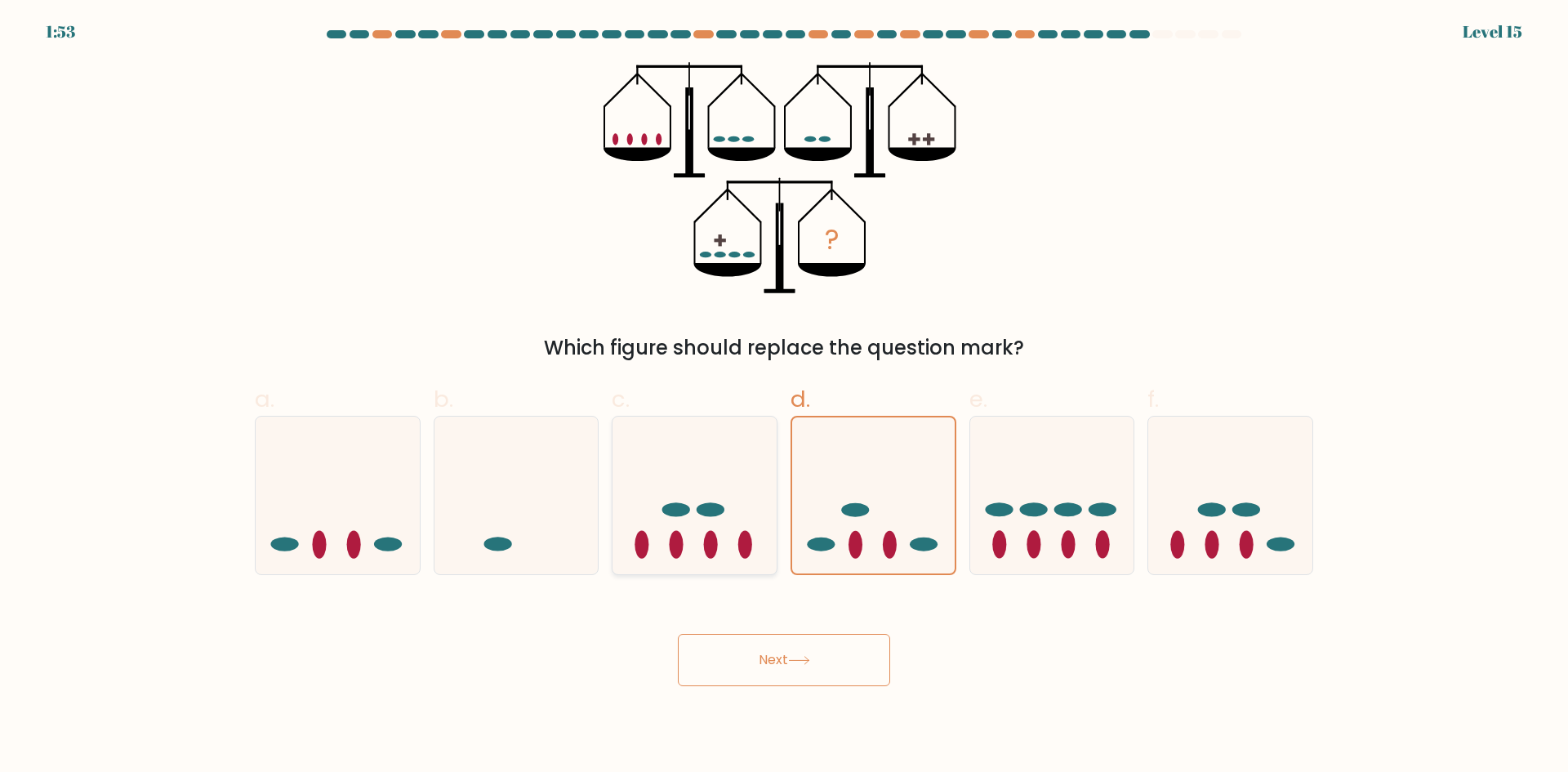
click at [706, 510] on ellipse at bounding box center [710, 511] width 27 height 14
click at [784, 397] on input "c." at bounding box center [784, 392] width 1 height 11
radio input "true"
click at [690, 513] on icon at bounding box center [694, 495] width 162 height 135
click at [784, 397] on input "c." at bounding box center [784, 392] width 1 height 11
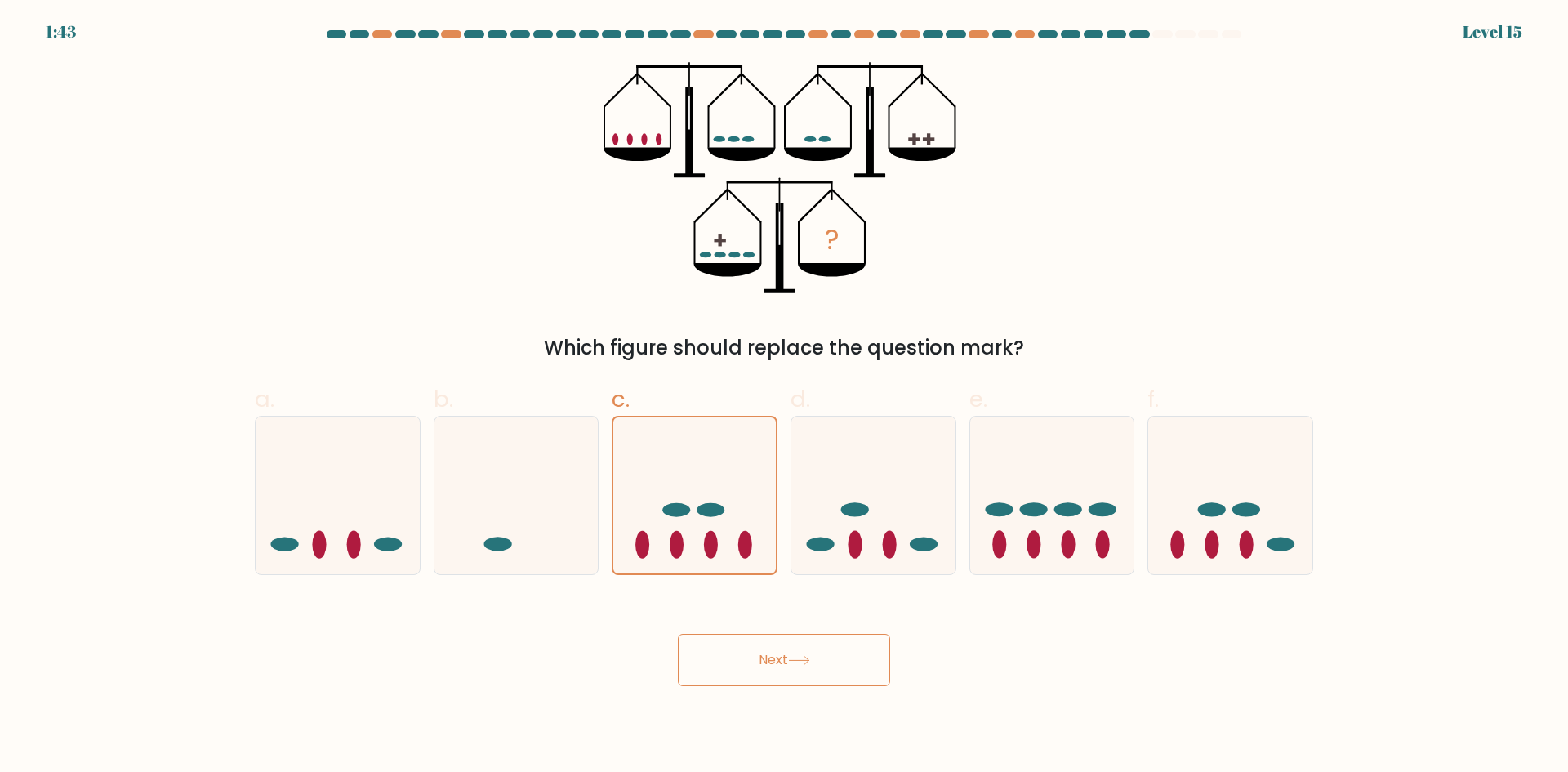
click at [818, 651] on button "Next" at bounding box center [784, 659] width 213 height 52
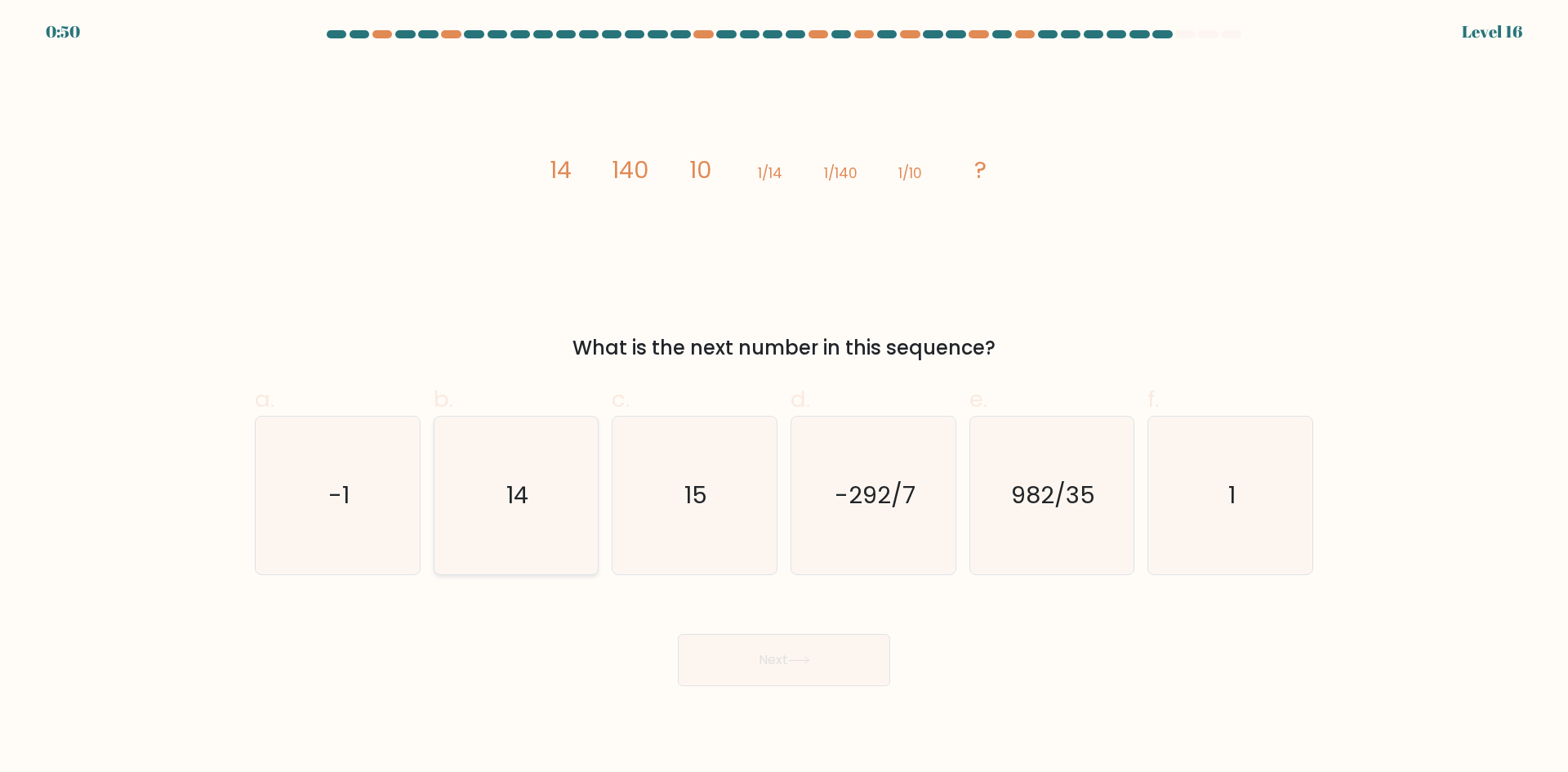
click at [541, 511] on icon "14" at bounding box center [516, 495] width 158 height 158
click at [784, 397] on input "b. 14" at bounding box center [784, 392] width 1 height 11
radio input "true"
click at [773, 659] on button "Next" at bounding box center [784, 659] width 213 height 52
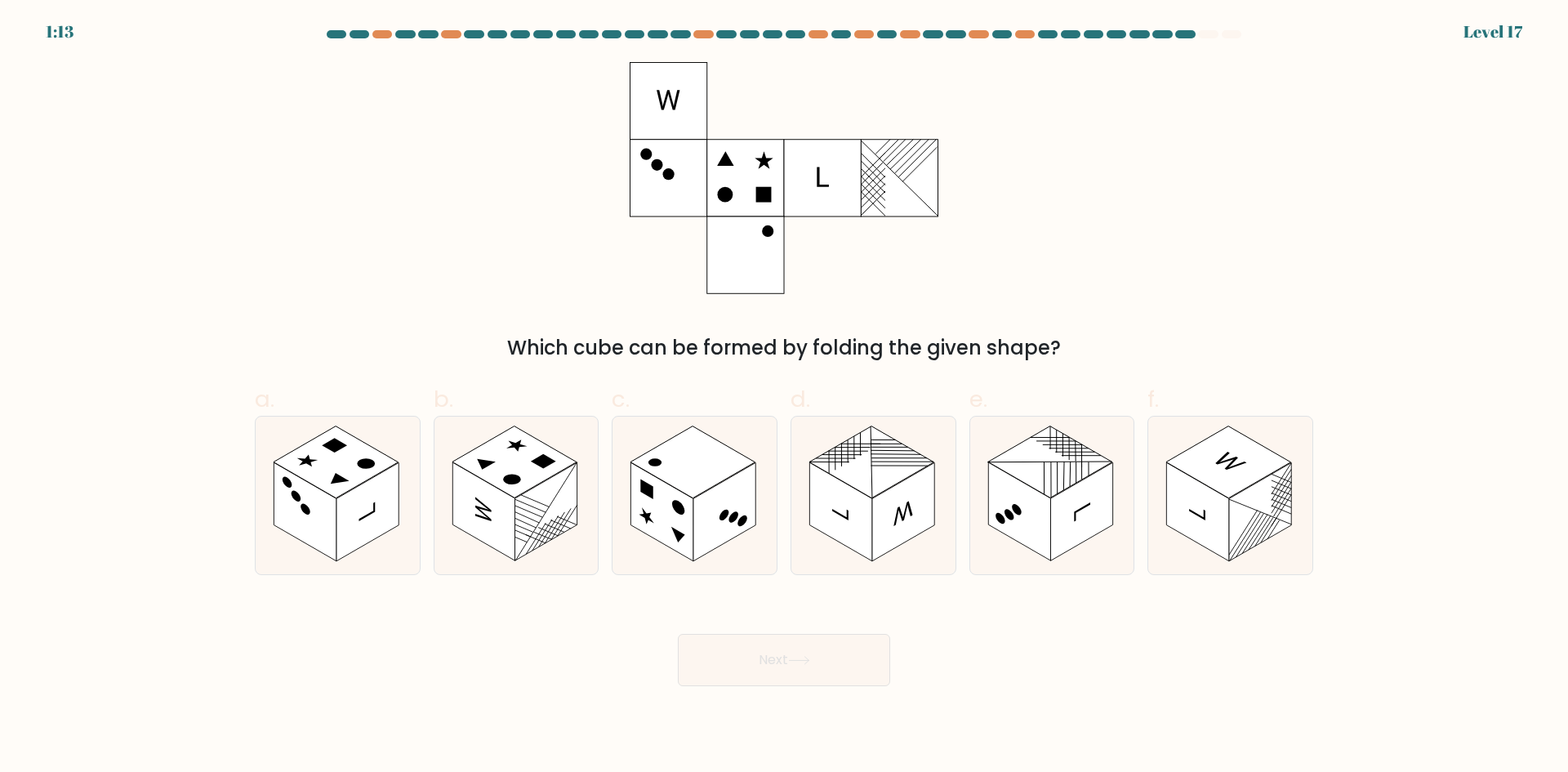
drag, startPoint x: 711, startPoint y: 513, endPoint x: 734, endPoint y: 580, distance: 70.8
click at [708, 513] on rect at bounding box center [724, 511] width 62 height 98
click at [784, 397] on input "c." at bounding box center [784, 392] width 1 height 11
radio input "true"
click at [815, 653] on button "Next" at bounding box center [784, 659] width 213 height 52
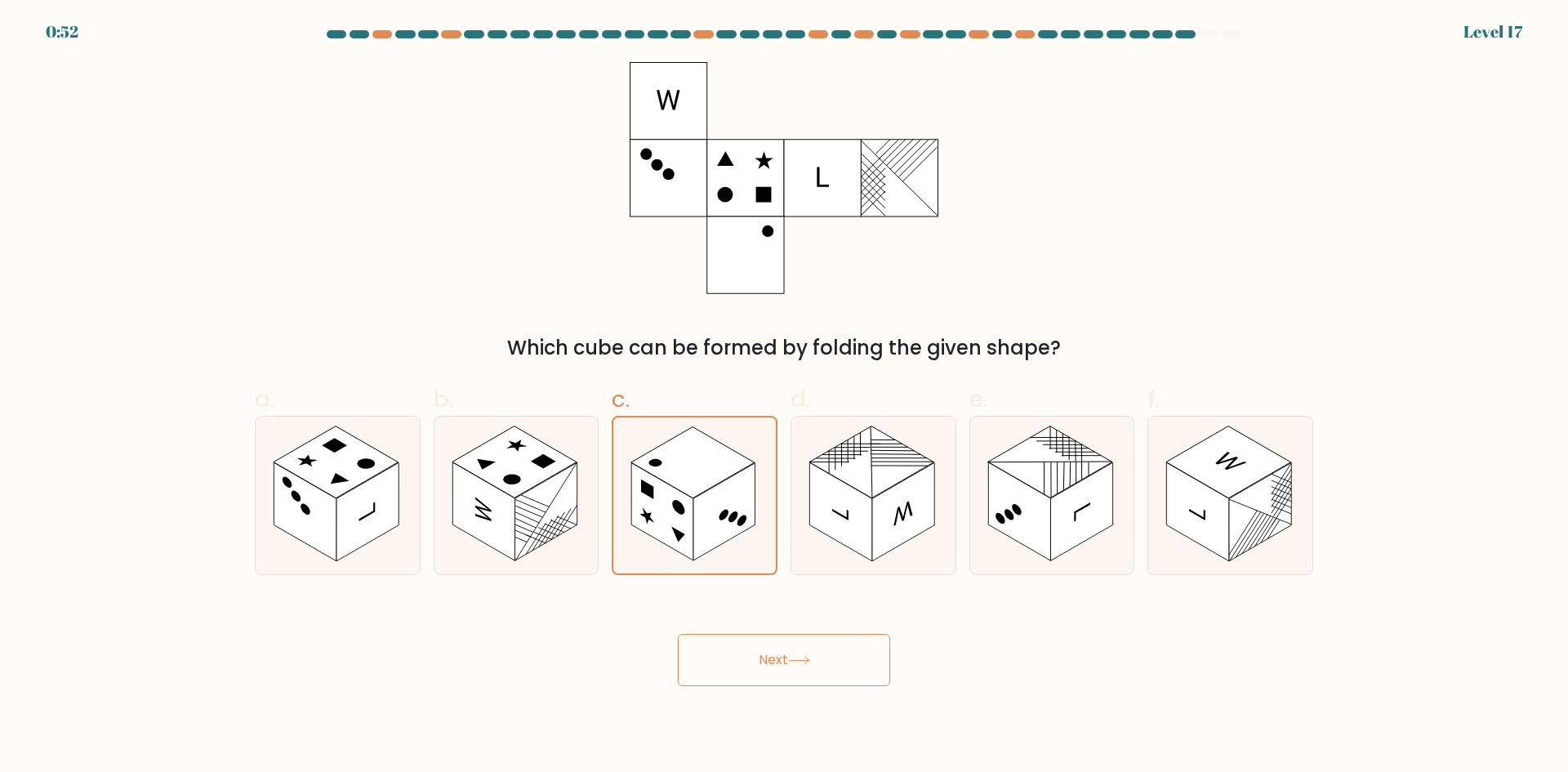
click at [795, 660] on icon at bounding box center [799, 660] width 22 height 9
click at [793, 667] on button "Next" at bounding box center [784, 659] width 213 height 52
click at [794, 667] on button "Next" at bounding box center [784, 659] width 213 height 52
click at [688, 541] on rect at bounding box center [662, 511] width 62 height 97
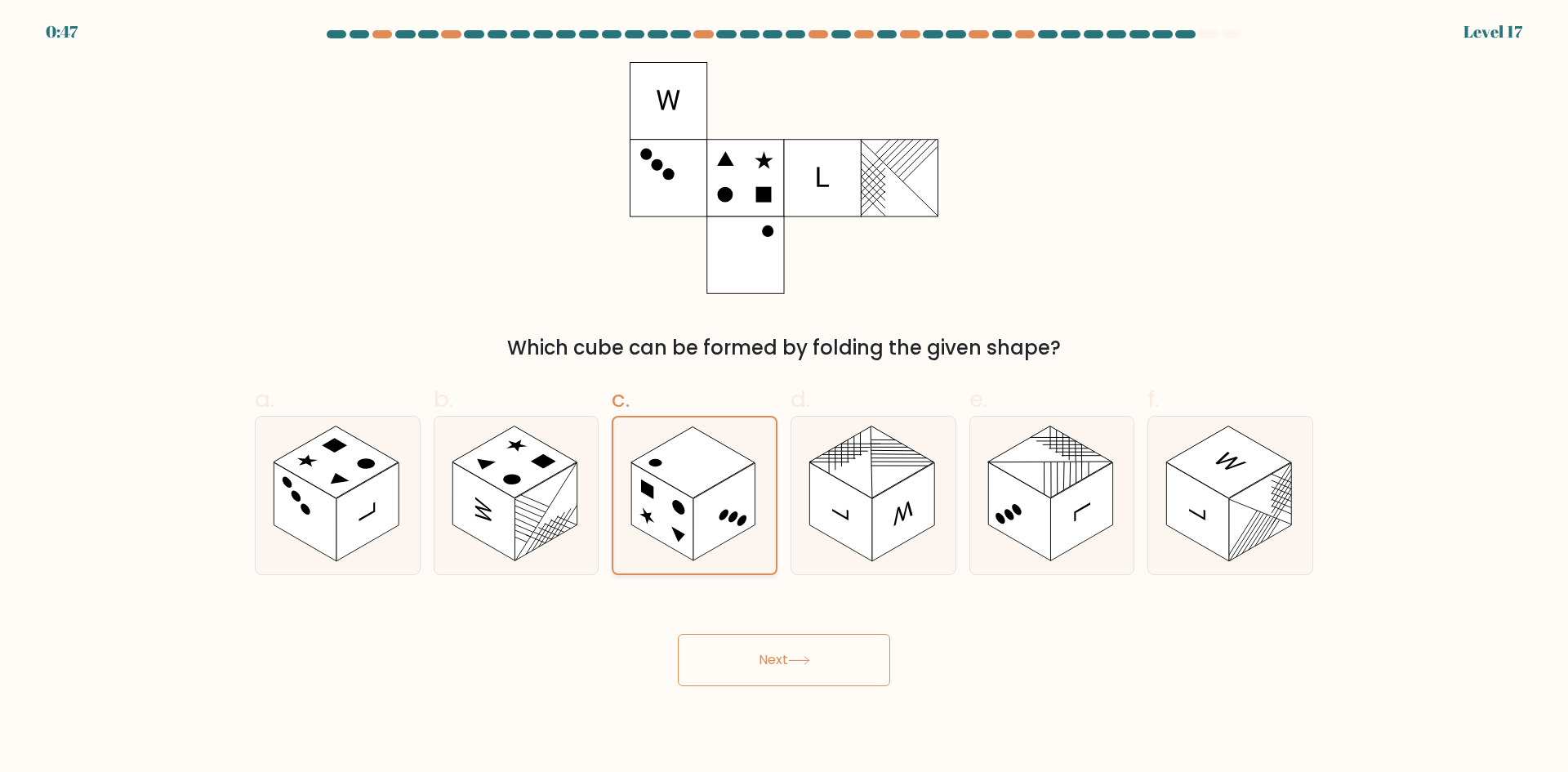
click at [784, 397] on input "c." at bounding box center [784, 392] width 1 height 11
click at [750, 641] on button "Next" at bounding box center [784, 659] width 213 height 52
click at [517, 481] on circle at bounding box center [511, 479] width 26 height 15
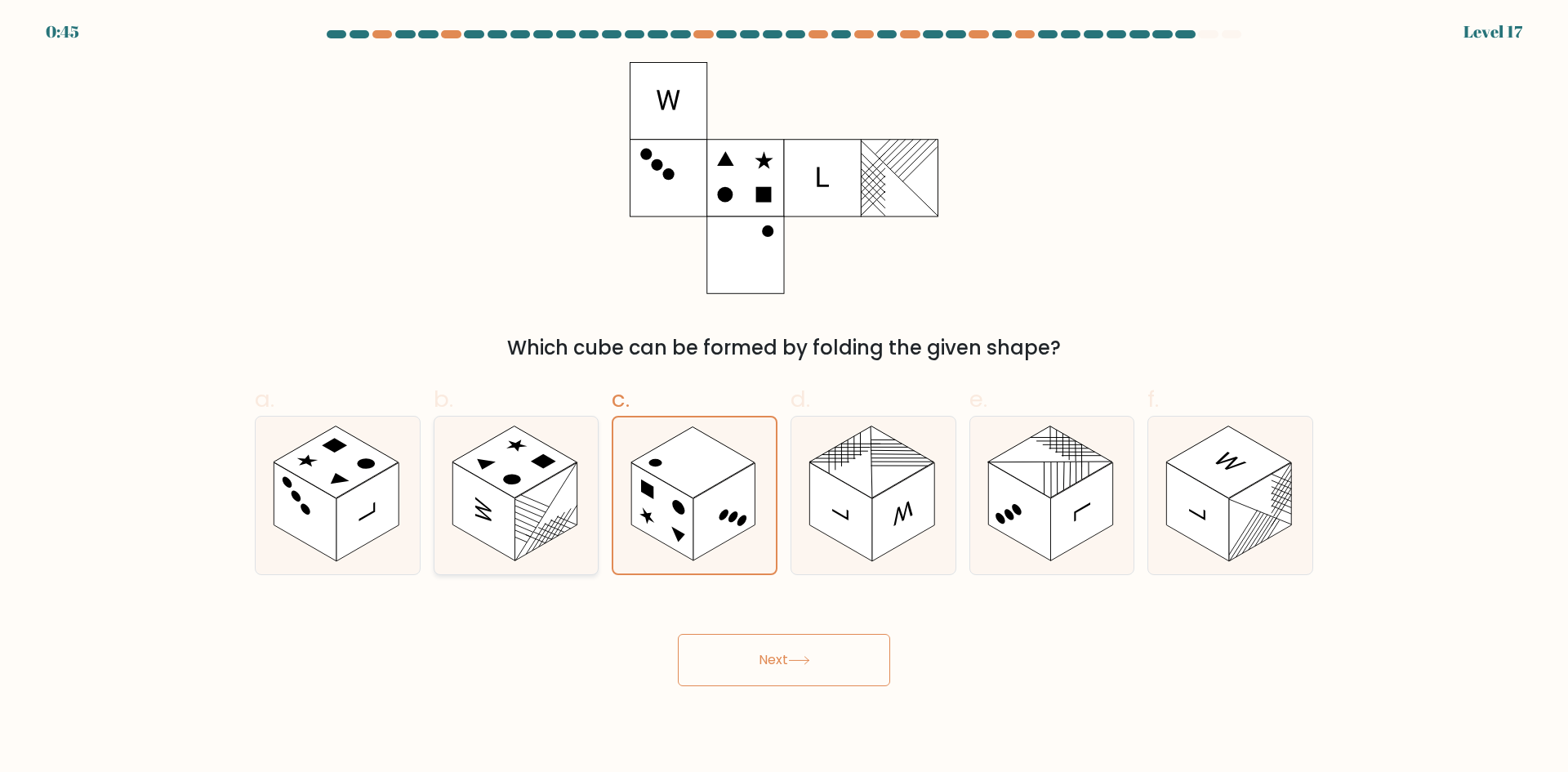
click at [784, 397] on input "b." at bounding box center [784, 392] width 1 height 11
radio input "true"
click at [690, 498] on rect at bounding box center [662, 511] width 62 height 98
click at [784, 397] on input "c." at bounding box center [784, 392] width 1 height 11
radio input "true"
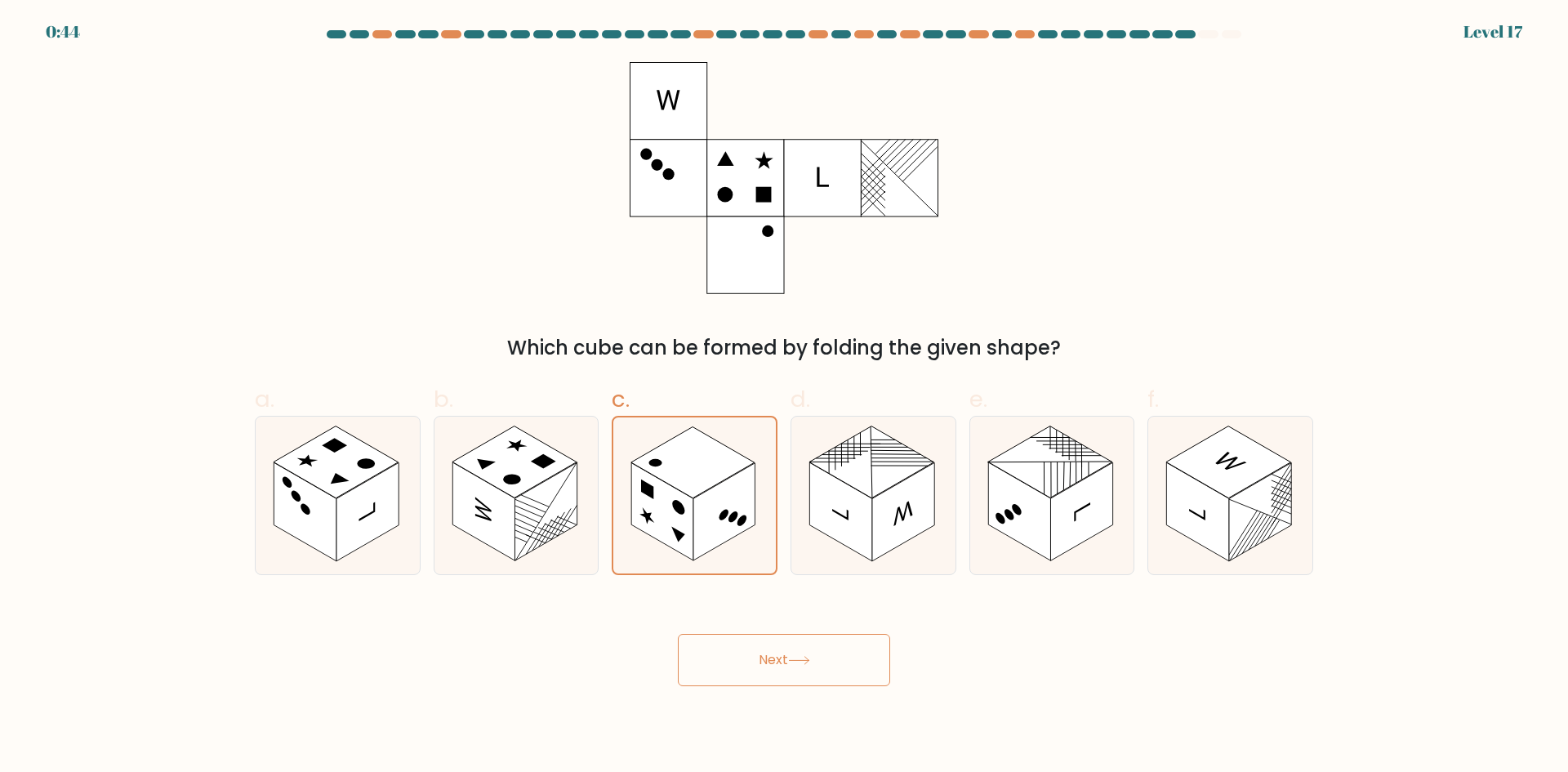
click at [740, 652] on button "Next" at bounding box center [784, 659] width 213 height 52
click at [808, 659] on icon at bounding box center [799, 660] width 20 height 7
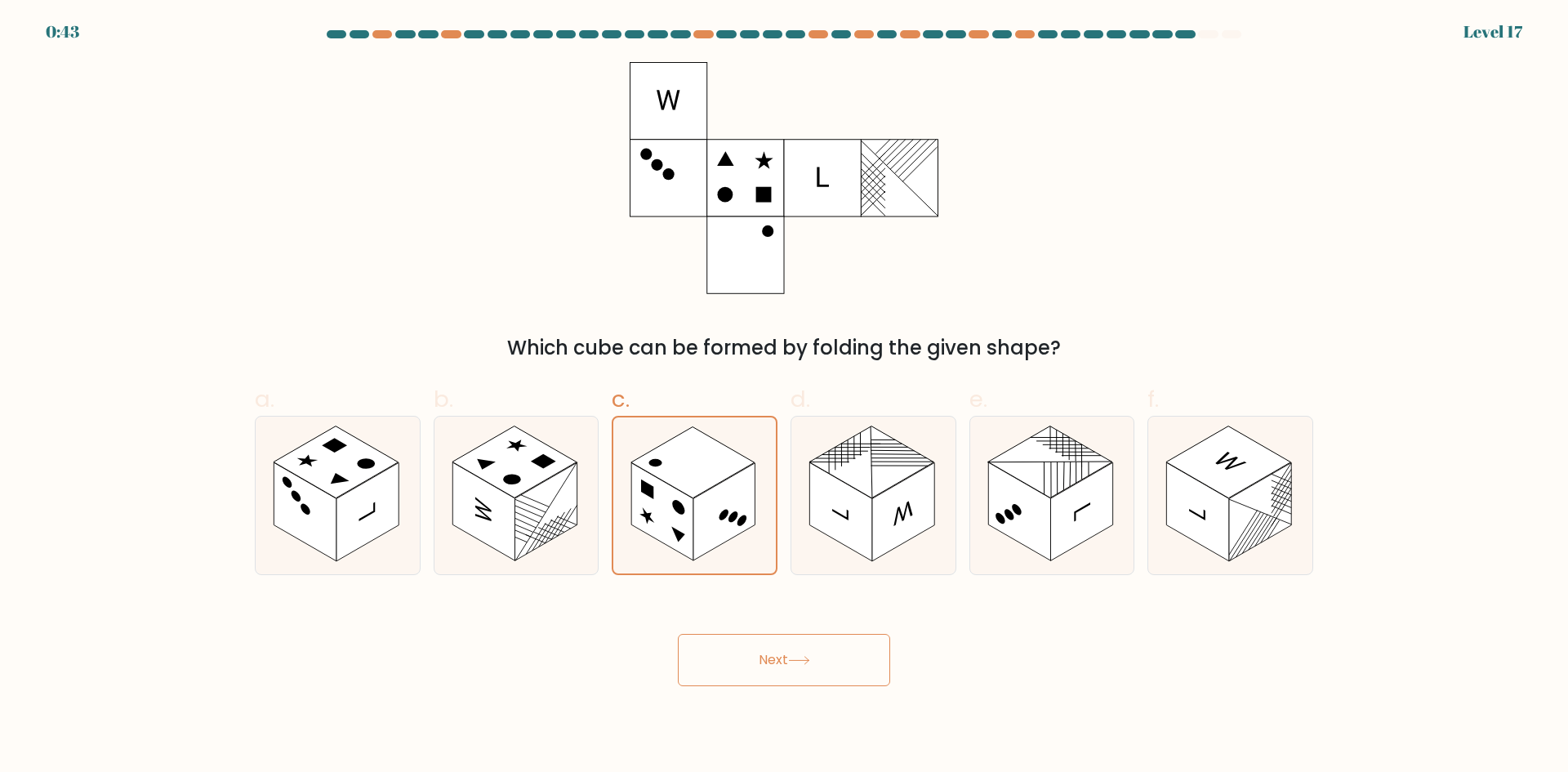
click at [808, 659] on icon at bounding box center [799, 660] width 20 height 7
click at [715, 501] on rect at bounding box center [724, 511] width 62 height 98
click at [784, 397] on input "c." at bounding box center [784, 392] width 1 height 11
radio input "true"
click at [764, 640] on button "Next" at bounding box center [784, 659] width 213 height 52
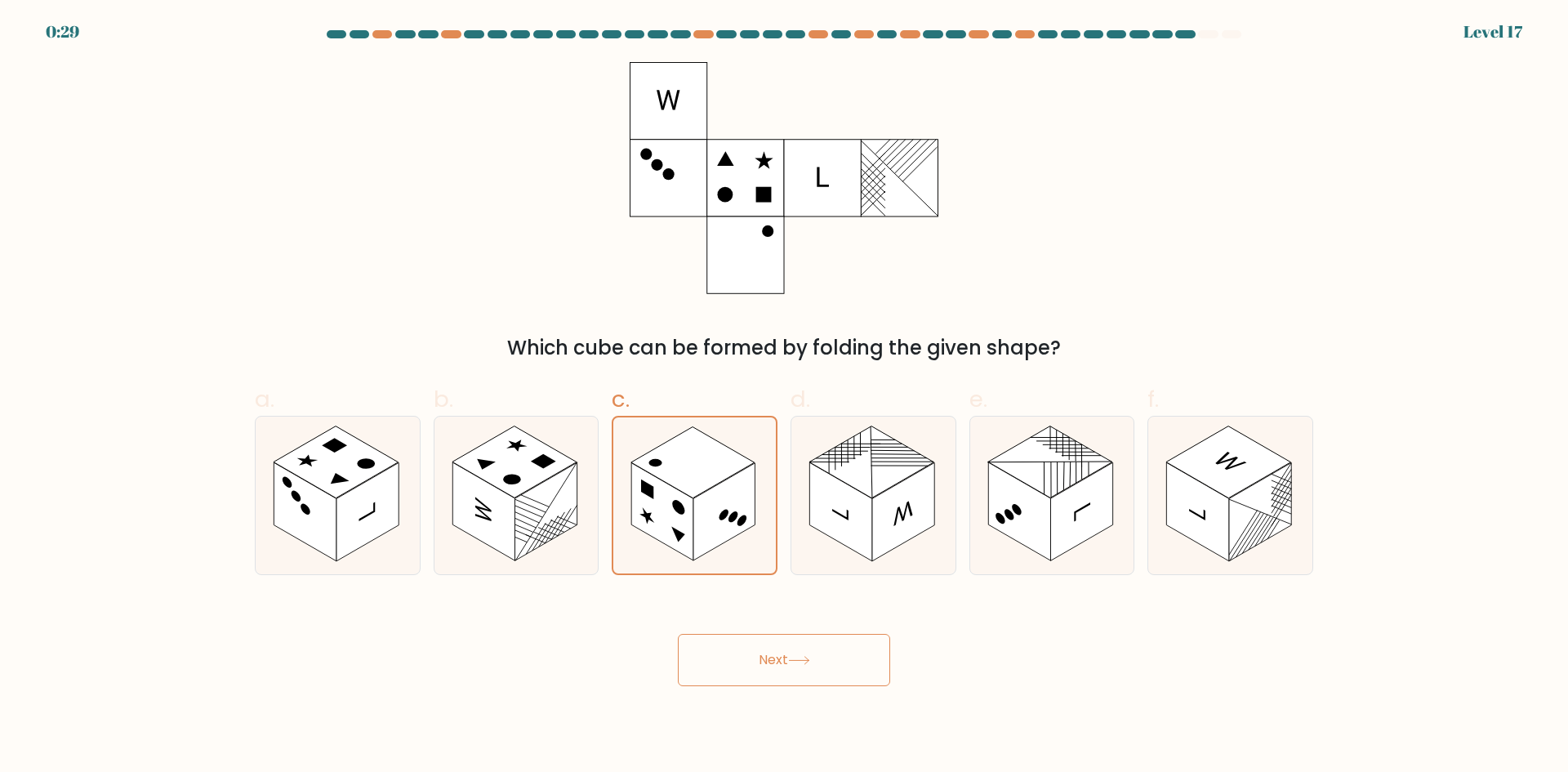
click at [765, 640] on button "Next" at bounding box center [784, 659] width 213 height 52
click at [773, 657] on button "Next" at bounding box center [784, 659] width 213 height 52
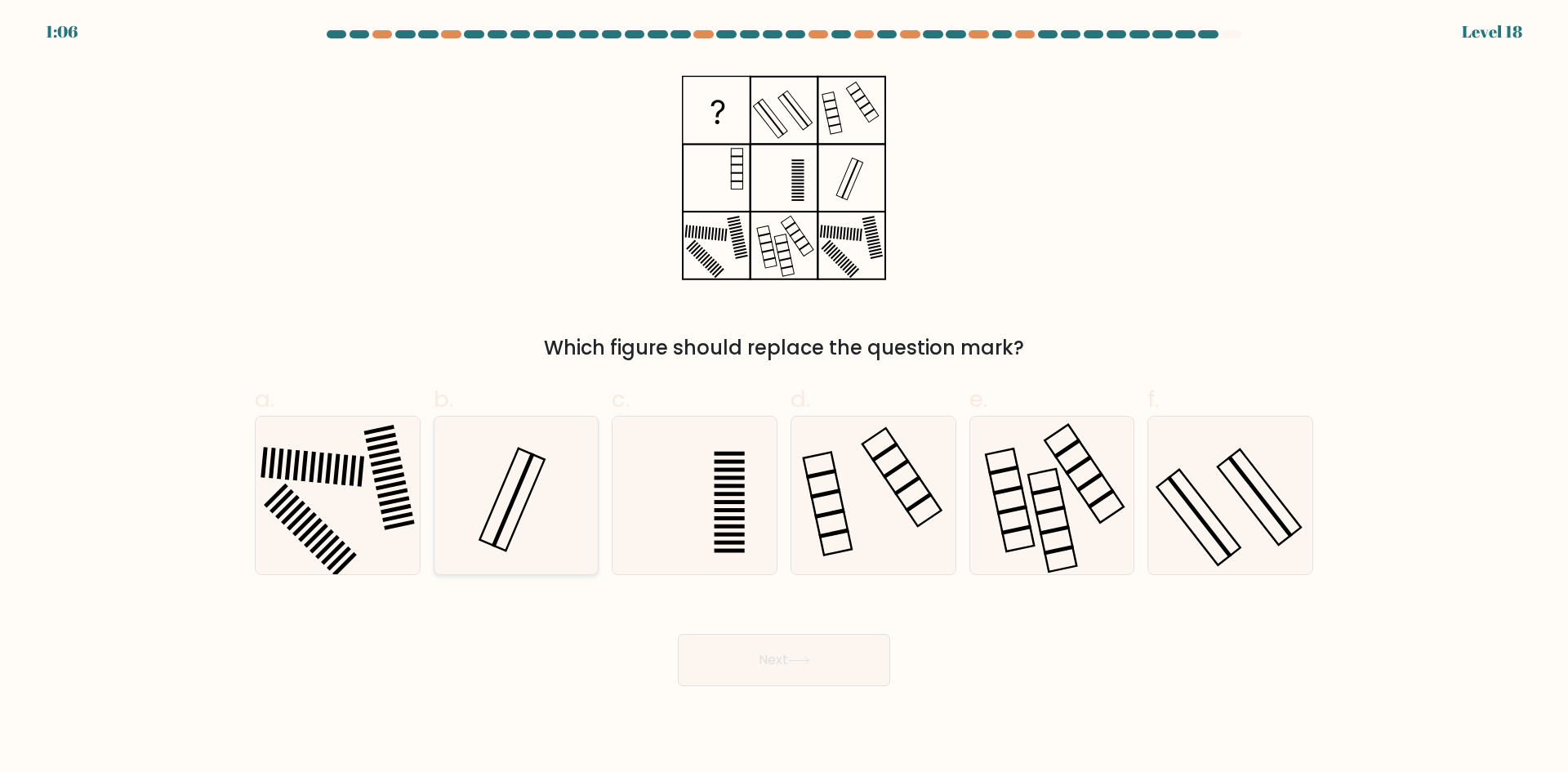
click at [515, 484] on icon at bounding box center [516, 495] width 158 height 158
click at [784, 397] on input "b." at bounding box center [784, 392] width 1 height 11
radio input "true"
click at [894, 495] on icon at bounding box center [873, 495] width 158 height 158
click at [784, 397] on input "d." at bounding box center [784, 392] width 1 height 11
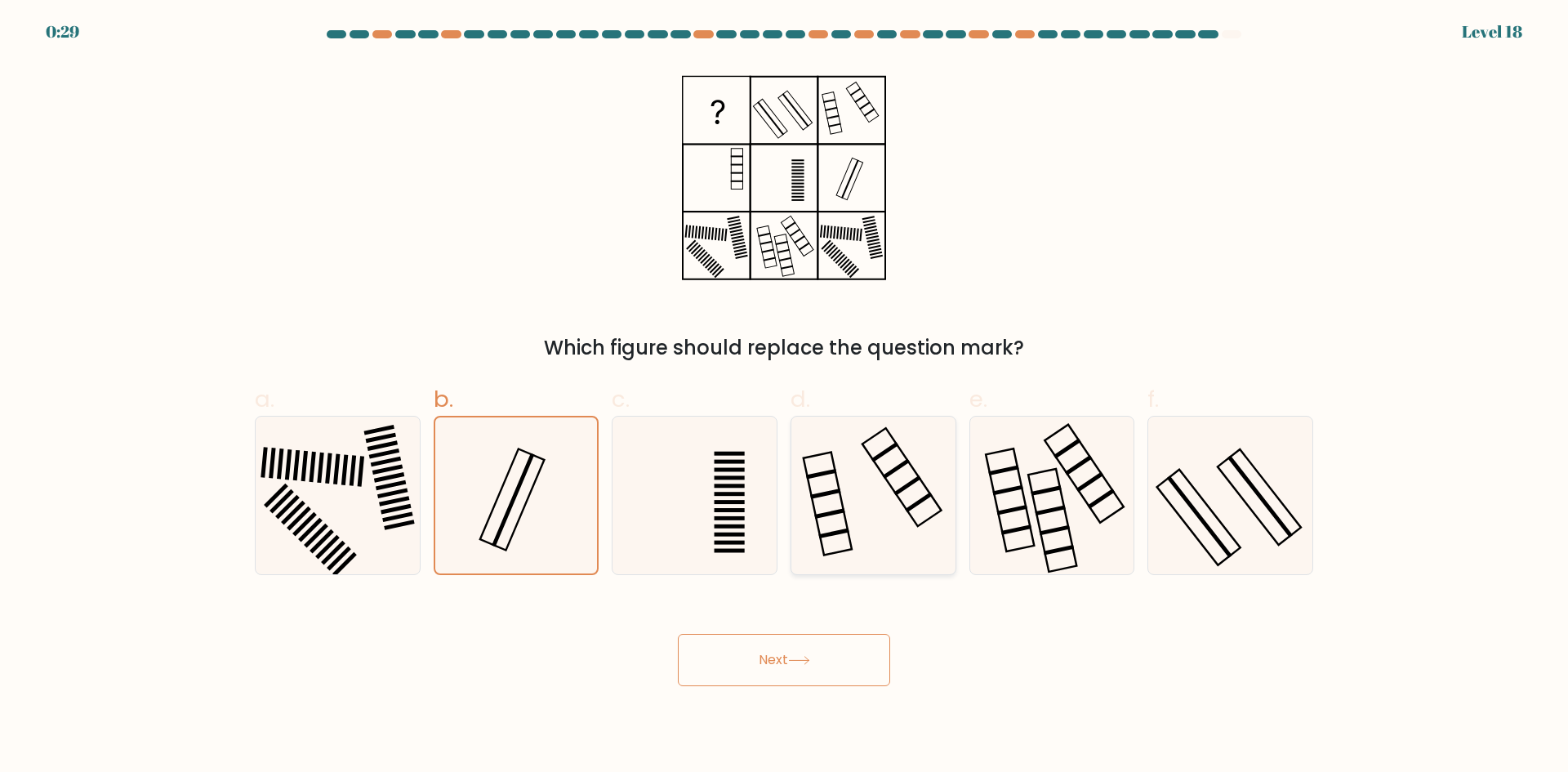
radio input "true"
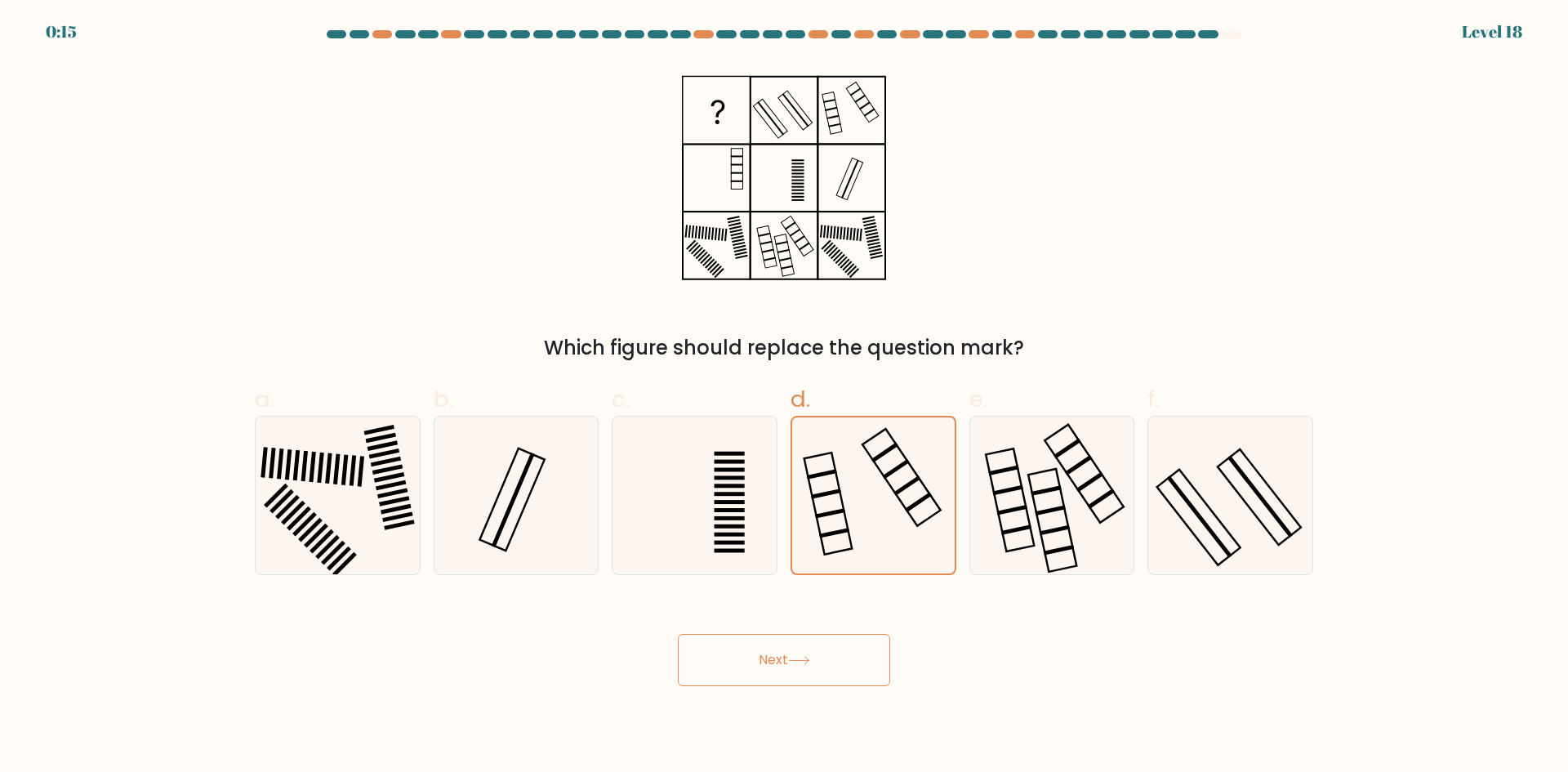
click at [768, 666] on button "Next" at bounding box center [784, 659] width 213 height 52
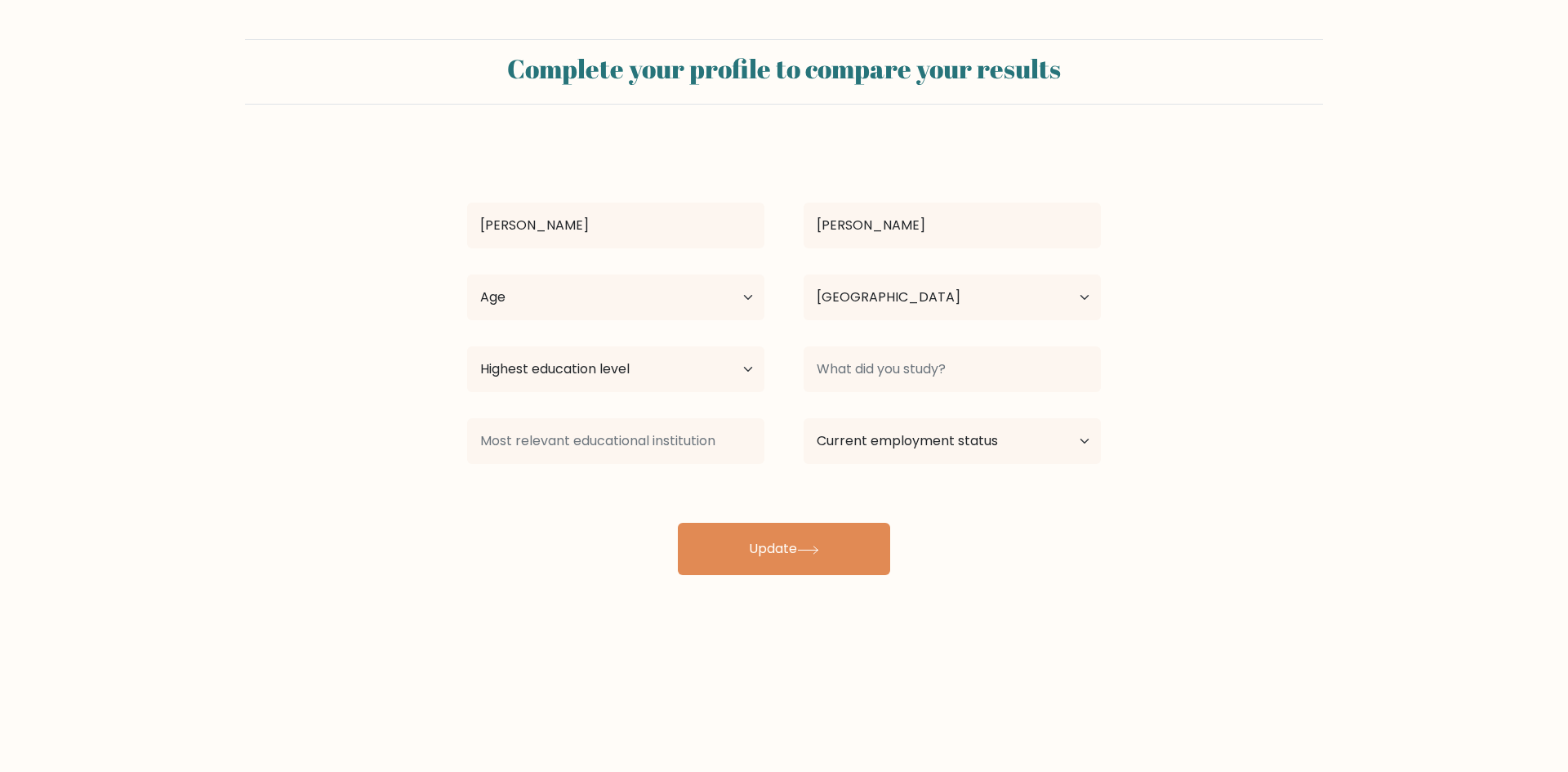
select select "PH"
click at [629, 304] on select "Age Under [DEMOGRAPHIC_DATA] [DEMOGRAPHIC_DATA] [DEMOGRAPHIC_DATA] [DEMOGRAPHIC…" at bounding box center [615, 298] width 297 height 46
select select "25_34"
click at [467, 275] on select "Age Under [DEMOGRAPHIC_DATA] [DEMOGRAPHIC_DATA] [DEMOGRAPHIC_DATA] [DEMOGRAPHIC…" at bounding box center [615, 298] width 297 height 46
click at [862, 307] on select "Country [GEOGRAPHIC_DATA] [GEOGRAPHIC_DATA] [GEOGRAPHIC_DATA] [US_STATE] [GEOGR…" at bounding box center [952, 298] width 297 height 46
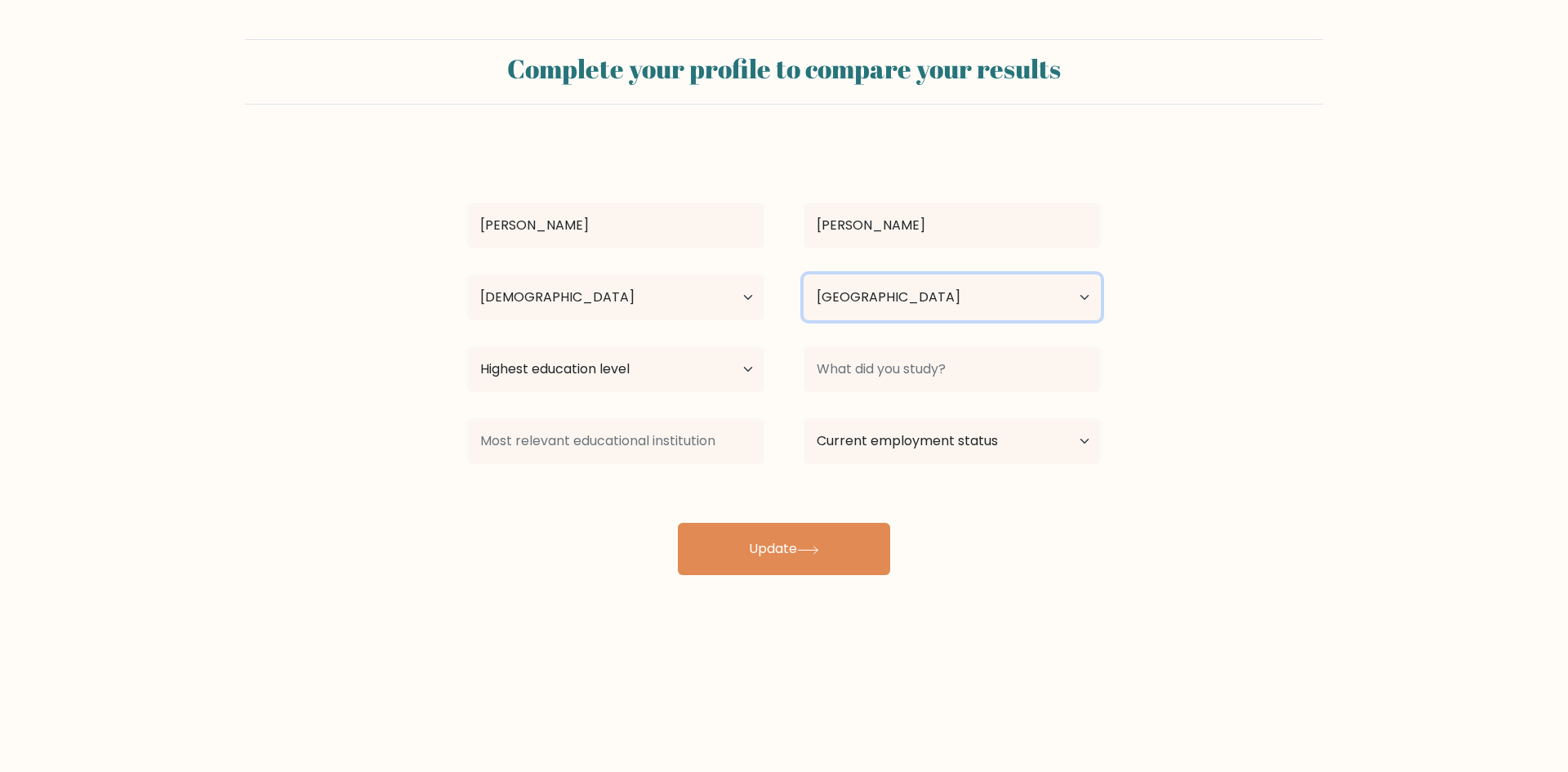
click at [869, 299] on select "Country [GEOGRAPHIC_DATA] [GEOGRAPHIC_DATA] [GEOGRAPHIC_DATA] [US_STATE] [GEOGR…" at bounding box center [952, 298] width 297 height 46
click at [550, 360] on select "Highest education level No schooling Primary Lower Secondary Upper Secondary Oc…" at bounding box center [615, 370] width 297 height 46
select select "upper_secondary"
click at [467, 347] on select "Highest education level No schooling Primary Lower Secondary Upper Secondary Oc…" at bounding box center [615, 370] width 297 height 46
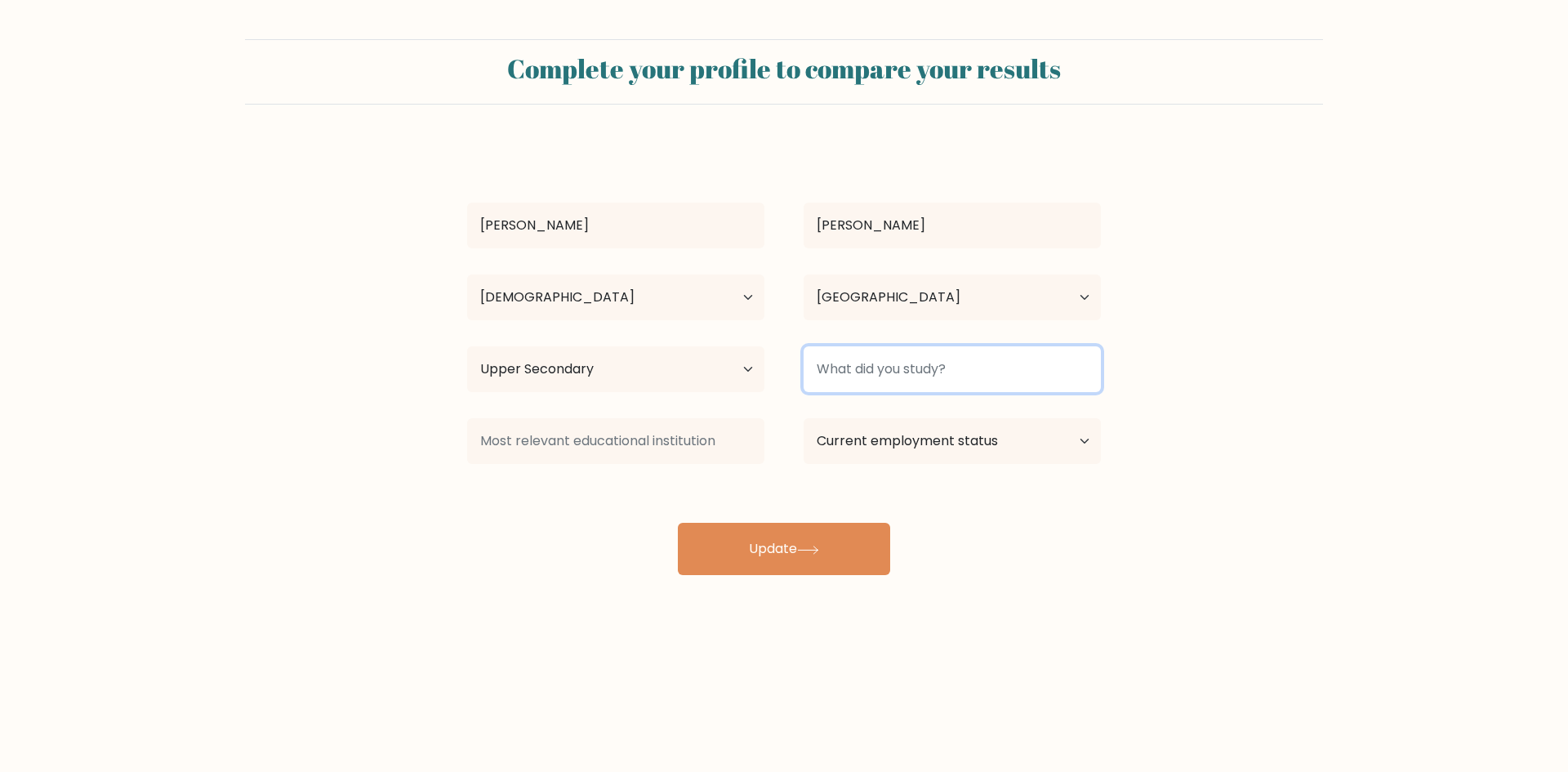
click at [918, 370] on input at bounding box center [952, 370] width 297 height 46
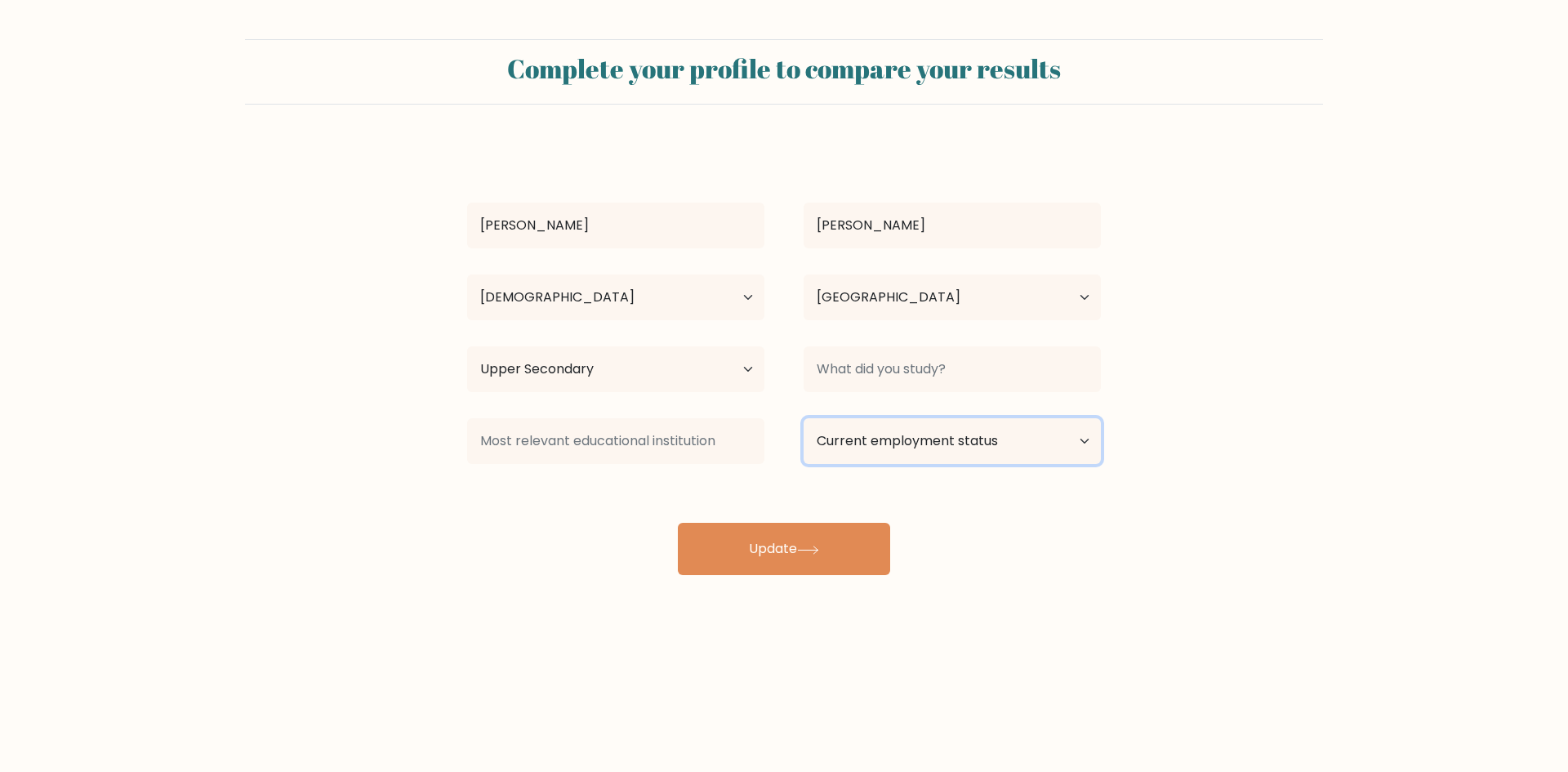
click at [864, 441] on select "Current employment status Employed Student Retired Other / prefer not to answer" at bounding box center [952, 441] width 297 height 46
select select "employed"
click at [804, 418] on select "Current employment status Employed Student Retired Other / prefer not to answer" at bounding box center [952, 441] width 297 height 46
click at [528, 640] on body "Complete your profile to compare your results [PERSON_NAME] Age Under [DEMOGRAP…" at bounding box center [784, 386] width 1568 height 772
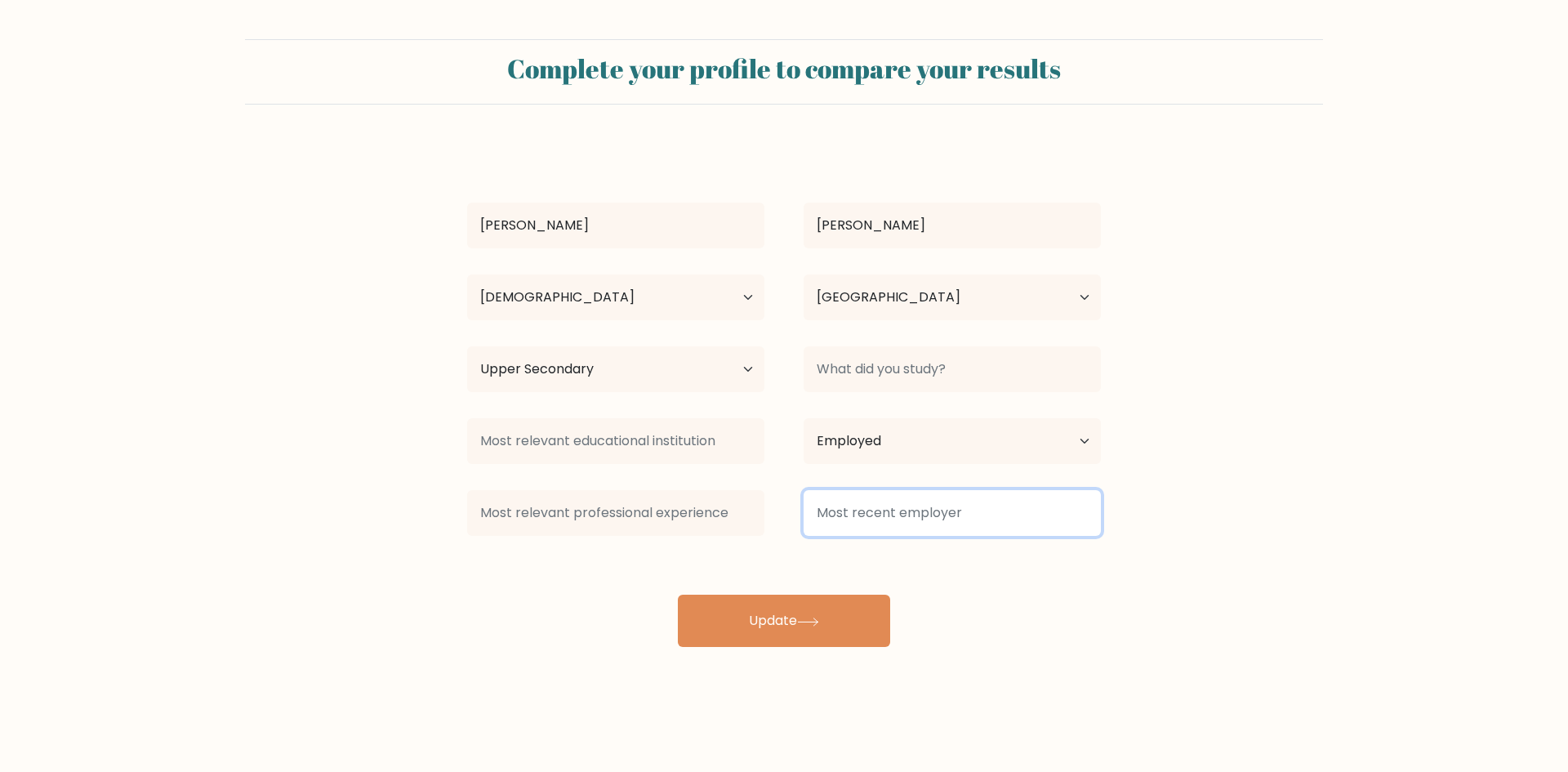
click at [865, 519] on input at bounding box center [952, 513] width 297 height 46
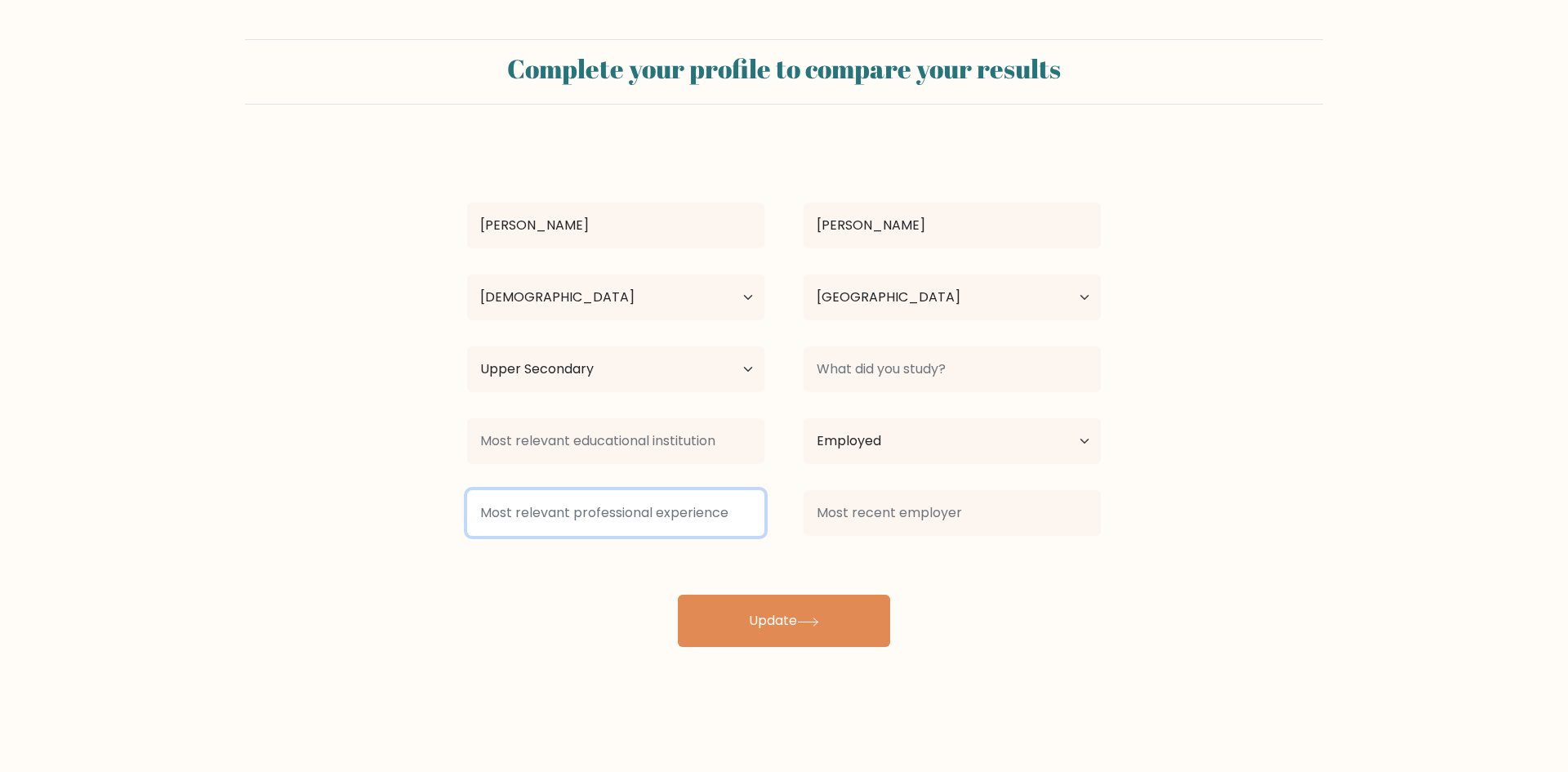
click at [582, 509] on input at bounding box center [615, 513] width 297 height 46
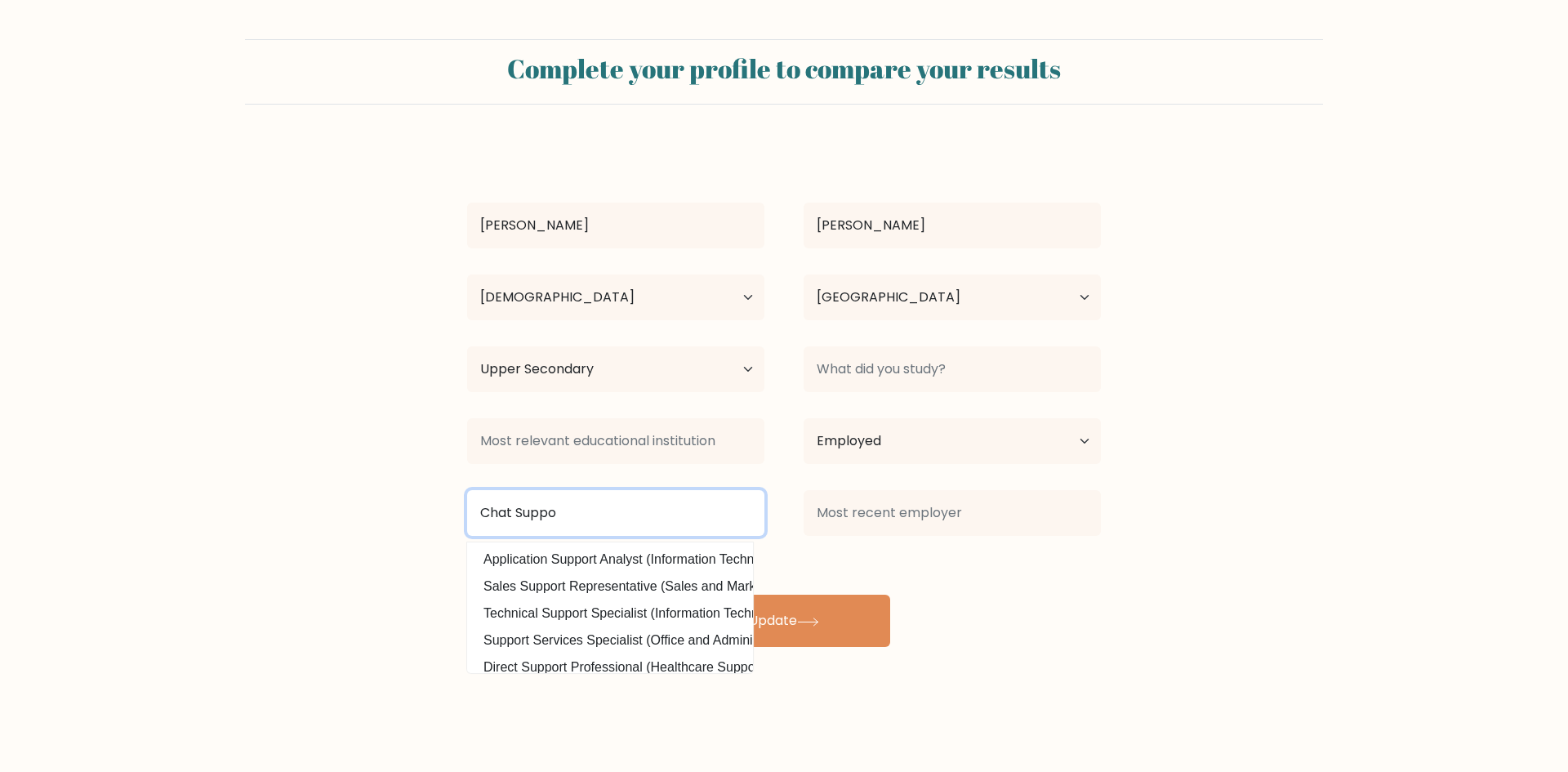
drag, startPoint x: 594, startPoint y: 497, endPoint x: 444, endPoint y: 503, distance: 150.1
click at [444, 503] on form "Complete your profile to compare your results [PERSON_NAME] Age Under [DEMOGRAP…" at bounding box center [784, 342] width 1568 height 607
type input "C"
type input "Chat support representative"
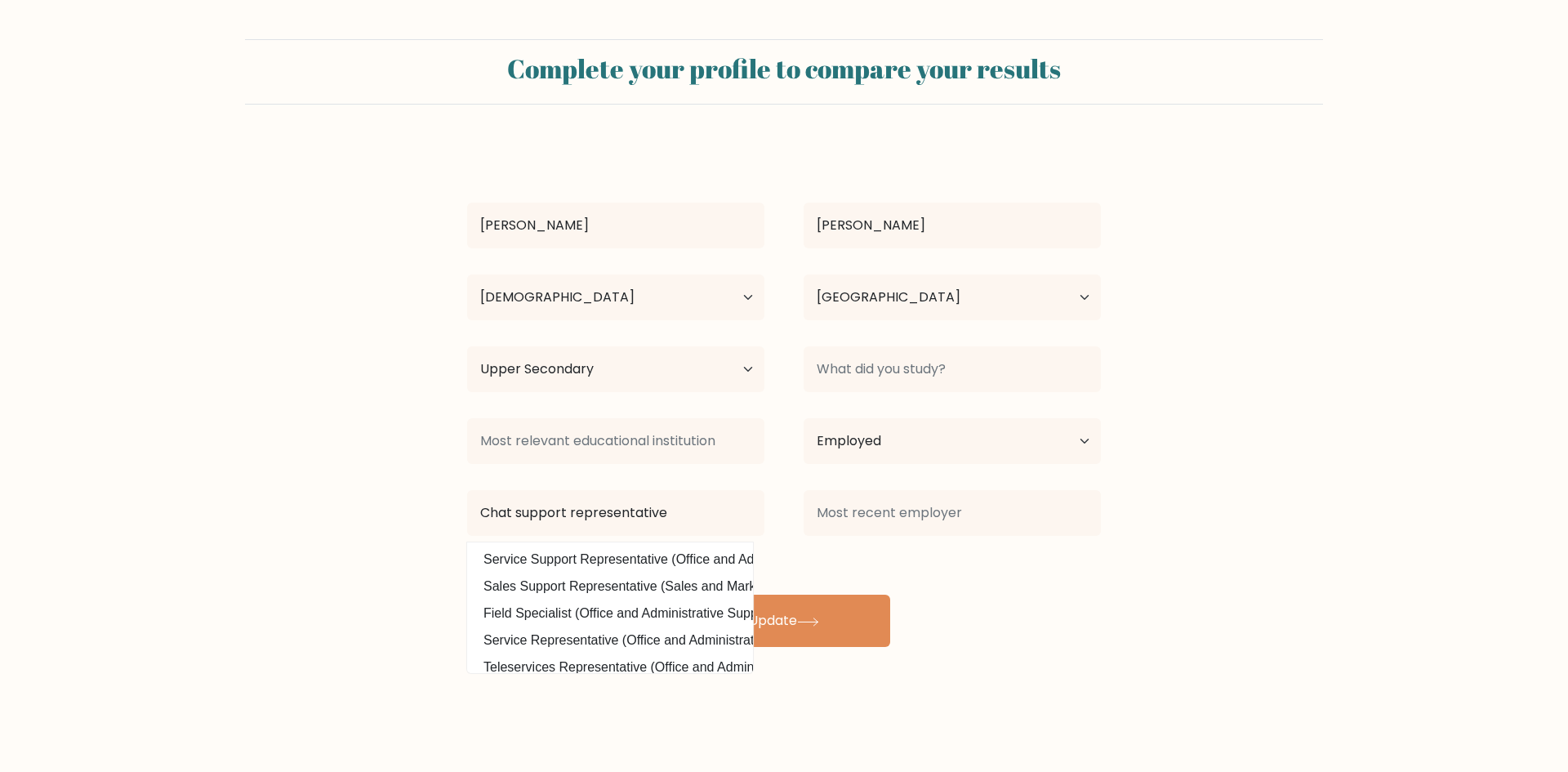
click at [1063, 604] on div "[PERSON_NAME] Age Under [DEMOGRAPHIC_DATA] [DEMOGRAPHIC_DATA] [DEMOGRAPHIC_DATA…" at bounding box center [784, 395] width 653 height 503
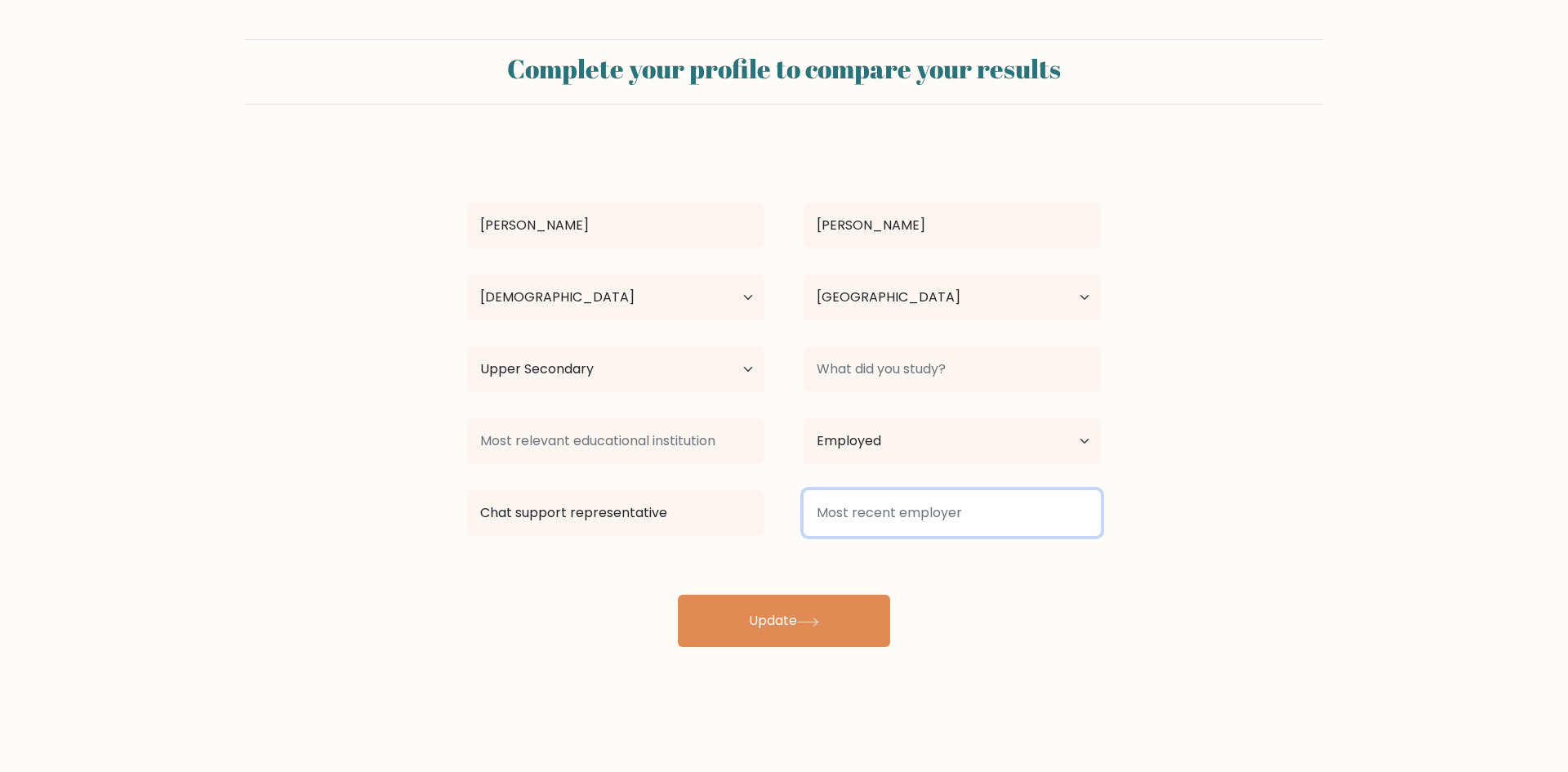
click at [951, 525] on input at bounding box center [952, 513] width 297 height 46
type input "ECENTERPRISES"
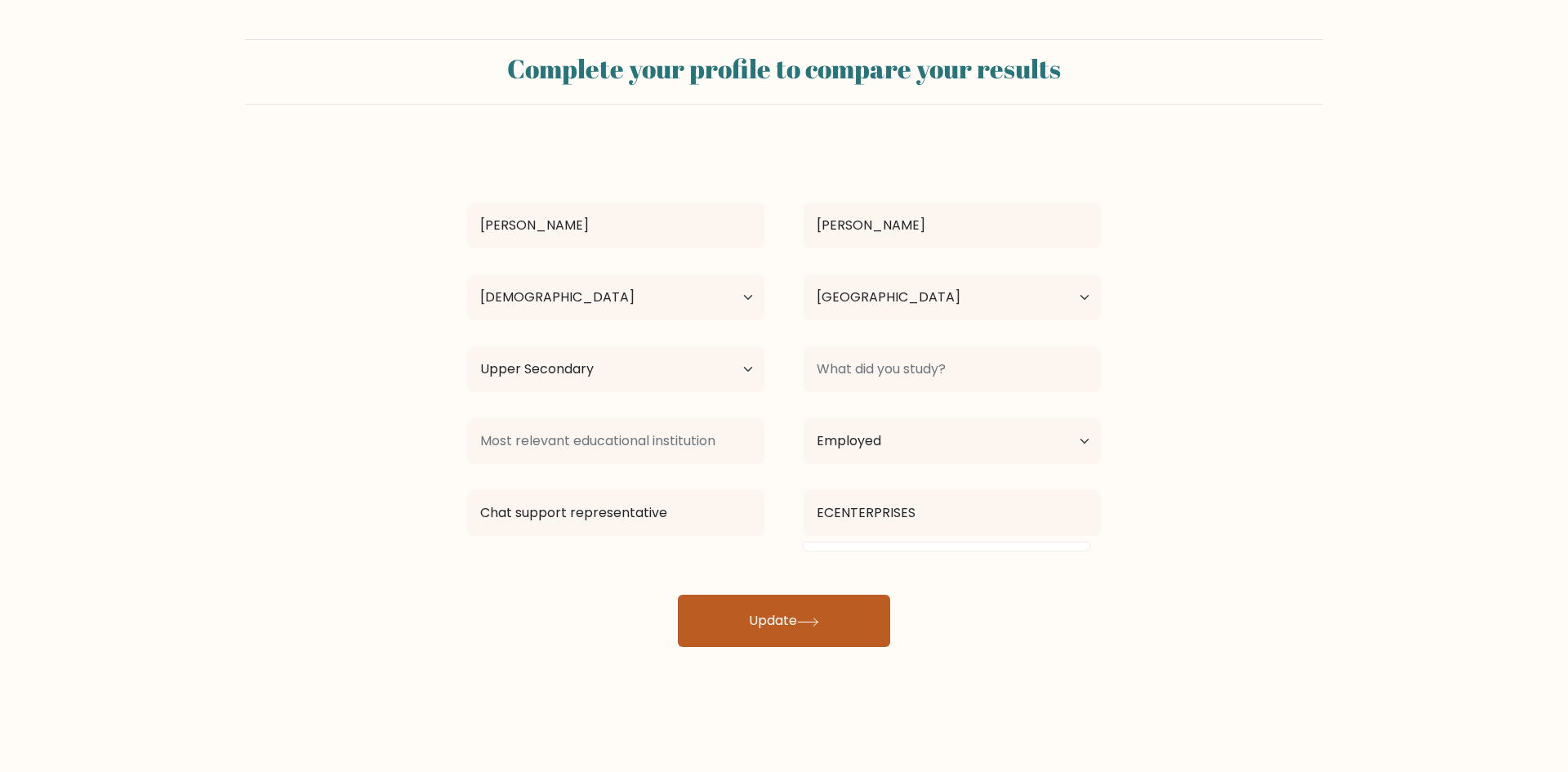
click at [823, 607] on button "Update" at bounding box center [784, 620] width 213 height 52
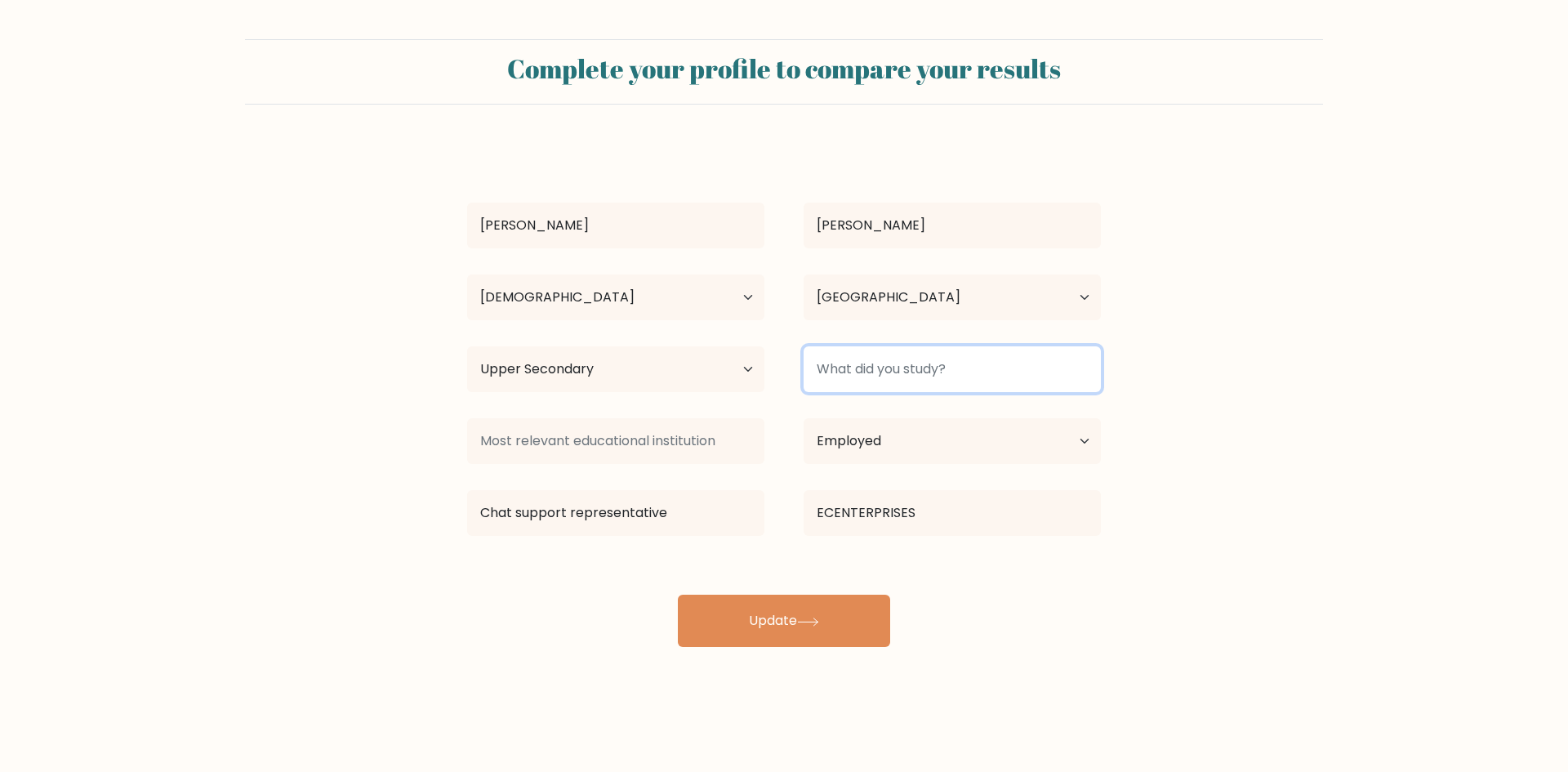
click at [855, 368] on input at bounding box center [952, 370] width 297 height 46
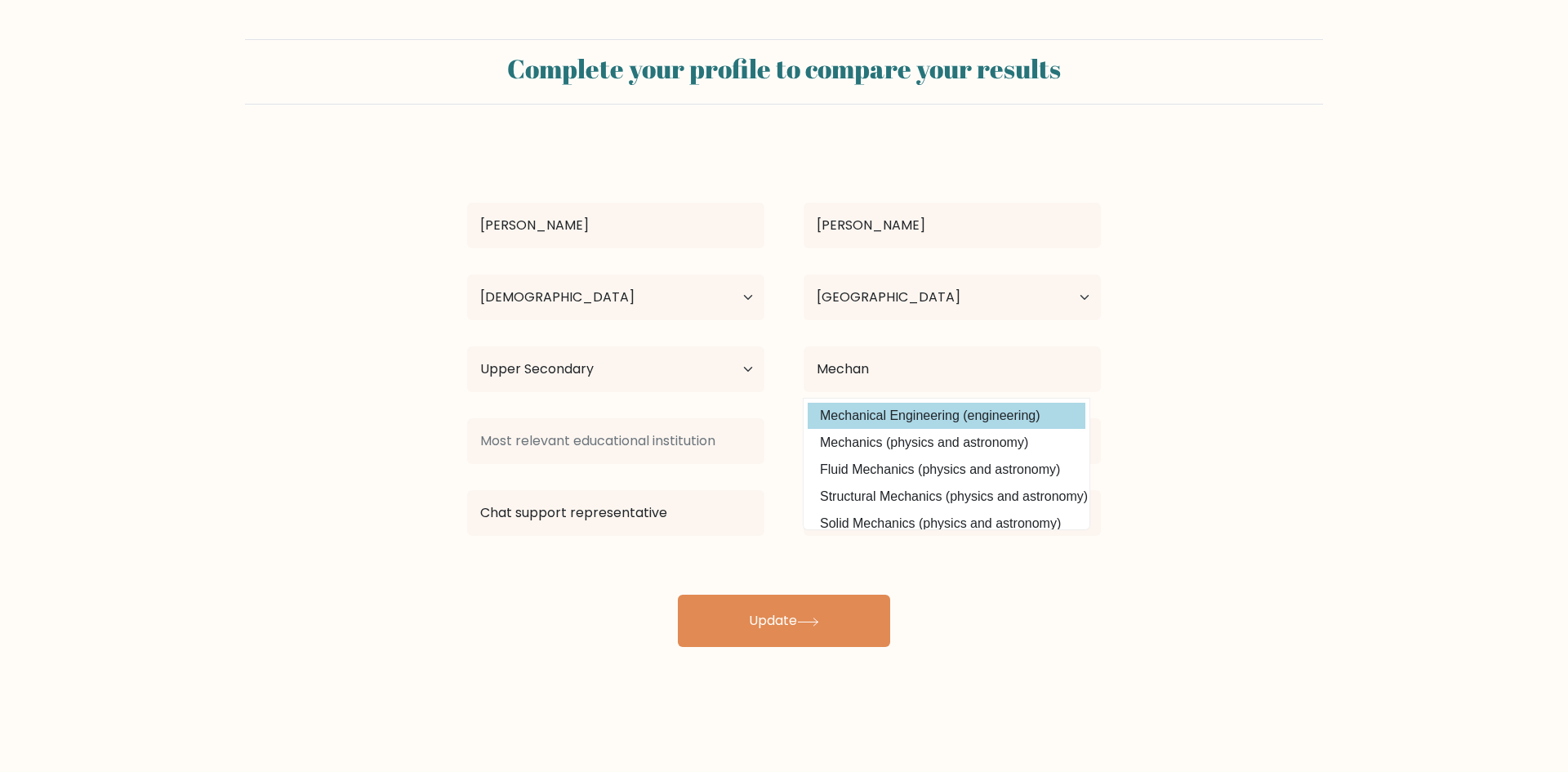
click at [889, 419] on option "Mechanical Engineering (engineering)" at bounding box center [946, 415] width 277 height 26
type input "Mechanical Engineering"
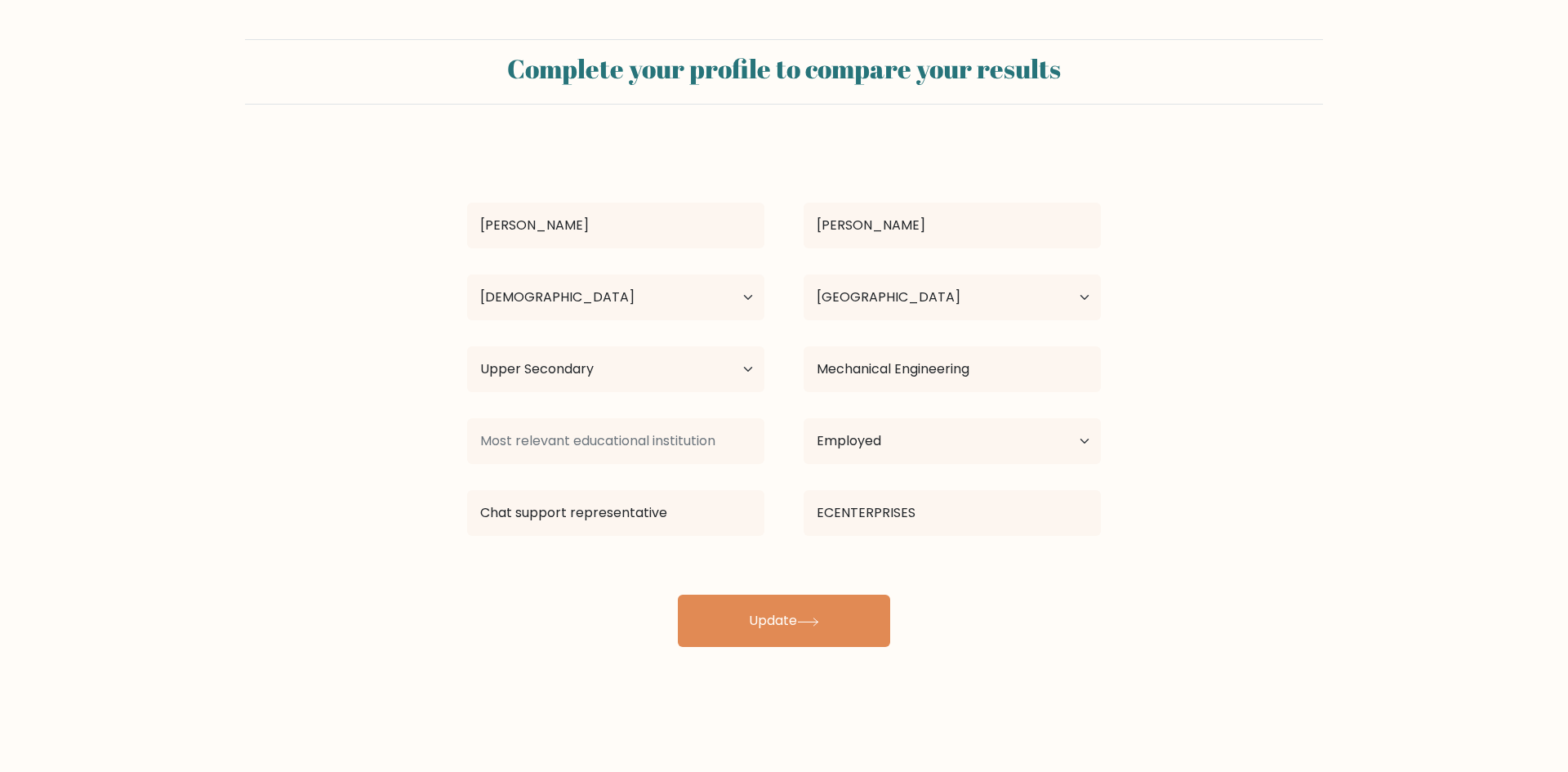
click at [556, 629] on div "[PERSON_NAME] Age Under [DEMOGRAPHIC_DATA] [DEMOGRAPHIC_DATA] [DEMOGRAPHIC_DATA…" at bounding box center [784, 395] width 653 height 503
click at [764, 630] on button "Update" at bounding box center [784, 620] width 213 height 52
click at [632, 439] on input at bounding box center [615, 441] width 297 height 46
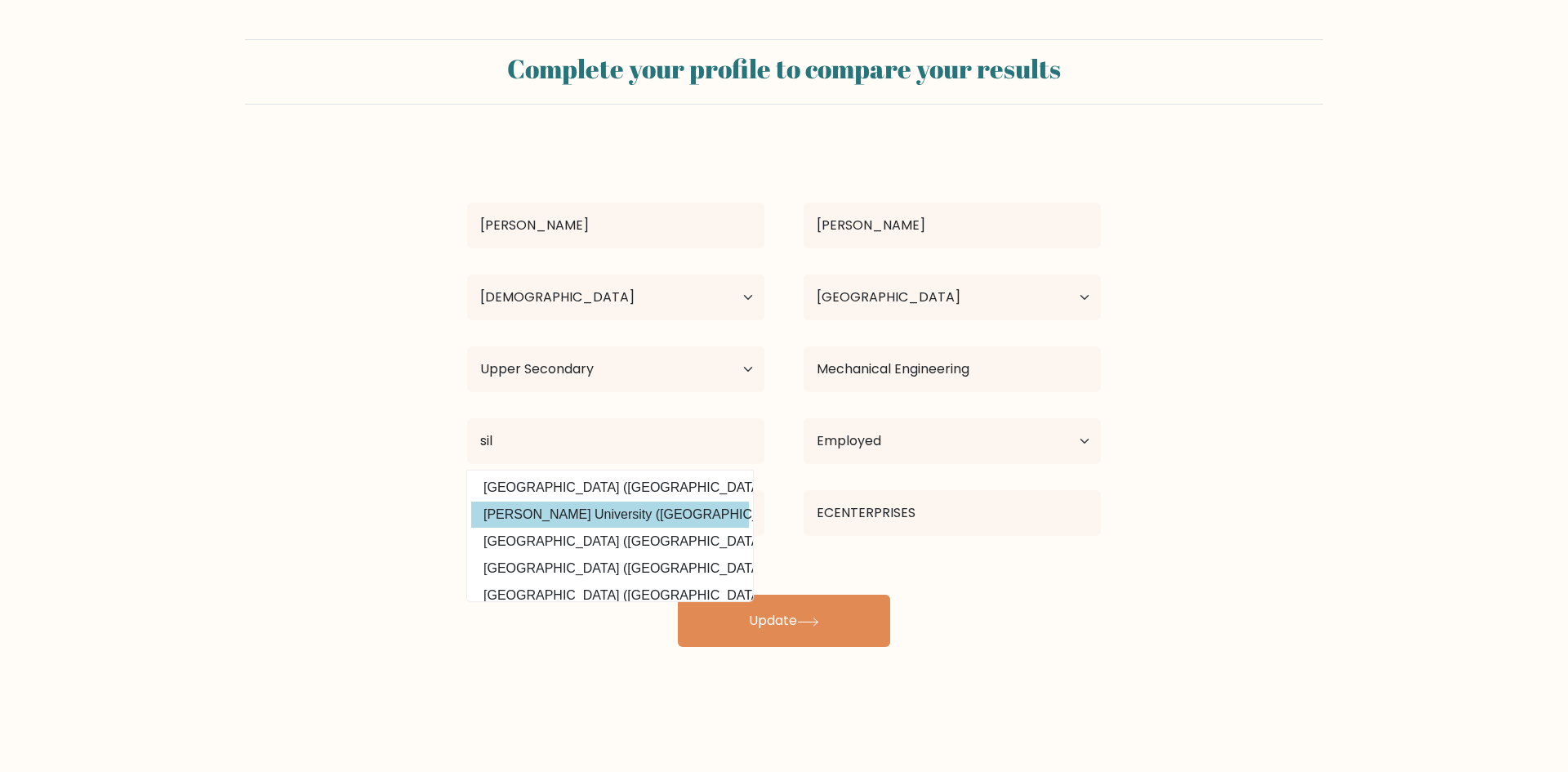
click at [666, 503] on option "[PERSON_NAME] University ([GEOGRAPHIC_DATA])" at bounding box center [610, 514] width 277 height 26
type input "[PERSON_NAME][GEOGRAPHIC_DATA]"
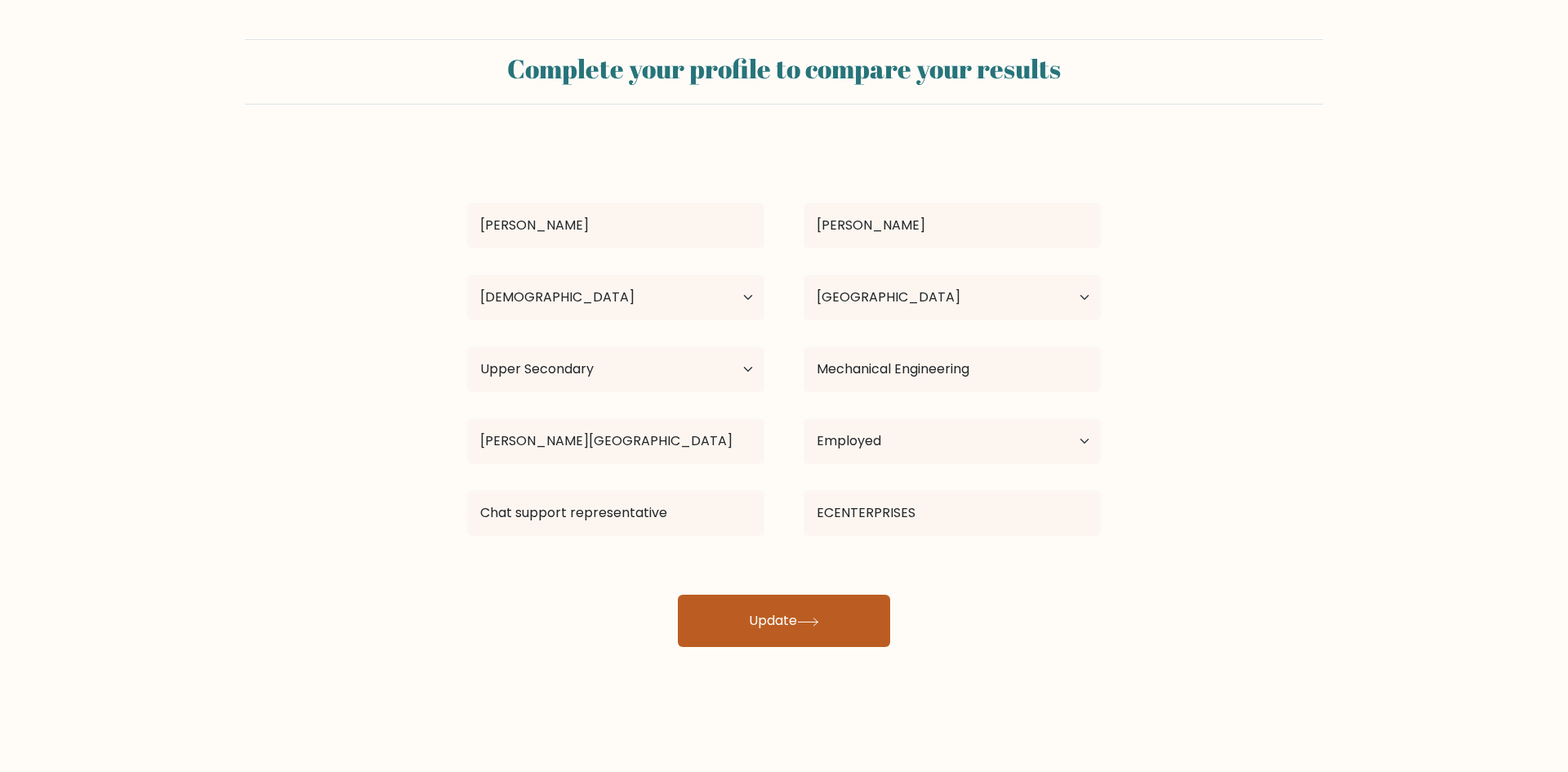
click at [790, 628] on button "Update" at bounding box center [784, 620] width 213 height 52
